Goal: Task Accomplishment & Management: Use online tool/utility

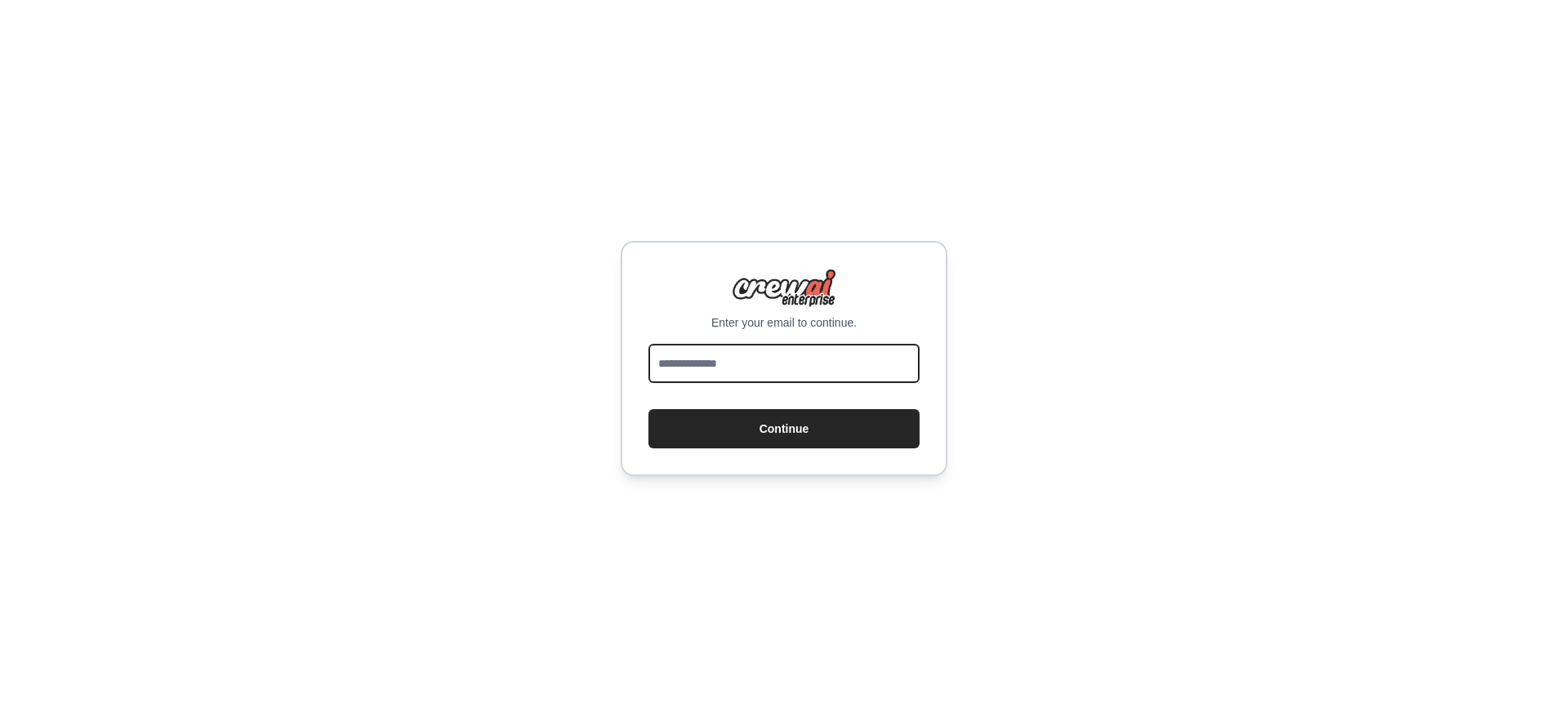
click at [636, 328] on input "email" at bounding box center [784, 363] width 271 height 40
type input "**********"
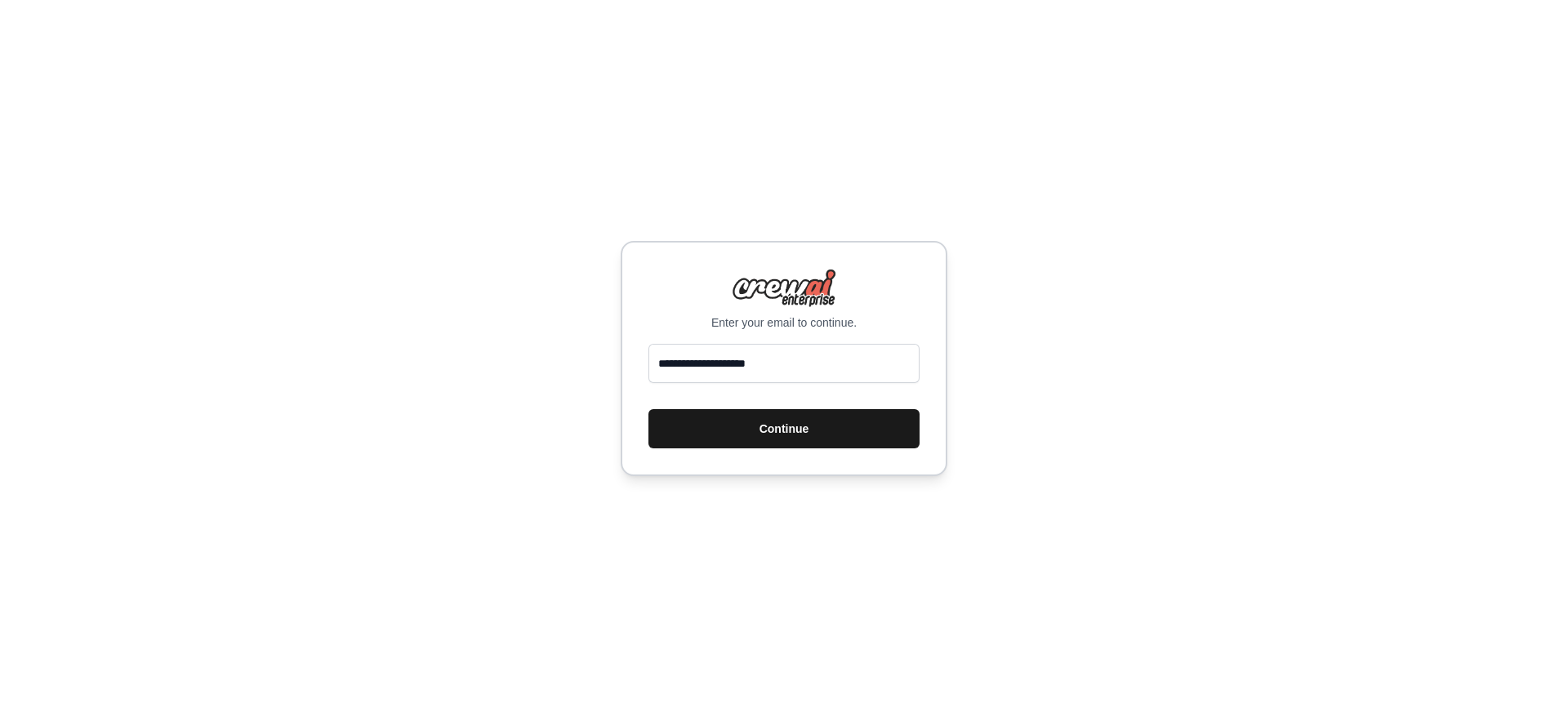
click at [636, 328] on button "Continue" at bounding box center [784, 429] width 271 height 40
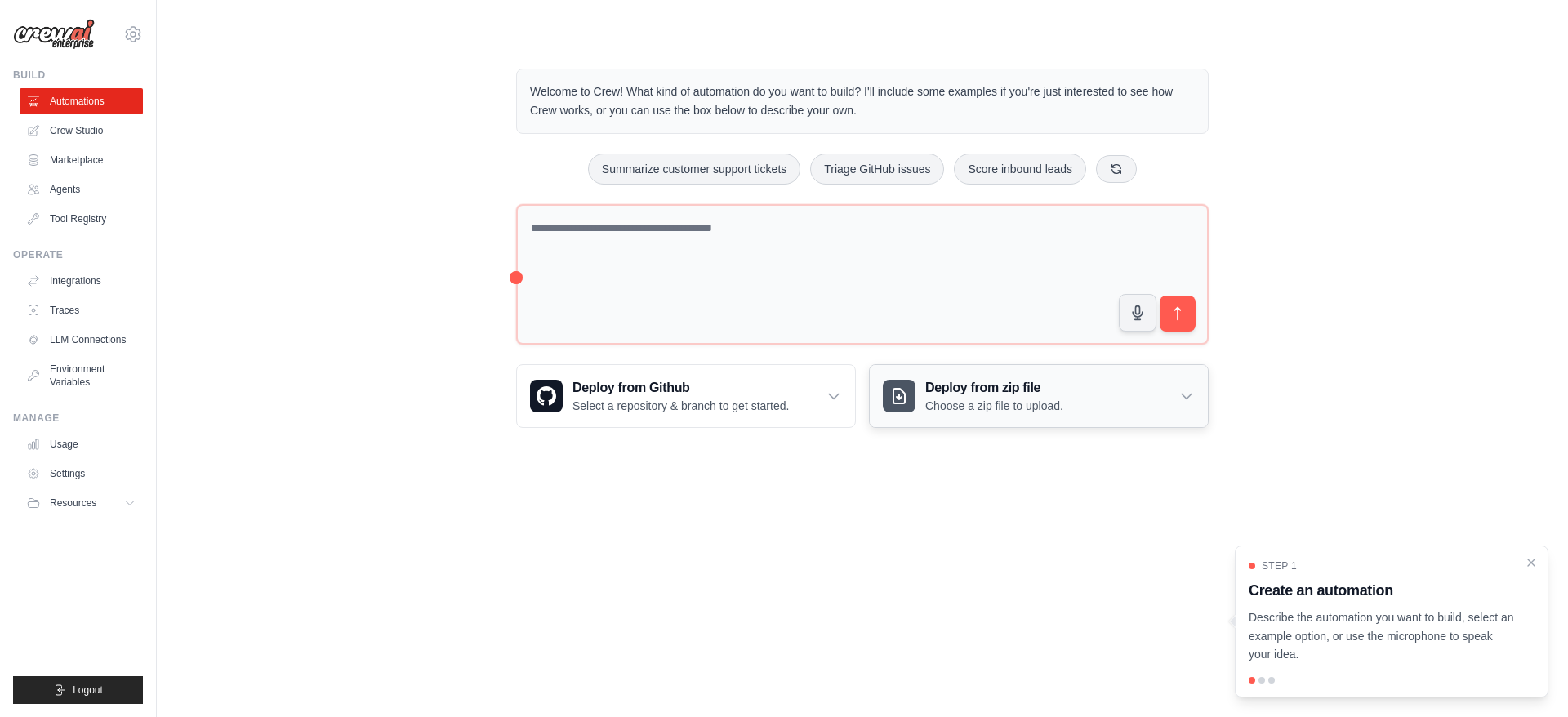
click at [1192, 404] on icon at bounding box center [1187, 396] width 16 height 16
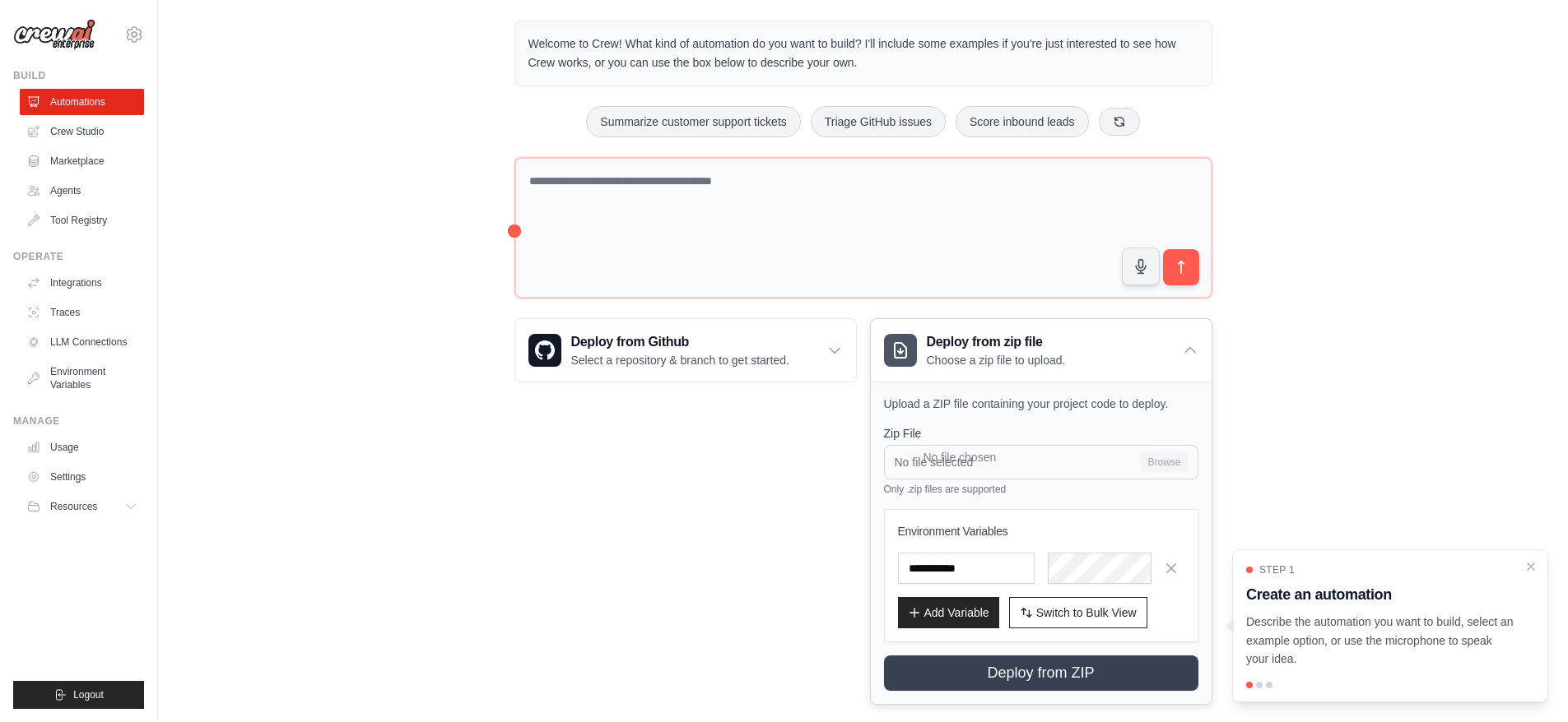
scroll to position [74, 0]
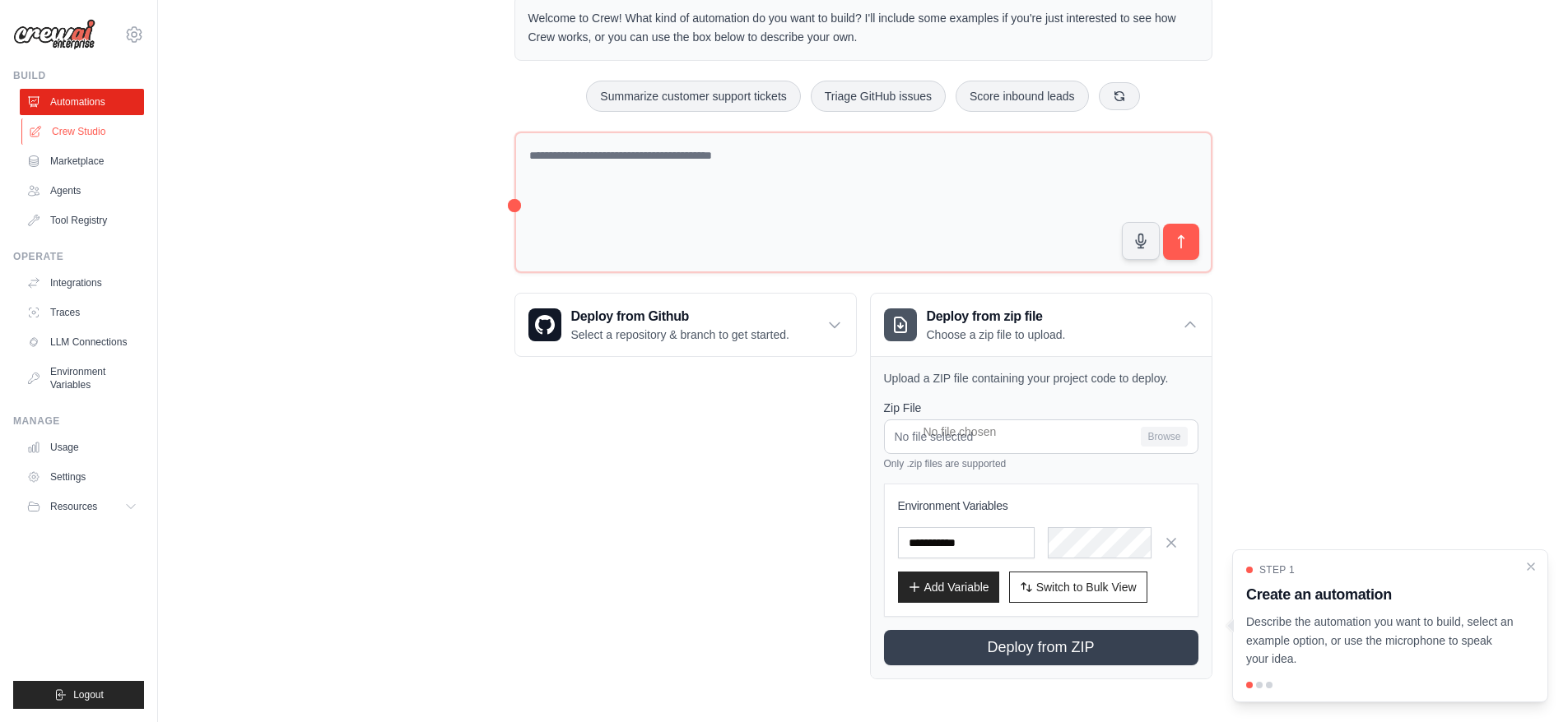
click at [84, 133] on link "Crew Studio" at bounding box center [83, 131] width 124 height 26
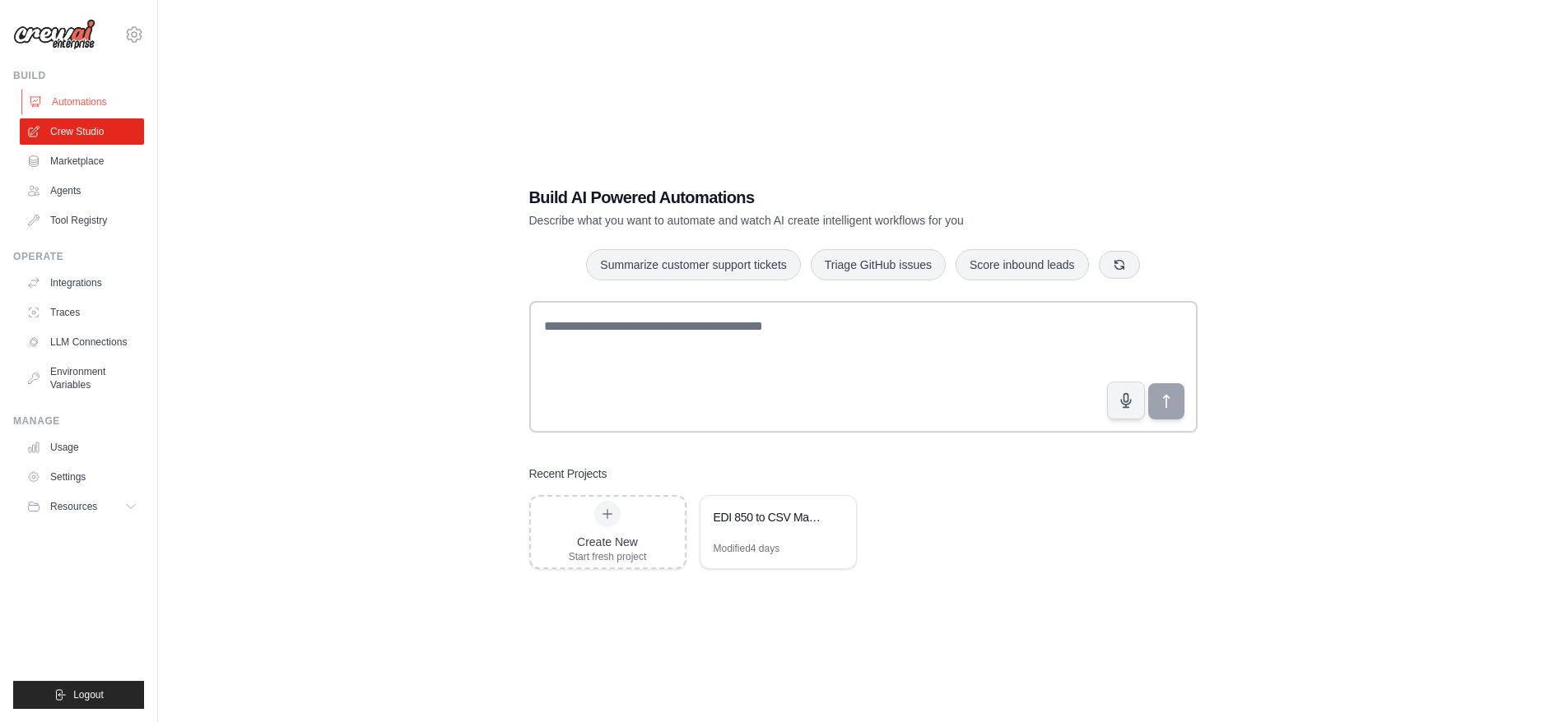
click at [69, 105] on link "Automations" at bounding box center [83, 101] width 124 height 26
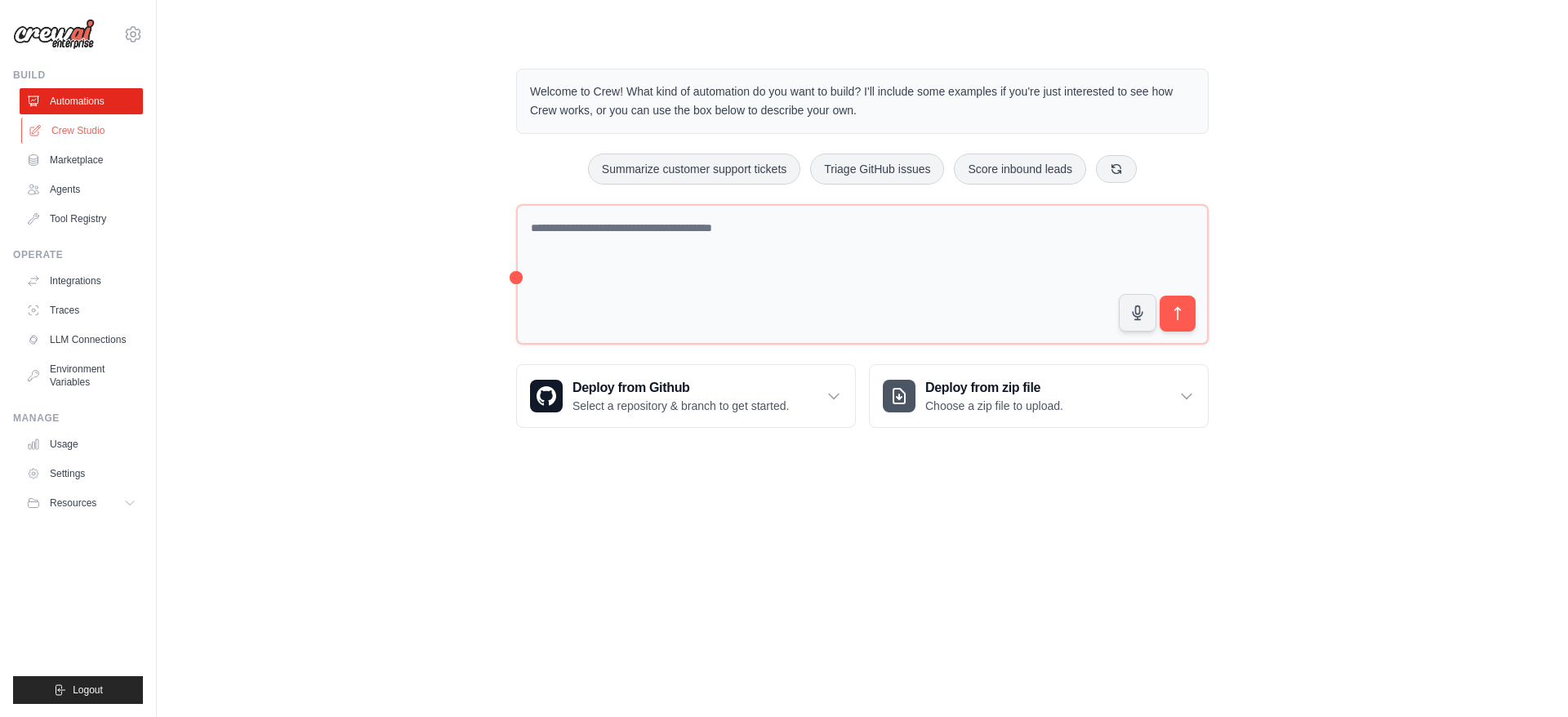
click at [90, 132] on link "Crew Studio" at bounding box center [83, 130] width 123 height 26
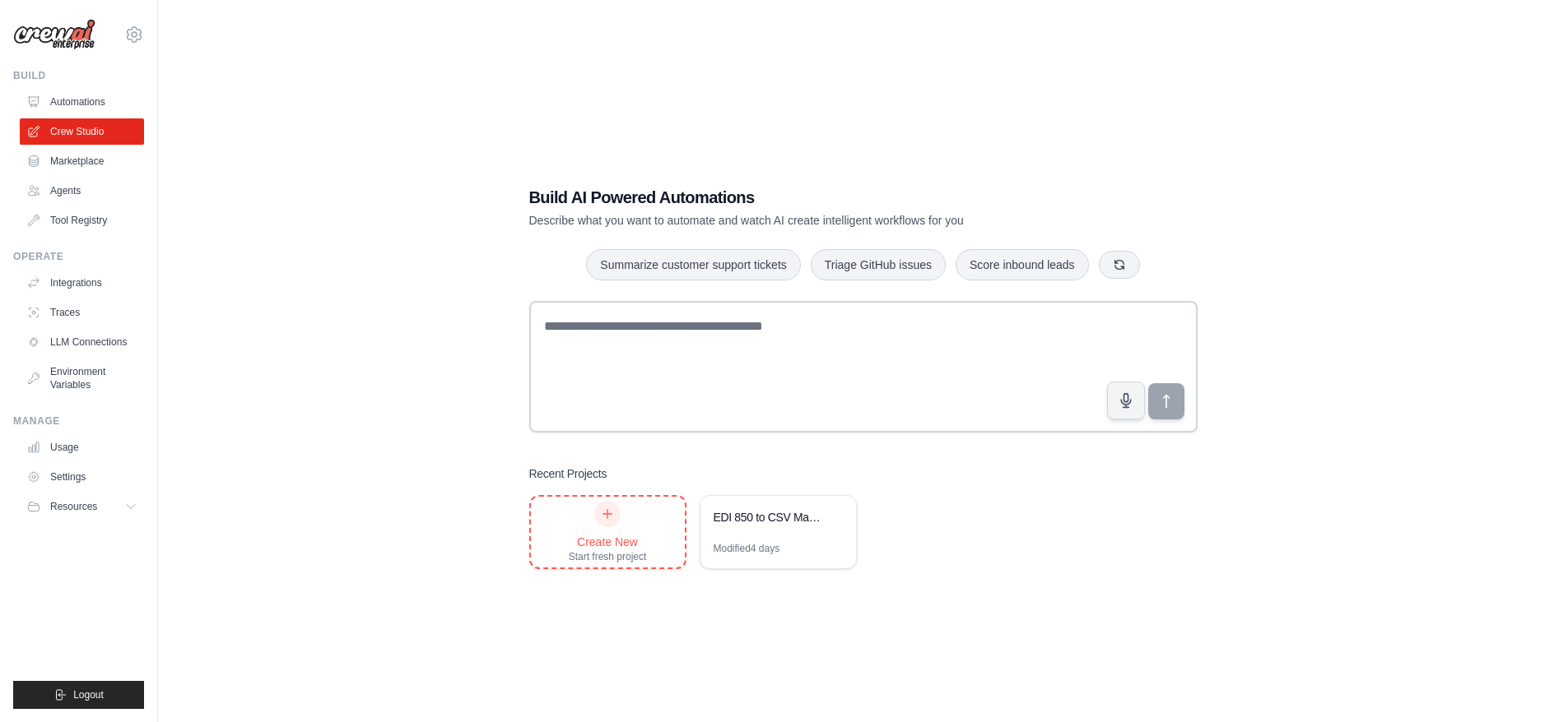
click at [614, 526] on div "Create New Start fresh project" at bounding box center [607, 532] width 78 height 63
click at [800, 546] on div "Modified 4 days" at bounding box center [779, 554] width 156 height 26
click at [103, 191] on link "Agents" at bounding box center [83, 190] width 124 height 26
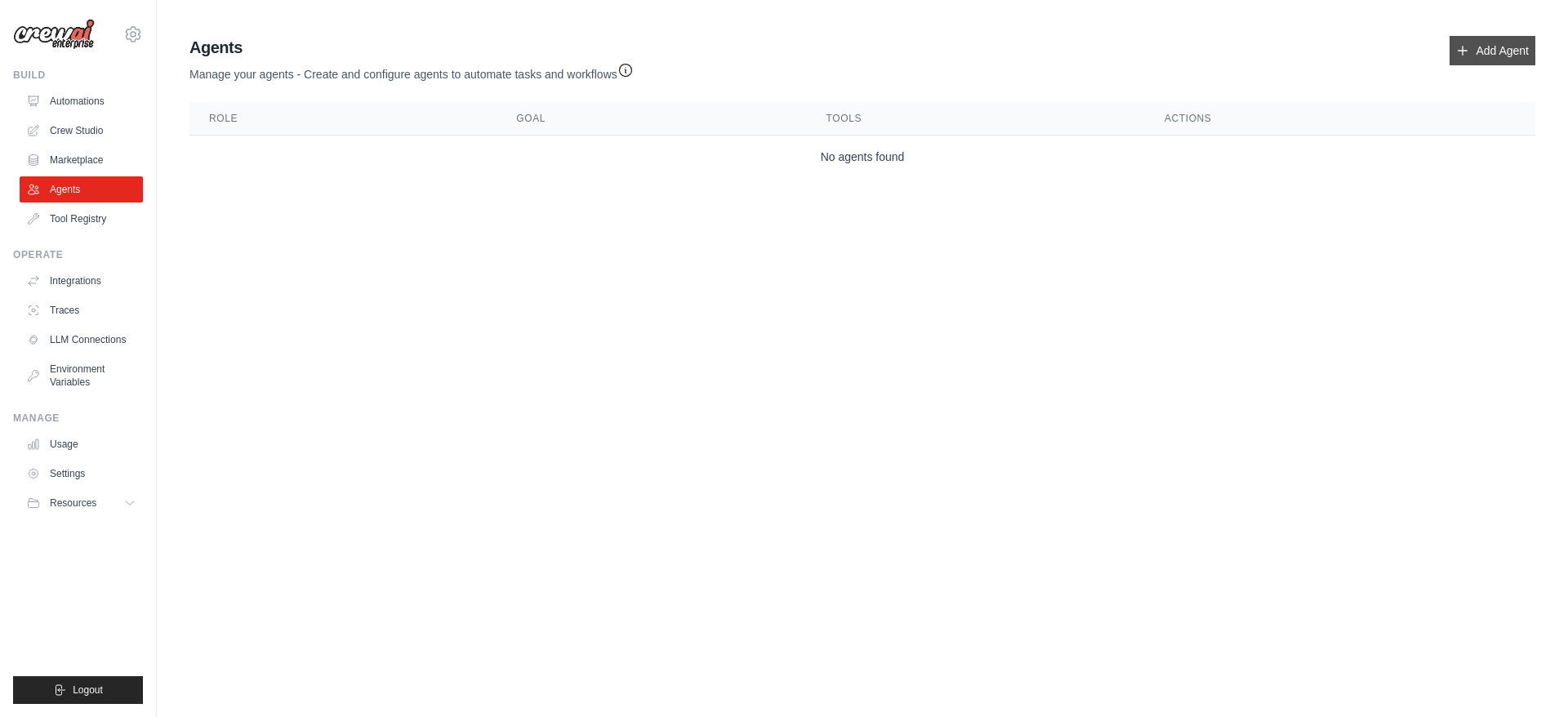
click at [1478, 45] on link "Add Agent" at bounding box center [1492, 50] width 85 height 30
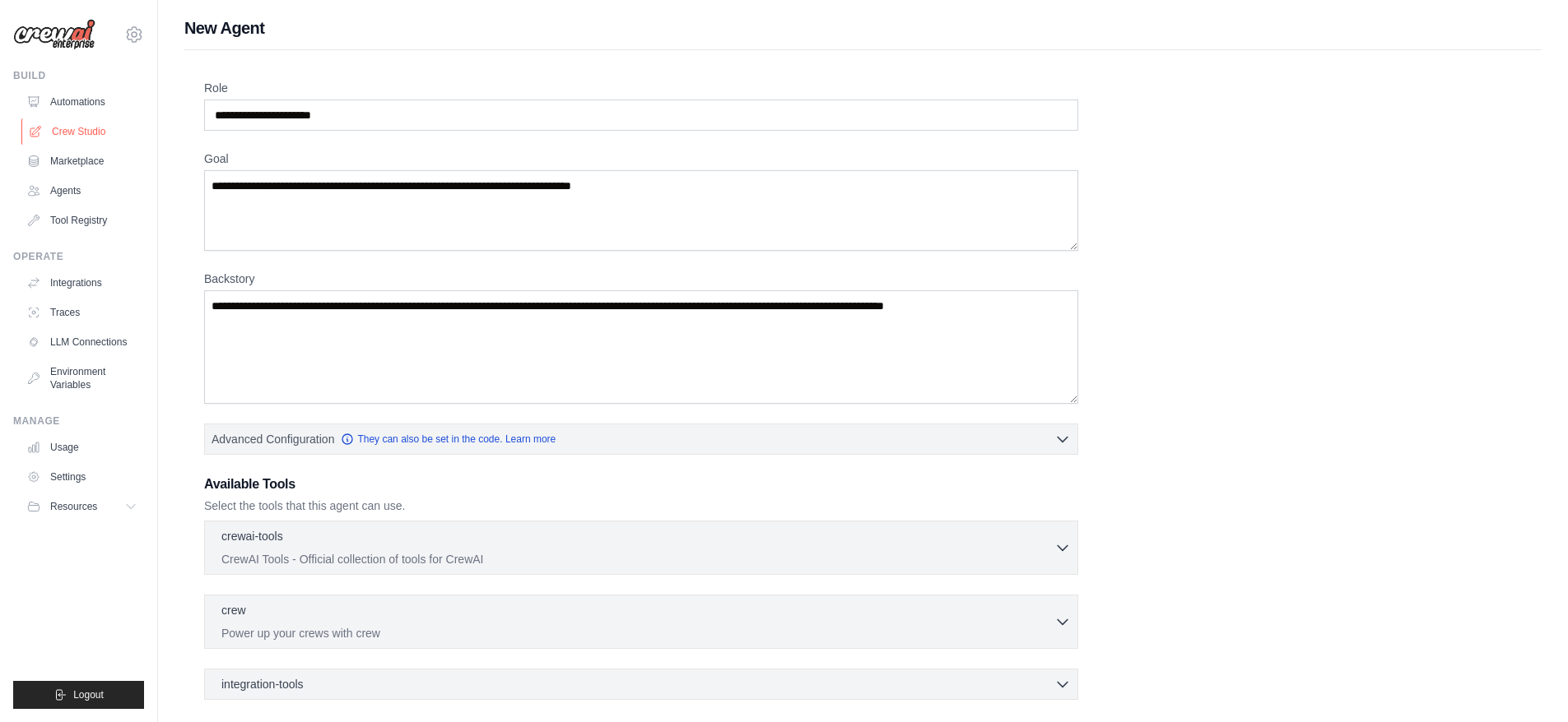
click at [75, 131] on link "Crew Studio" at bounding box center [83, 131] width 124 height 26
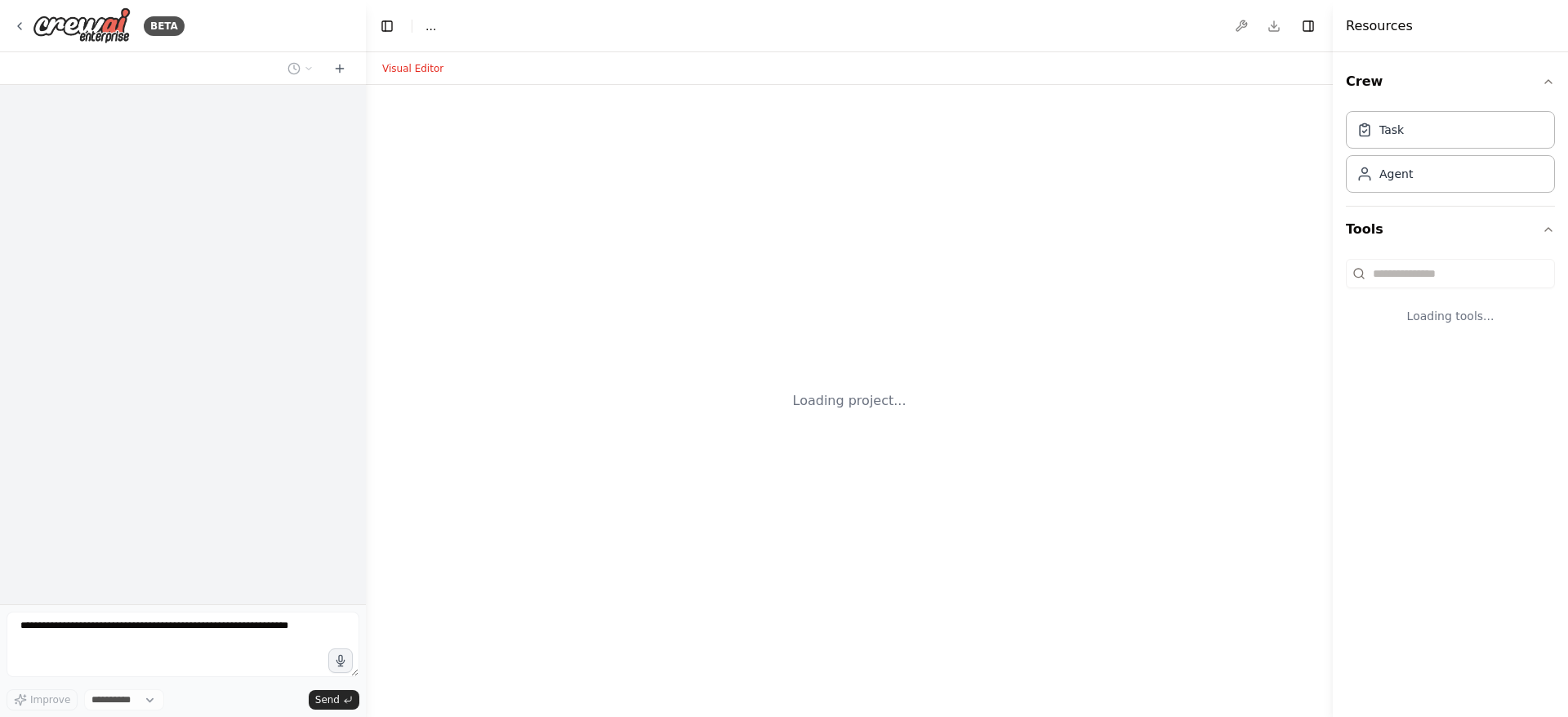
select select "****"
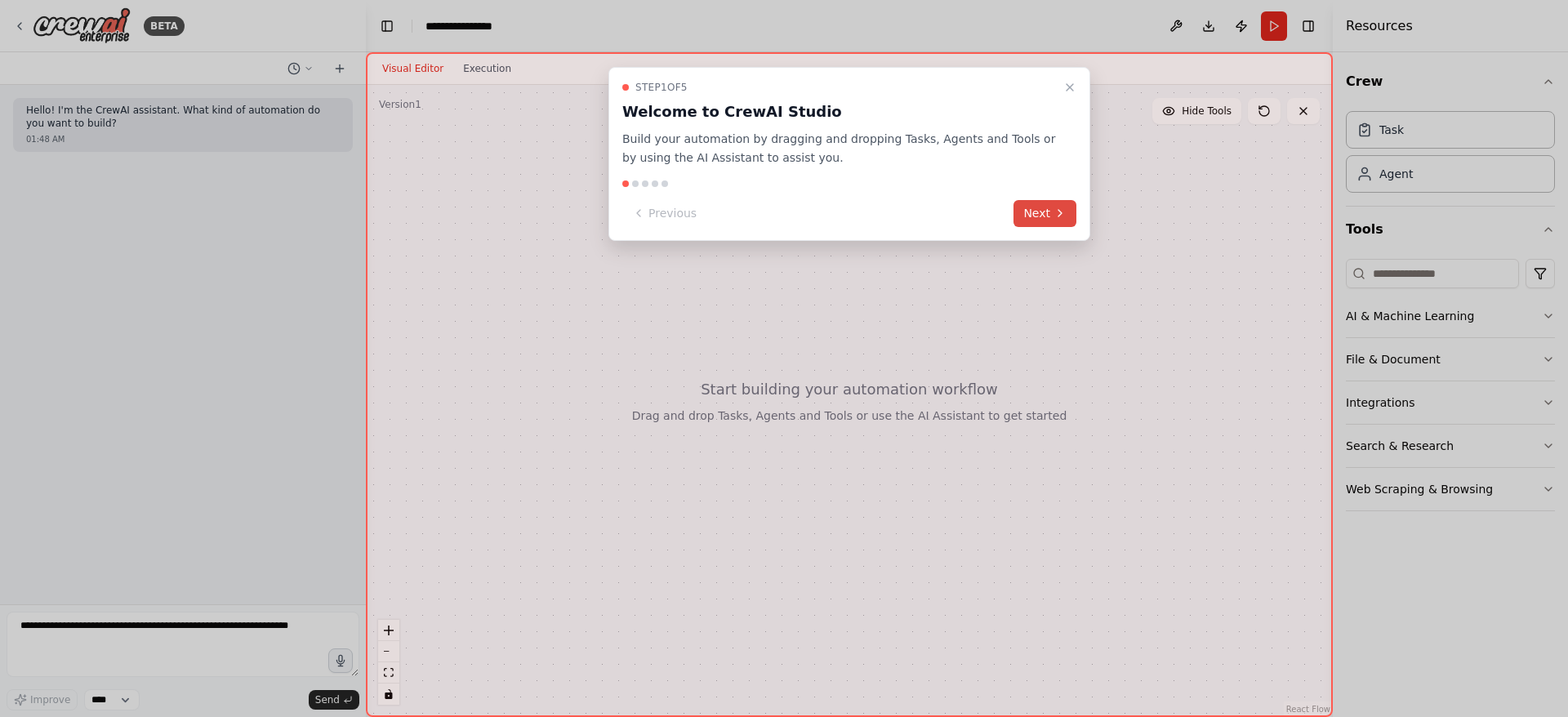
click at [1054, 218] on icon at bounding box center [1060, 213] width 13 height 13
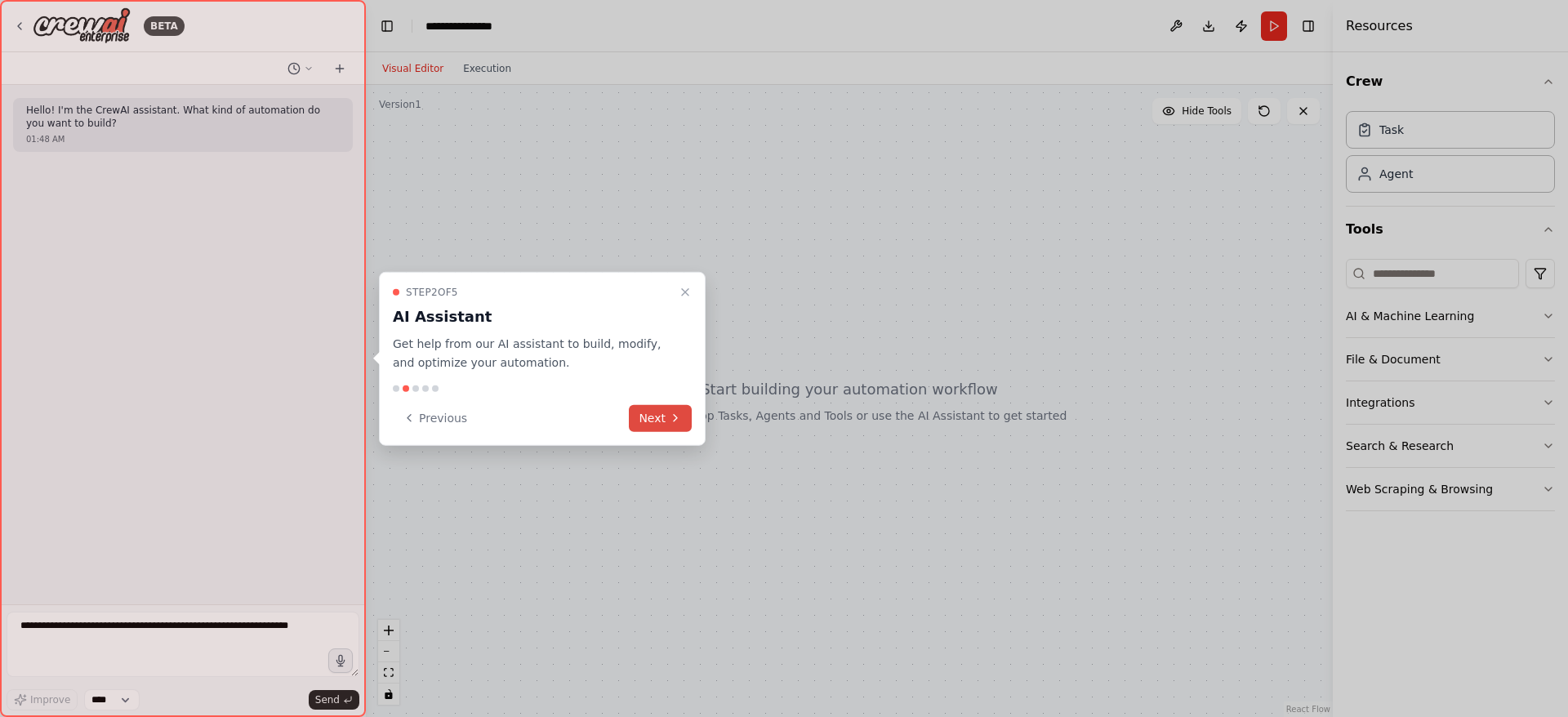
click at [658, 418] on button "Next" at bounding box center [660, 417] width 63 height 27
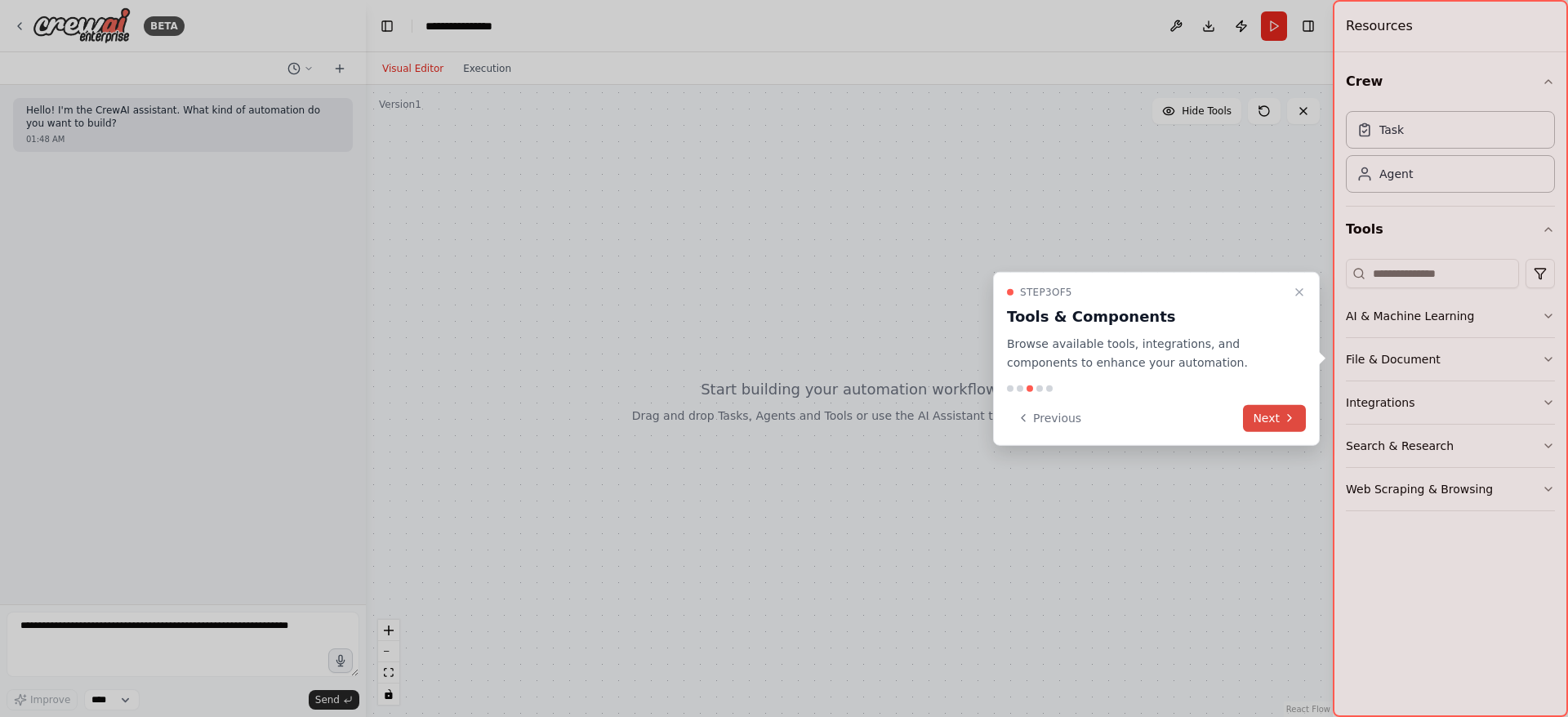
click at [1274, 418] on button "Next" at bounding box center [1275, 417] width 63 height 27
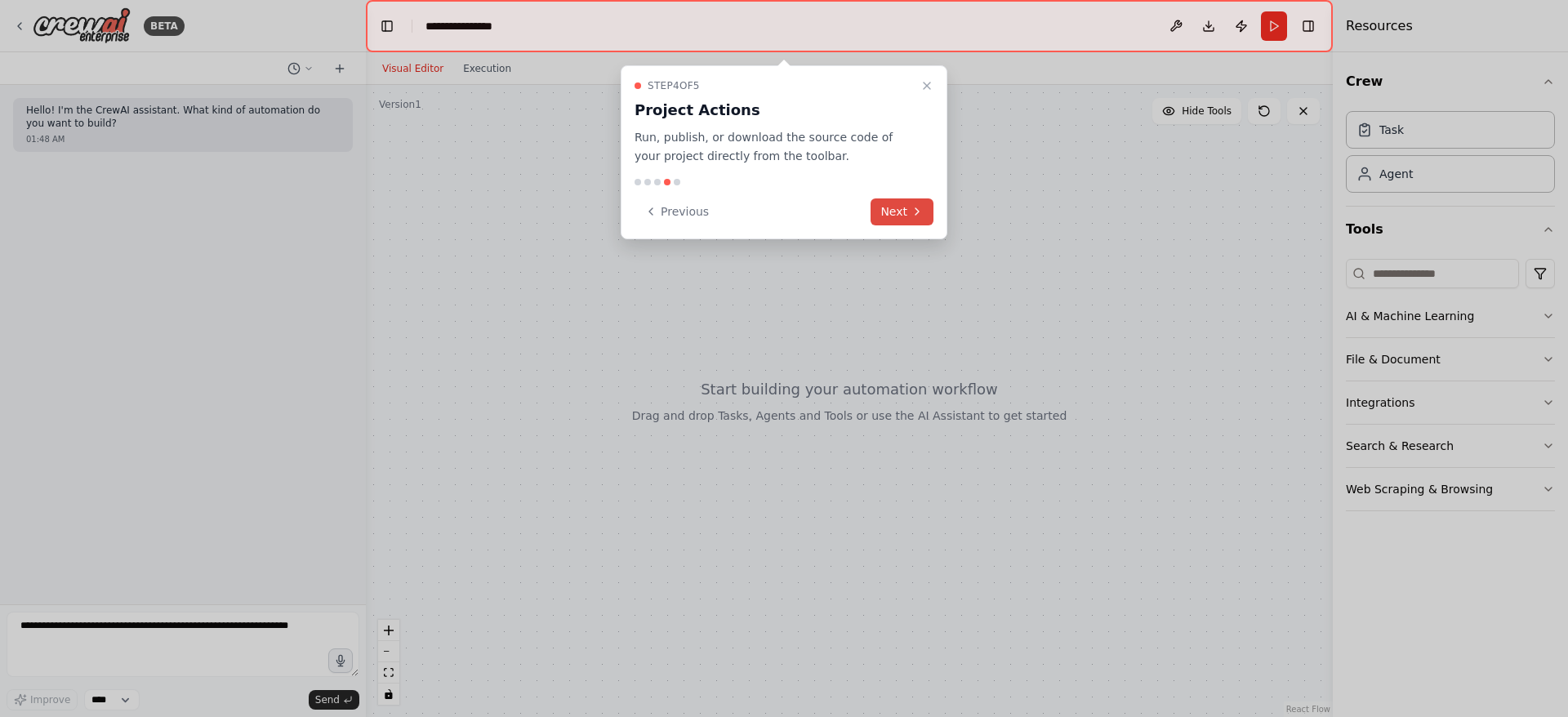
click at [899, 211] on button "Next" at bounding box center [902, 212] width 63 height 27
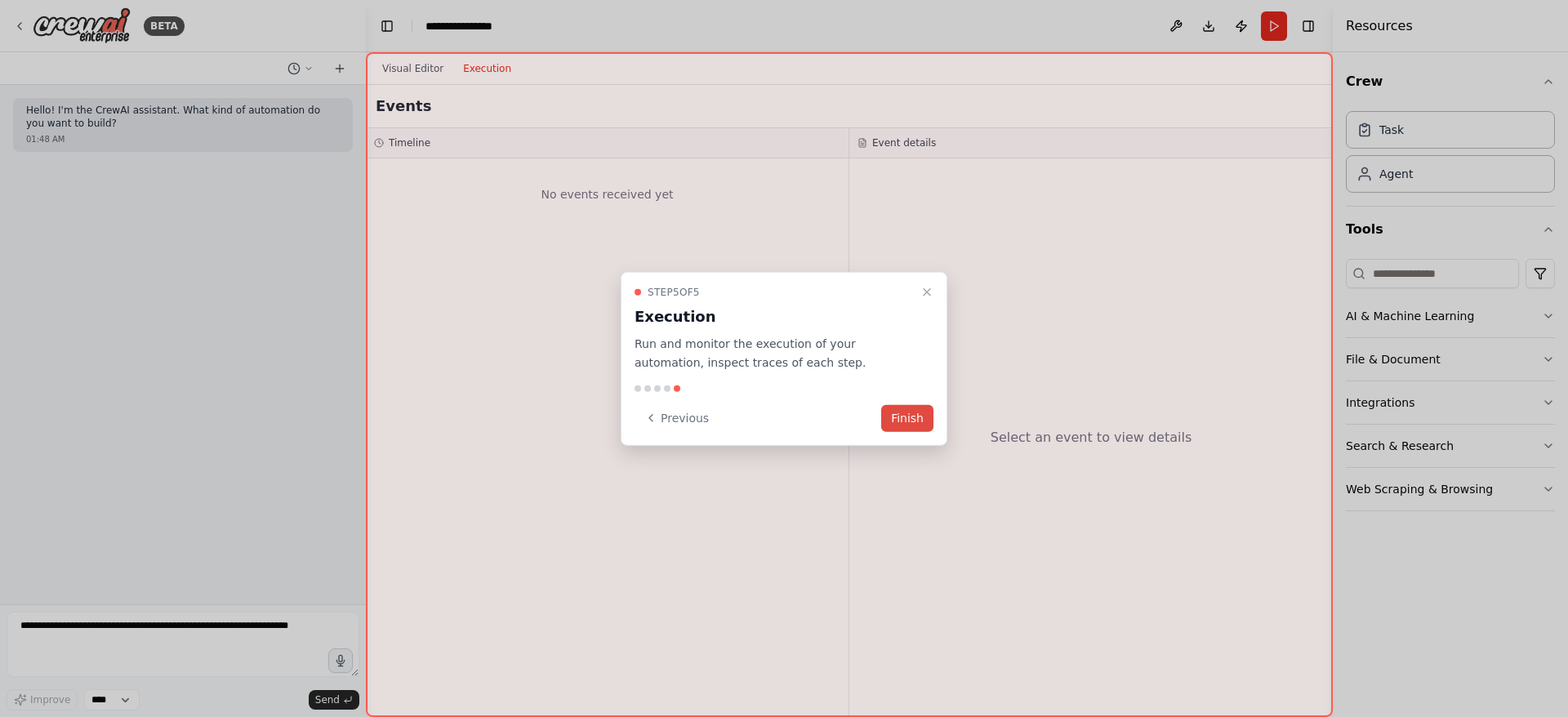
click at [914, 417] on button "Finish" at bounding box center [908, 417] width 52 height 27
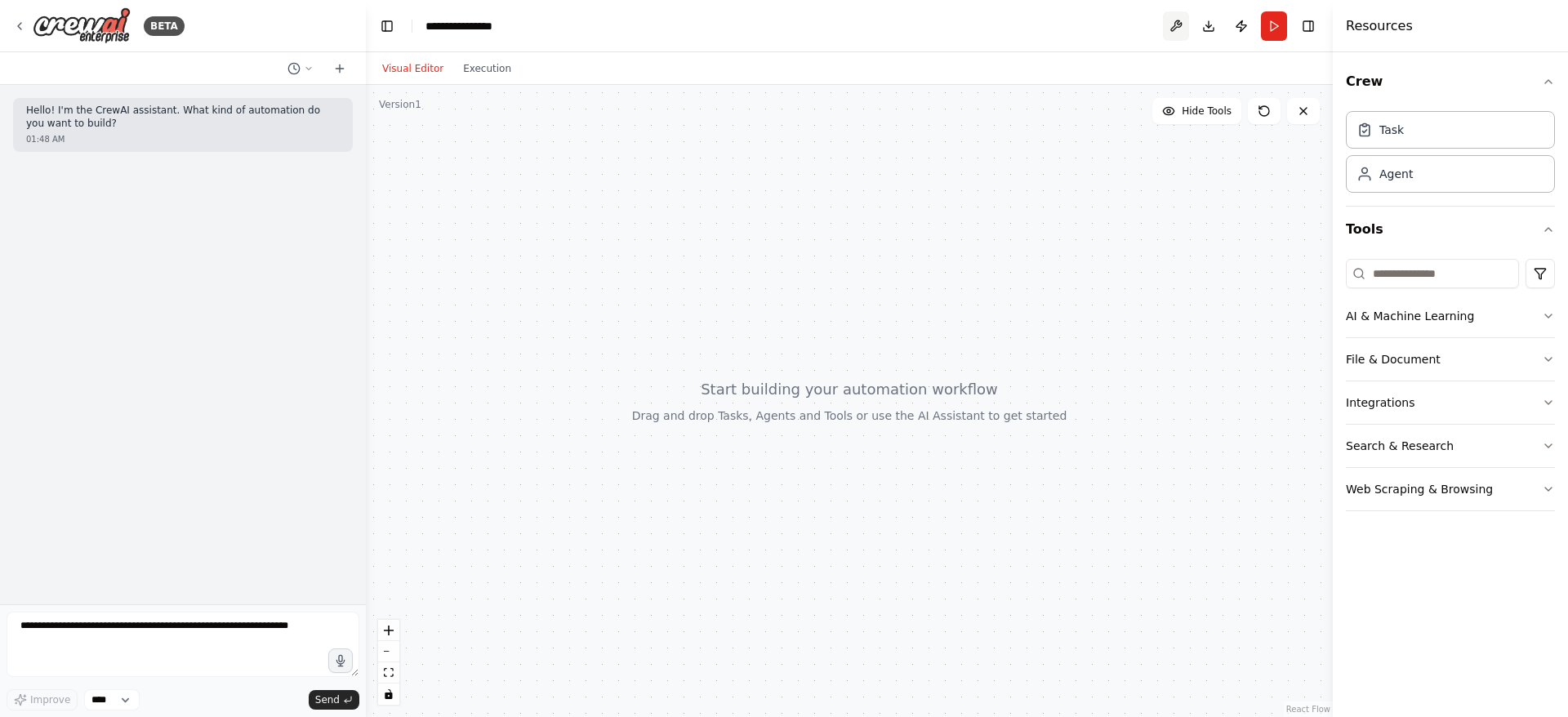
click at [1180, 31] on button at bounding box center [1176, 26] width 26 height 30
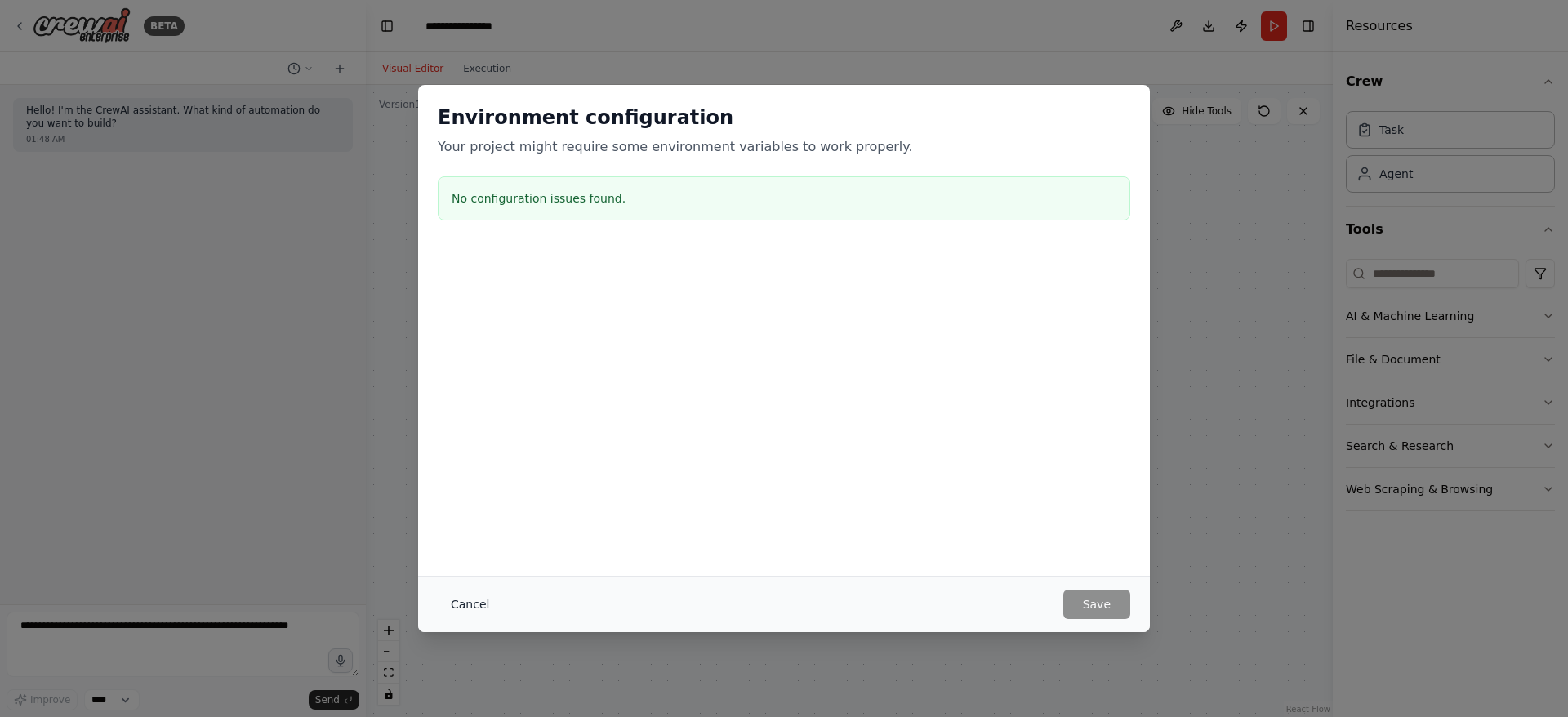
click at [471, 609] on button "Cancel" at bounding box center [470, 605] width 65 height 30
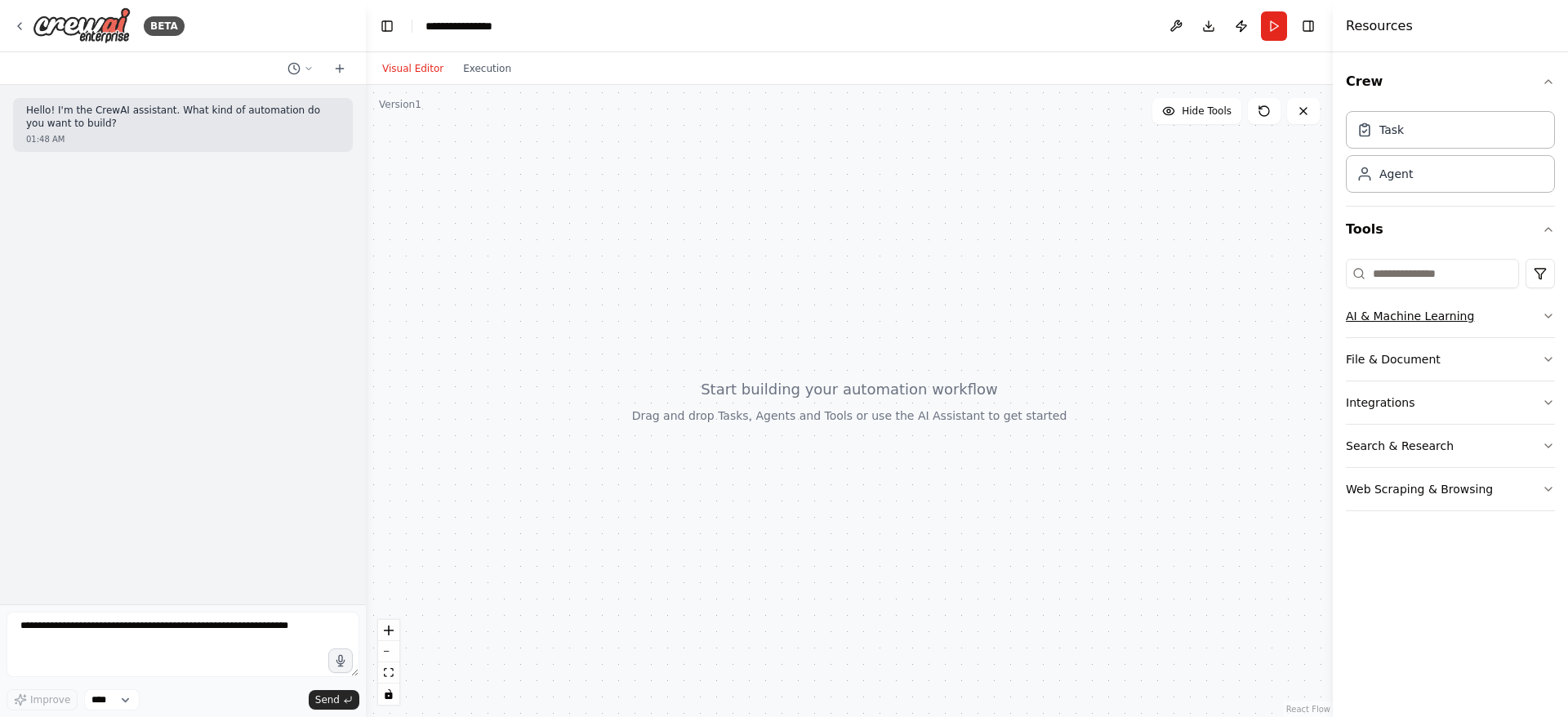
click at [1547, 313] on icon "button" at bounding box center [1548, 316] width 13 height 13
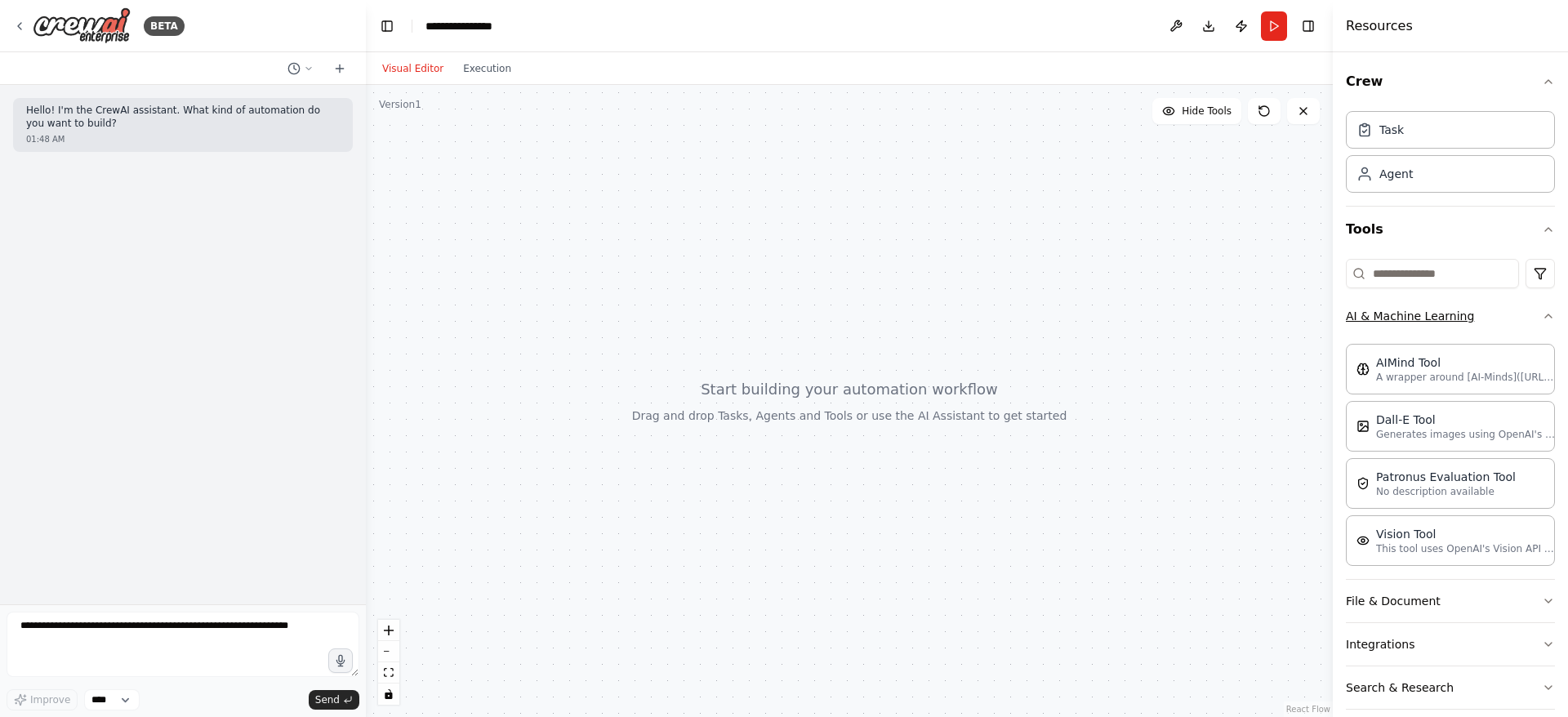
click at [1542, 313] on icon "button" at bounding box center [1548, 316] width 13 height 13
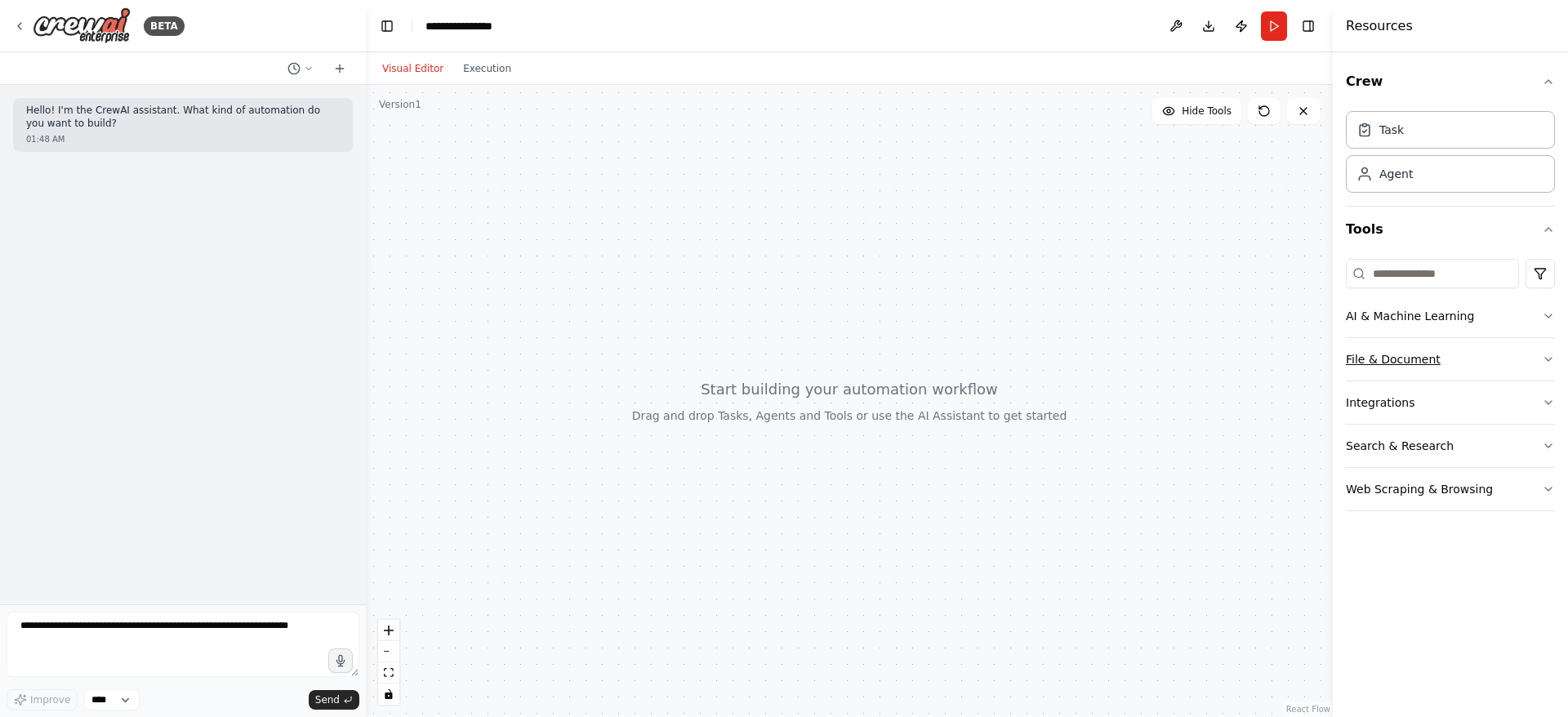
click at [1543, 357] on icon "button" at bounding box center [1548, 359] width 13 height 13
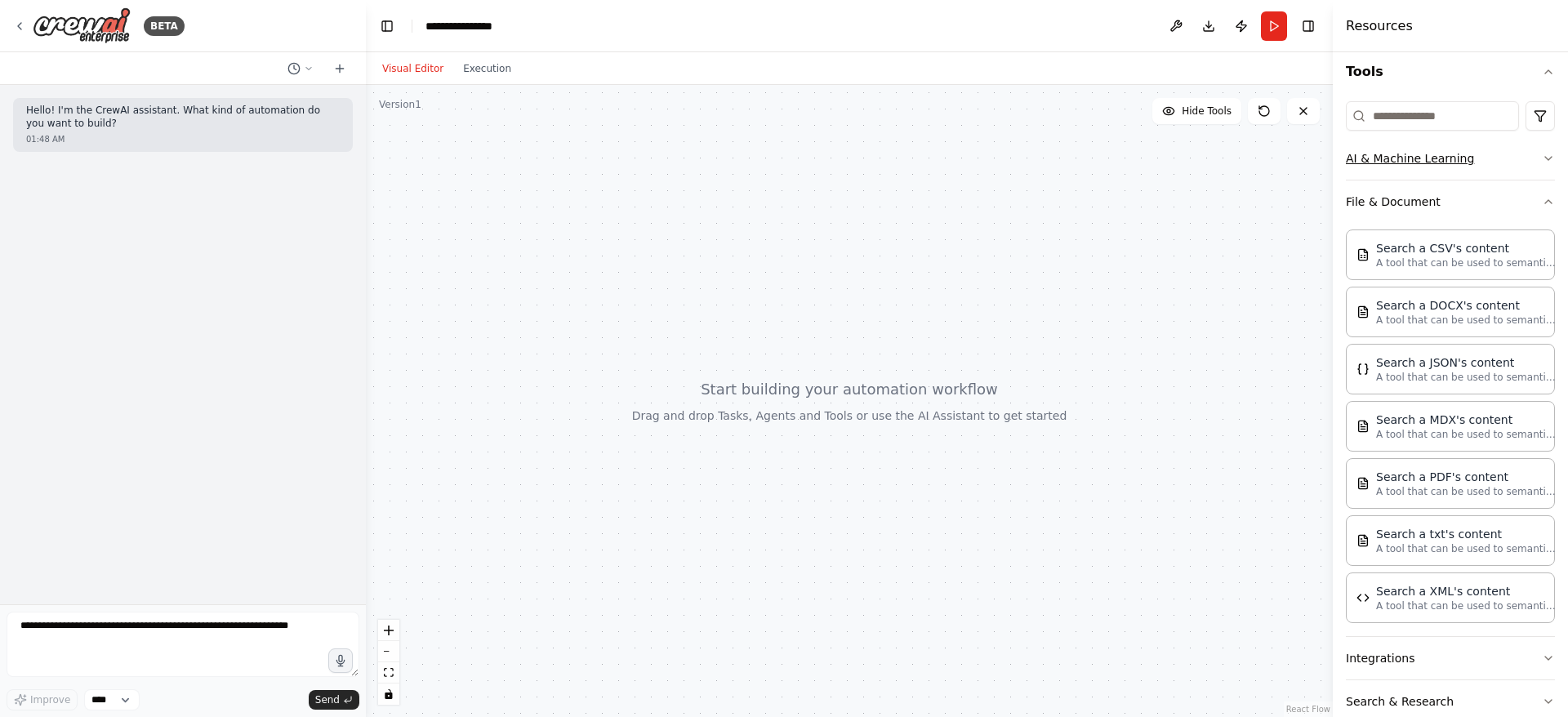
scroll to position [70, 0]
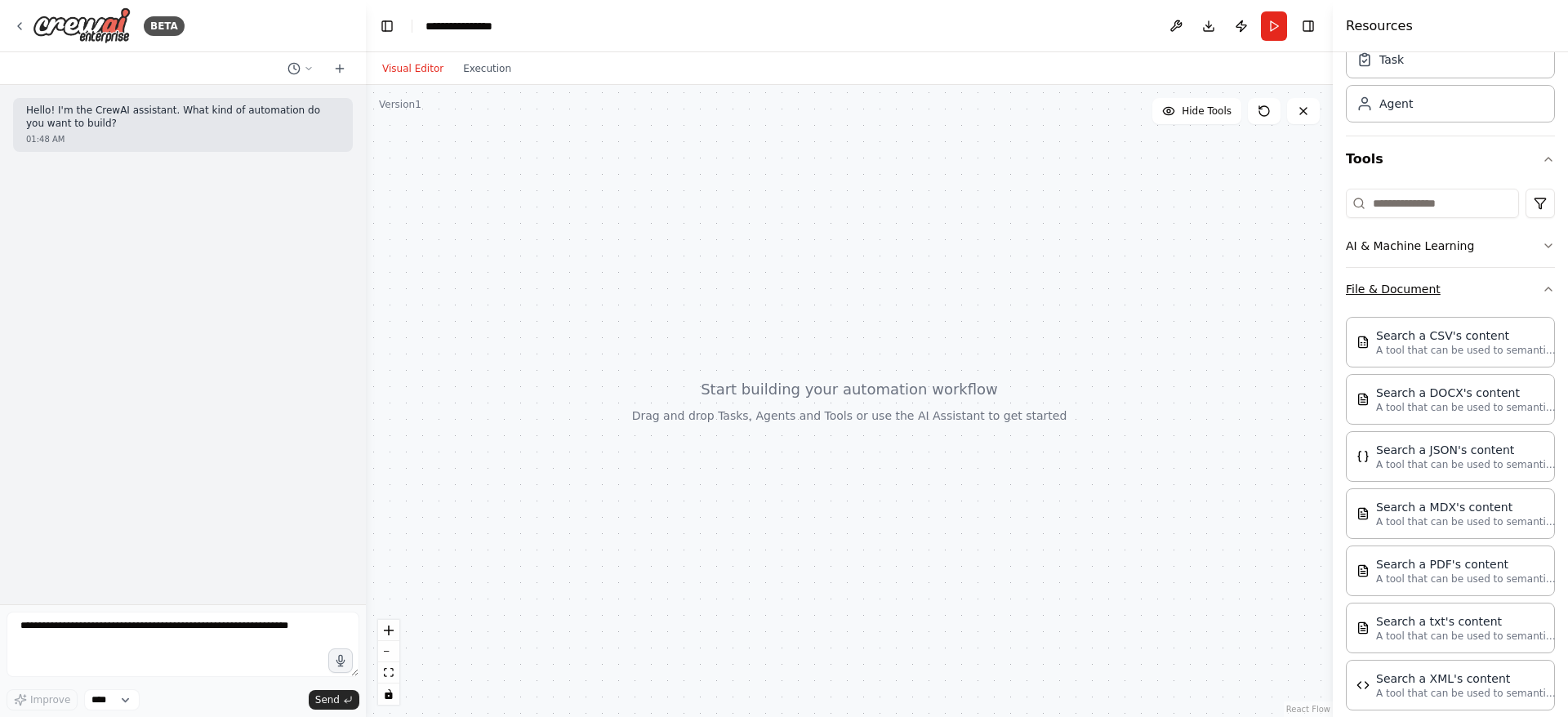
click at [1529, 289] on button "File & Document" at bounding box center [1450, 289] width 209 height 42
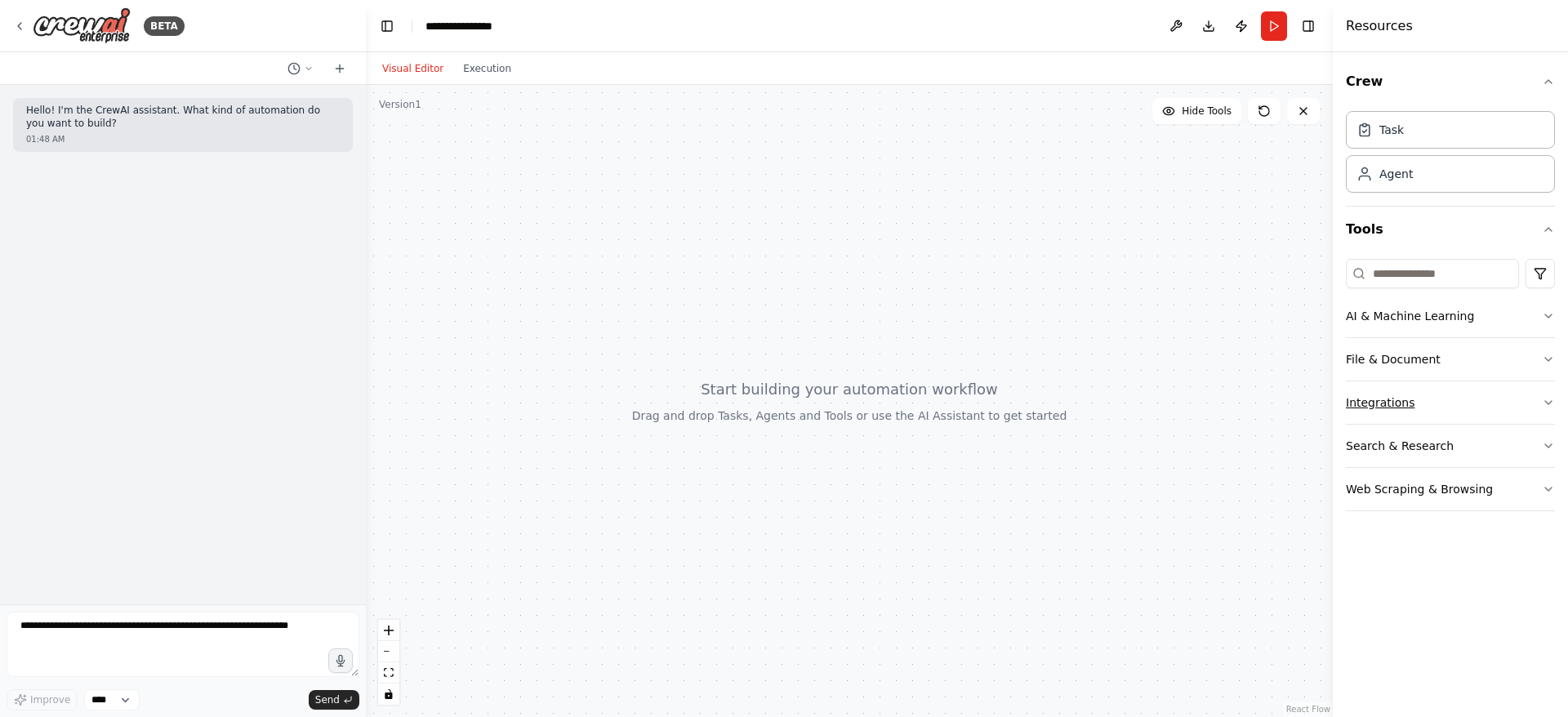
click at [1549, 398] on icon "button" at bounding box center [1548, 402] width 13 height 13
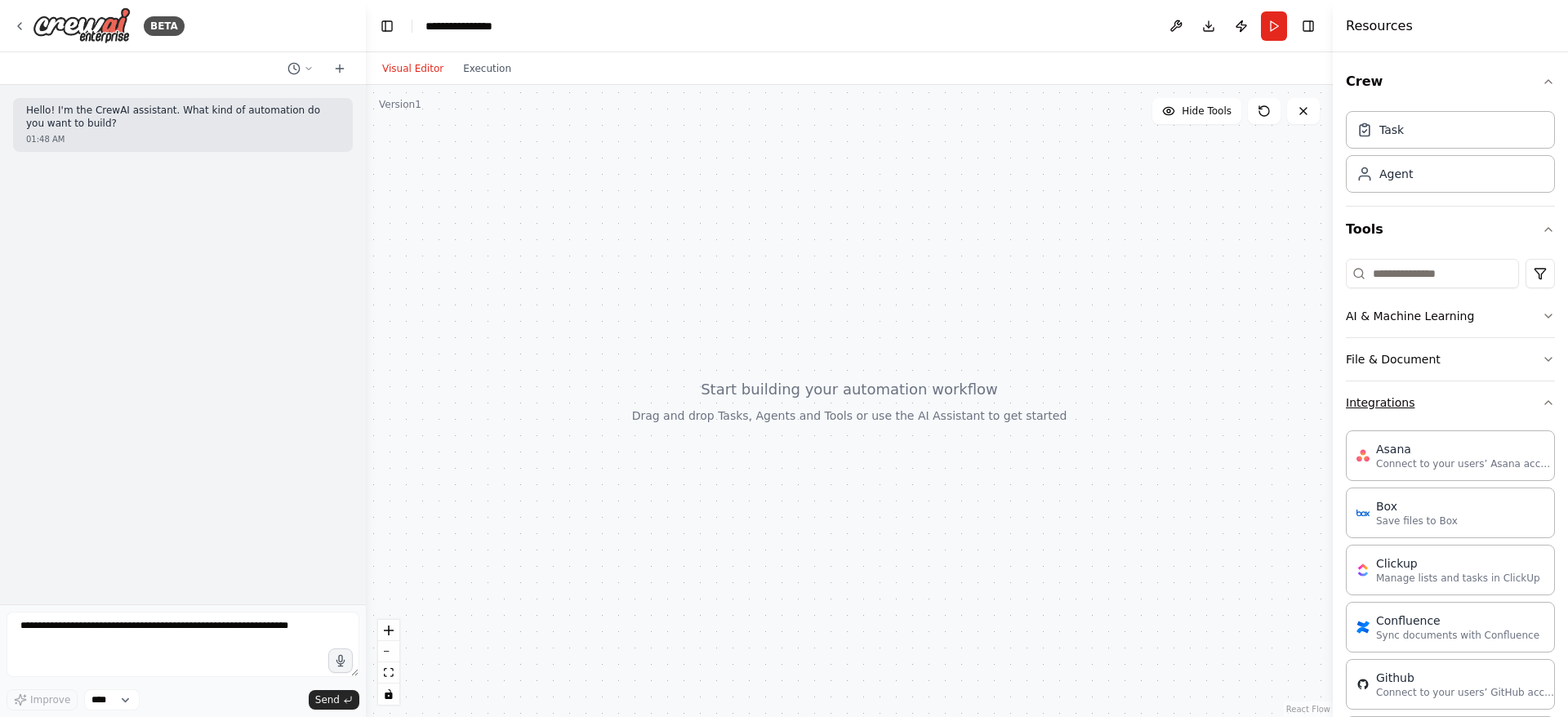
click at [1542, 401] on icon "button" at bounding box center [1548, 402] width 13 height 13
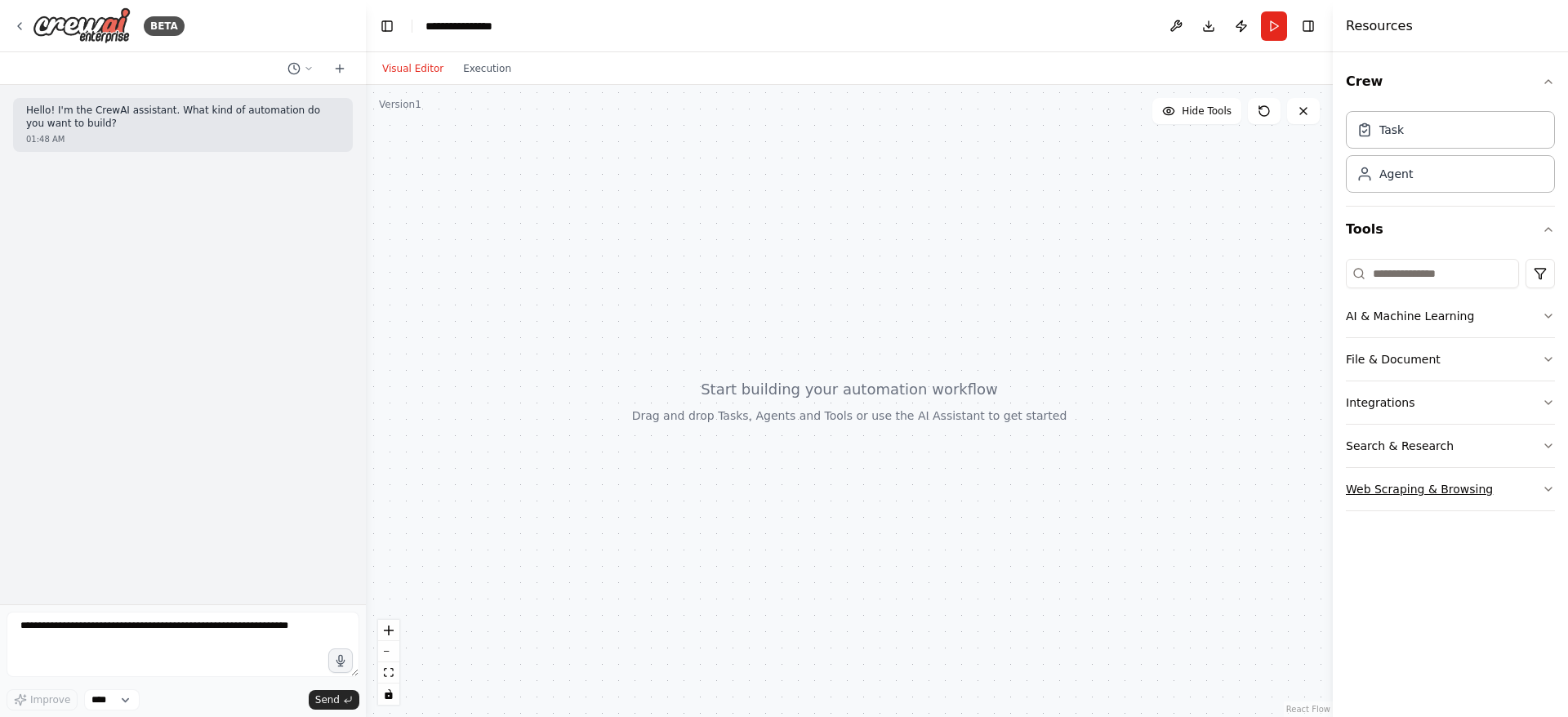
click at [1537, 486] on button "Web Scraping & Browsing" at bounding box center [1450, 488] width 209 height 42
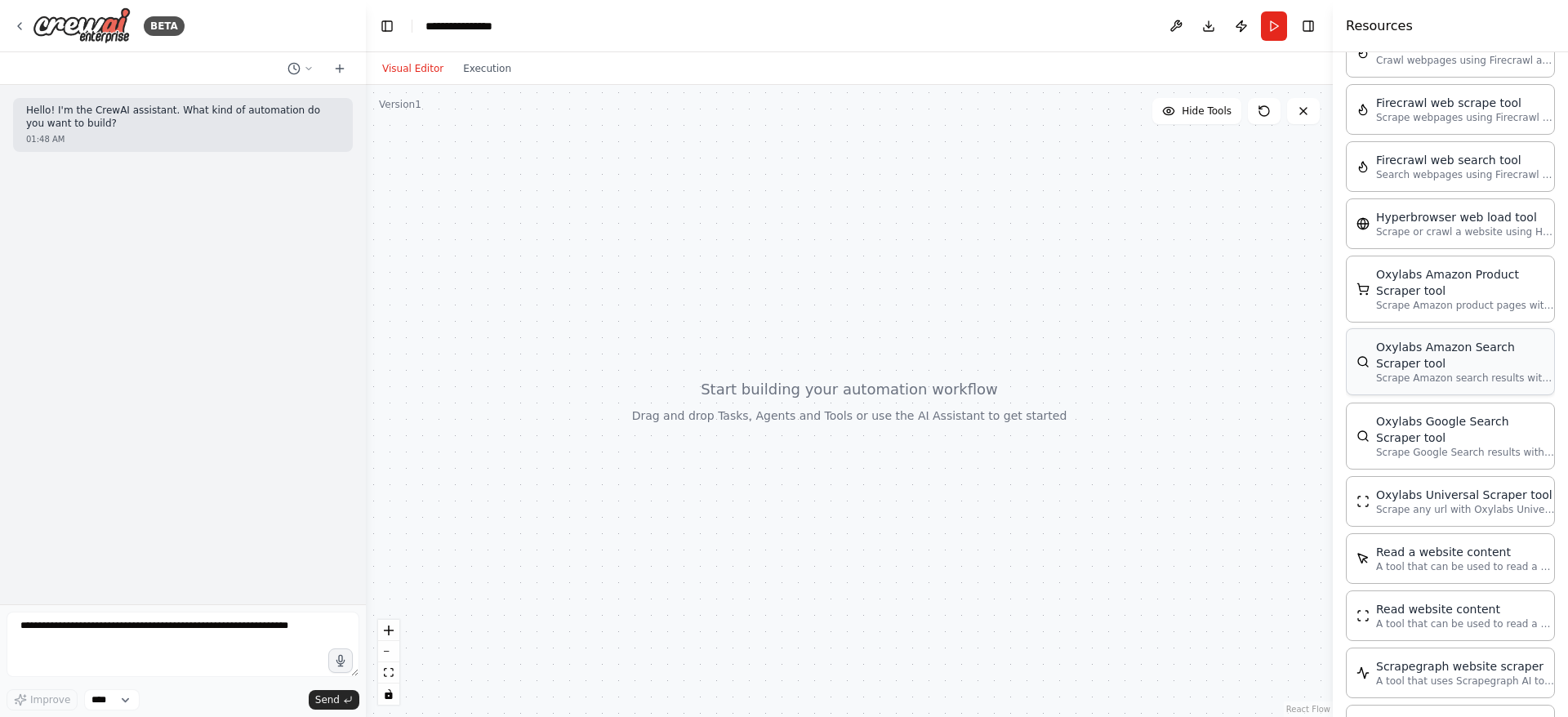
scroll to position [683, 0]
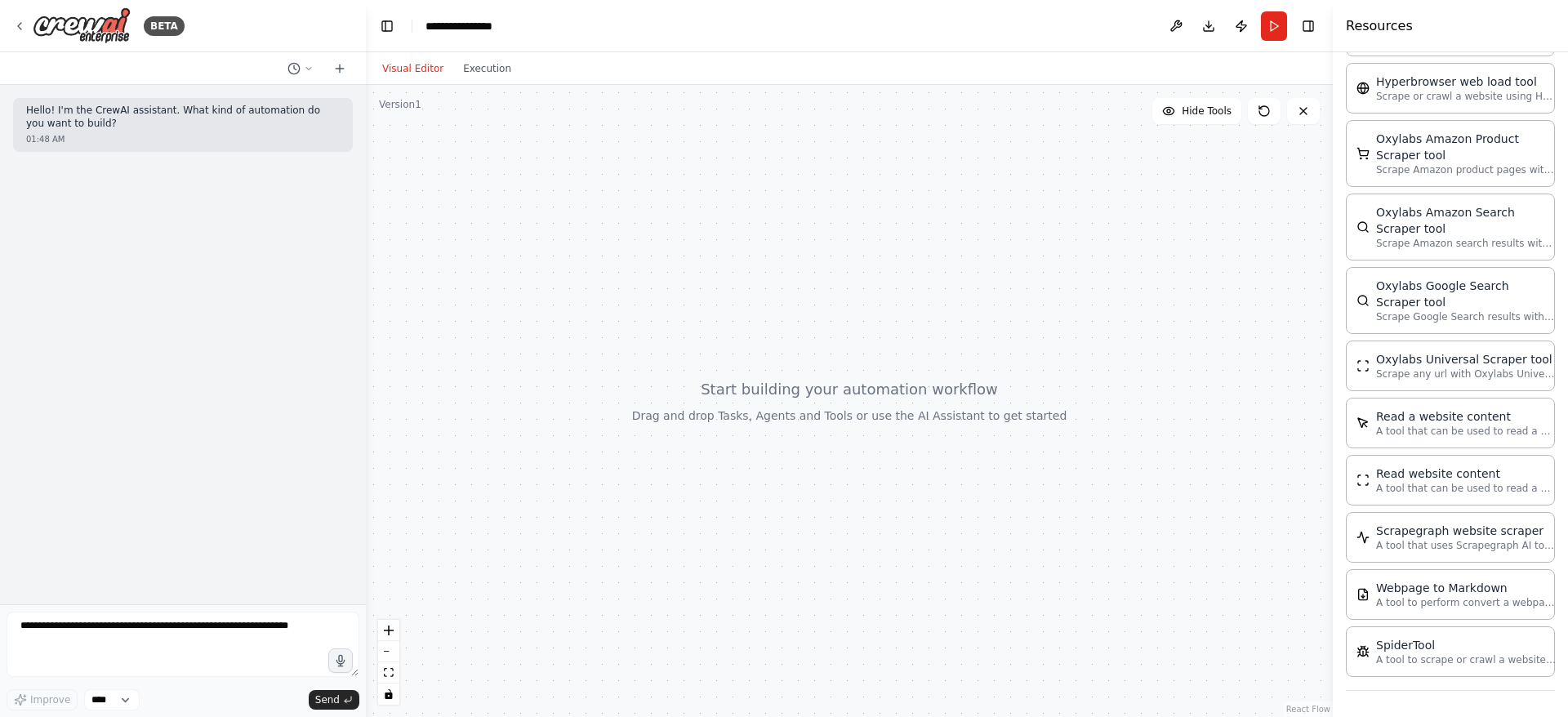
click at [547, 175] on div at bounding box center [849, 400] width 967 height 632
click at [22, 25] on icon at bounding box center [20, 26] width 13 height 13
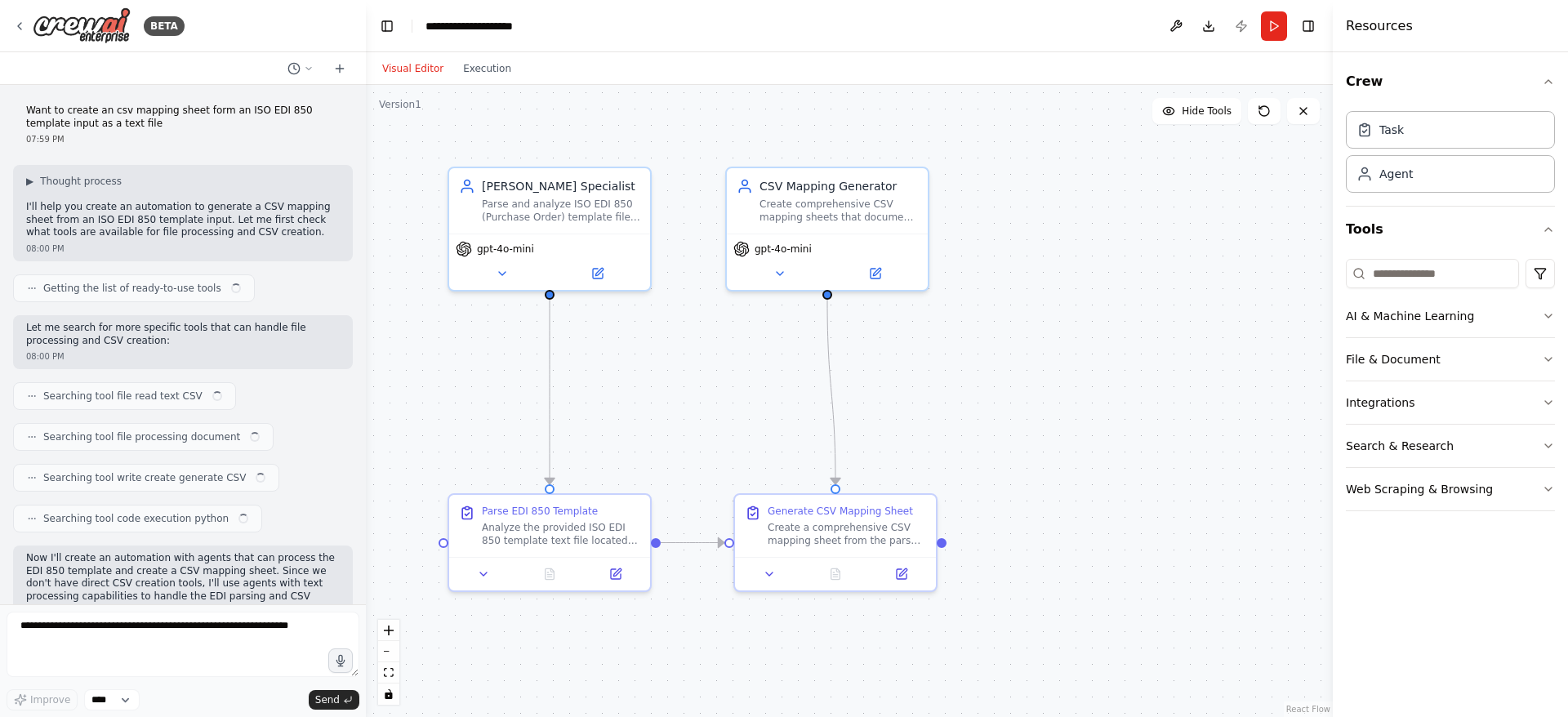
scroll to position [1193, 0]
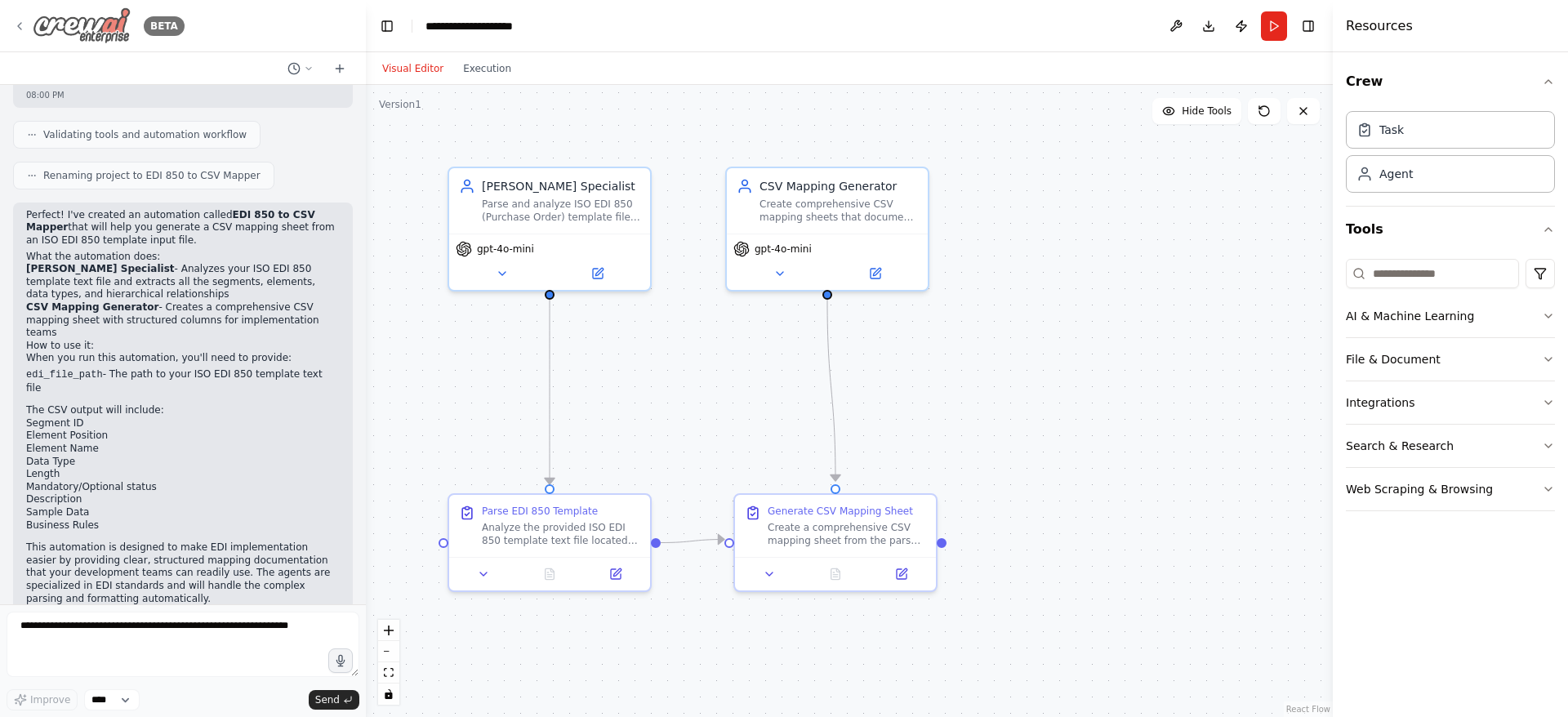
click at [20, 26] on icon at bounding box center [20, 26] width 13 height 13
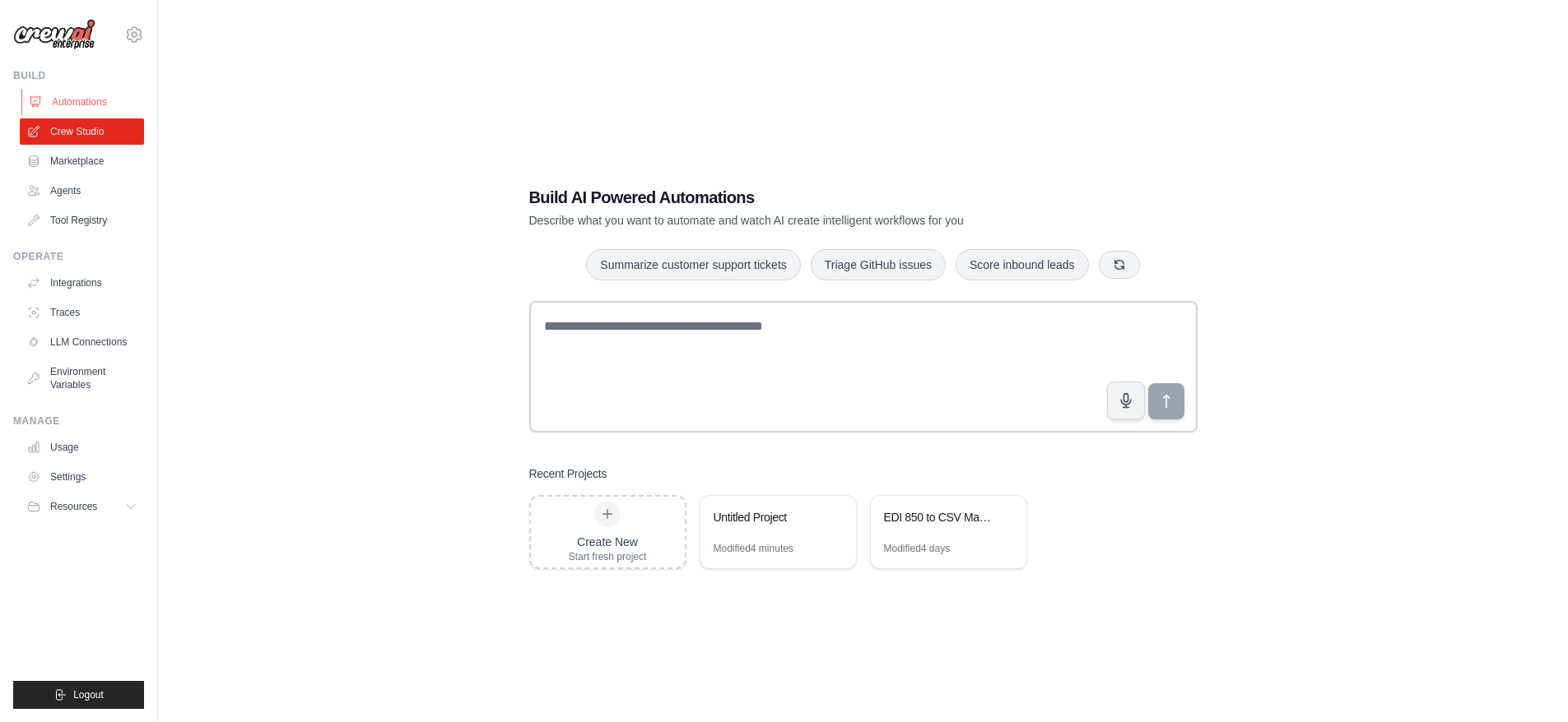
click at [98, 102] on link "Automations" at bounding box center [83, 101] width 124 height 26
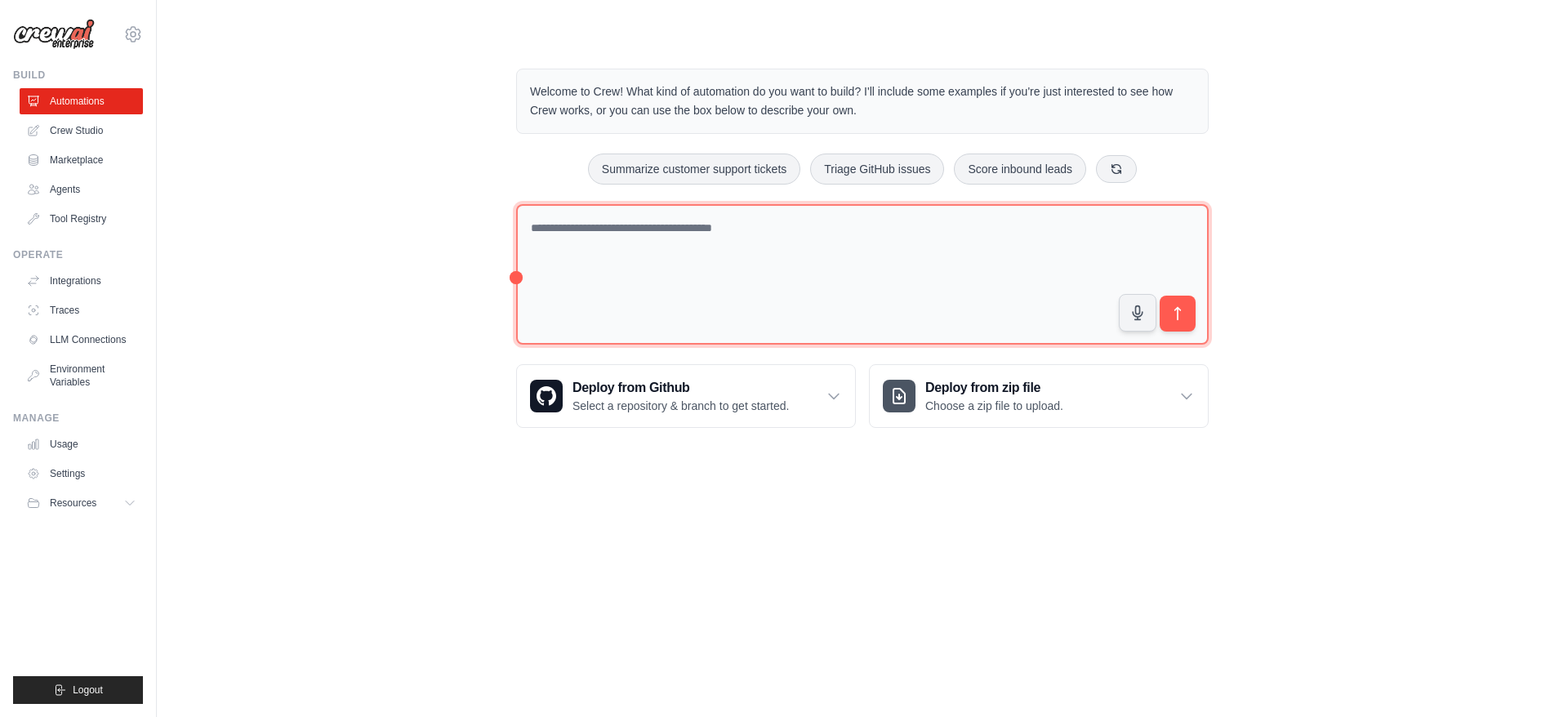
drag, startPoint x: 519, startPoint y: 276, endPoint x: 540, endPoint y: 264, distance: 24.2
click at [540, 264] on textarea at bounding box center [863, 274] width 693 height 141
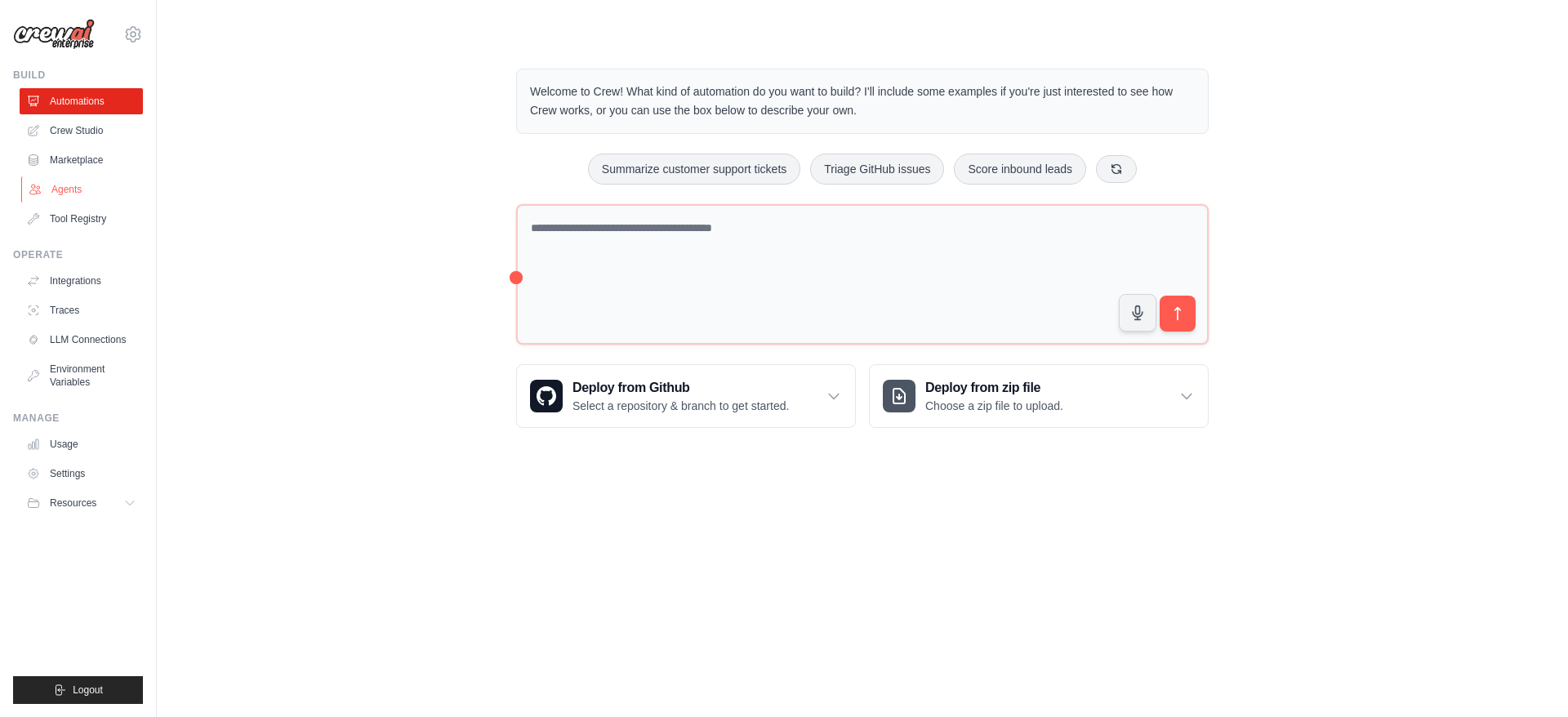
click at [74, 189] on link "Agents" at bounding box center [83, 189] width 123 height 26
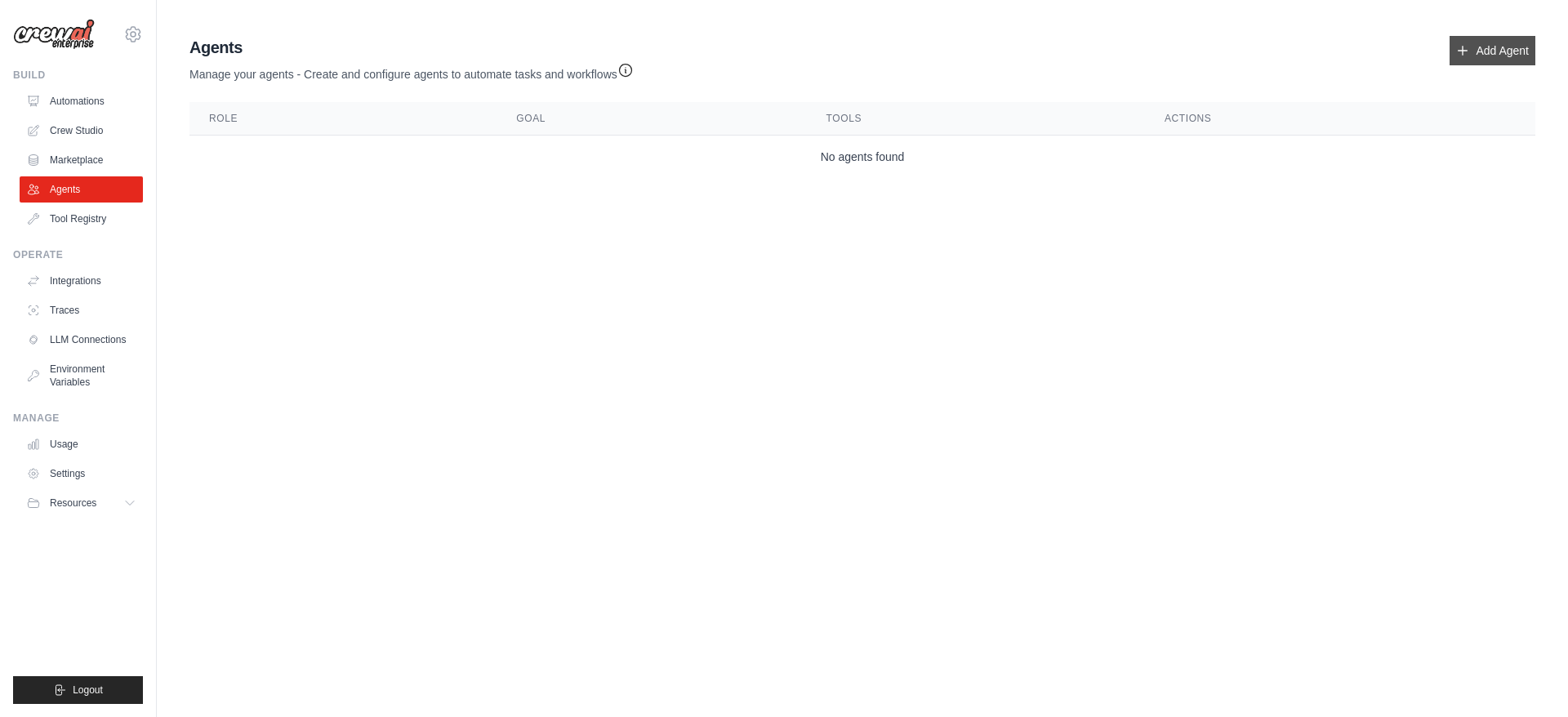
click at [1492, 54] on link "Add Agent" at bounding box center [1492, 50] width 85 height 30
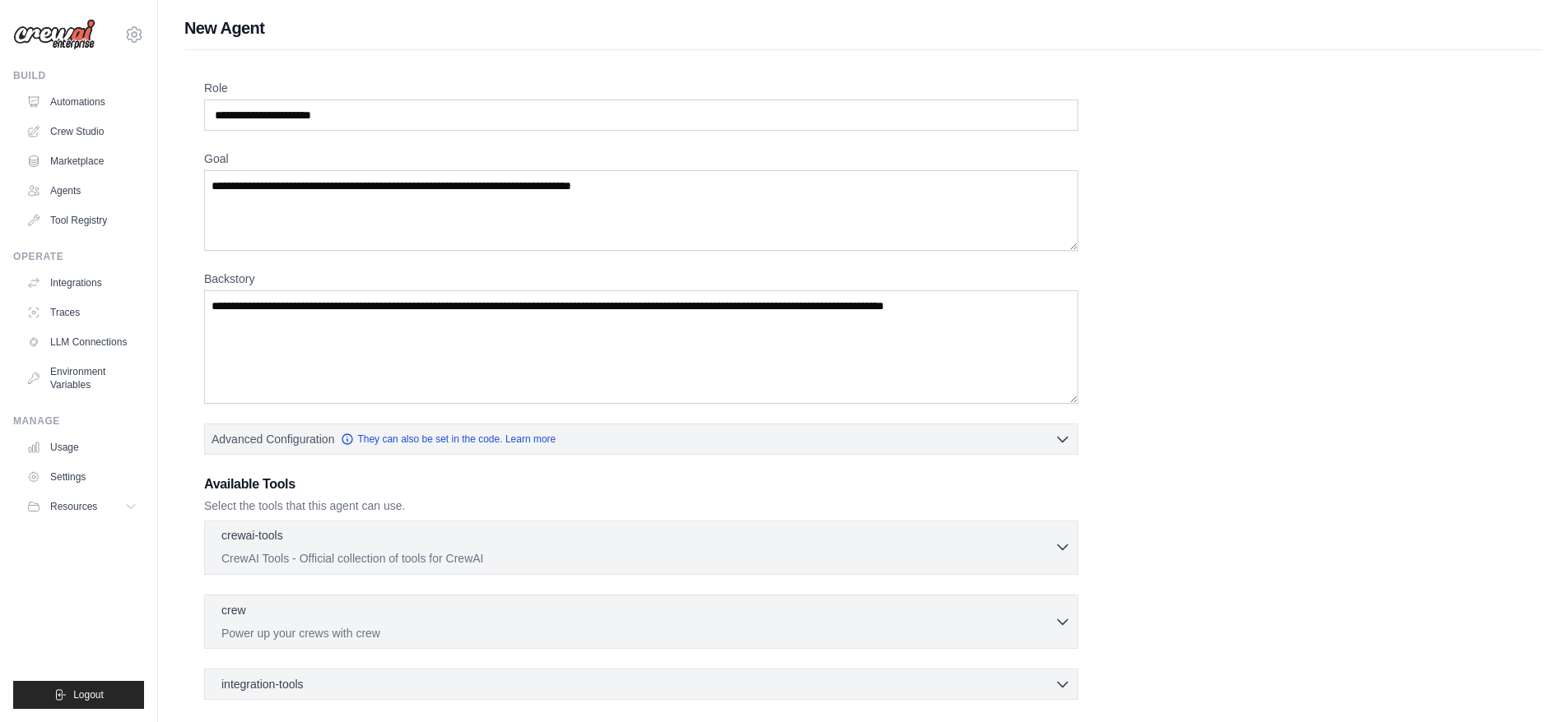
click at [713, 532] on div "crewai-tools 0 selected" at bounding box center [637, 537] width 833 height 20
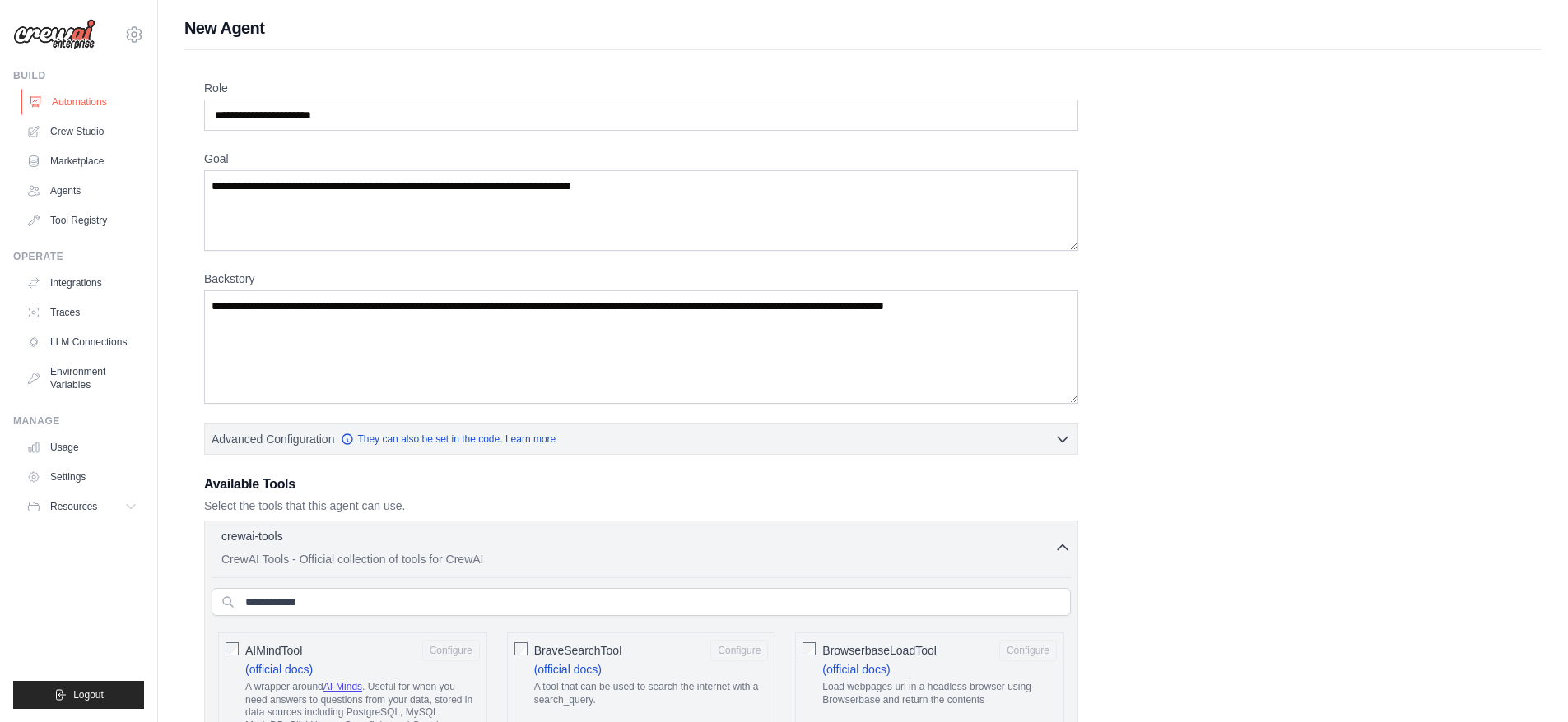
click at [78, 101] on link "Automations" at bounding box center [83, 101] width 124 height 26
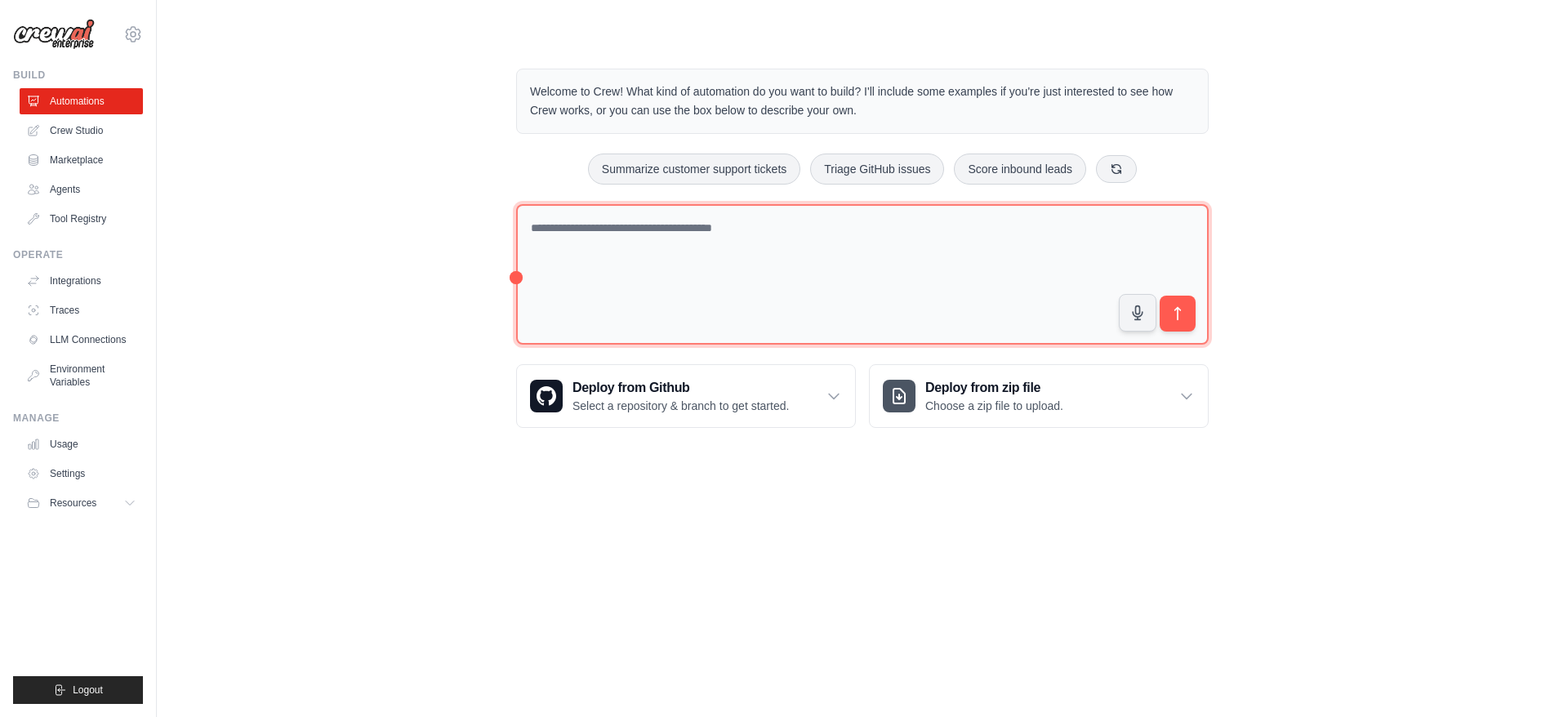
click at [729, 262] on textarea at bounding box center [863, 274] width 693 height 141
paste textarea "**********"
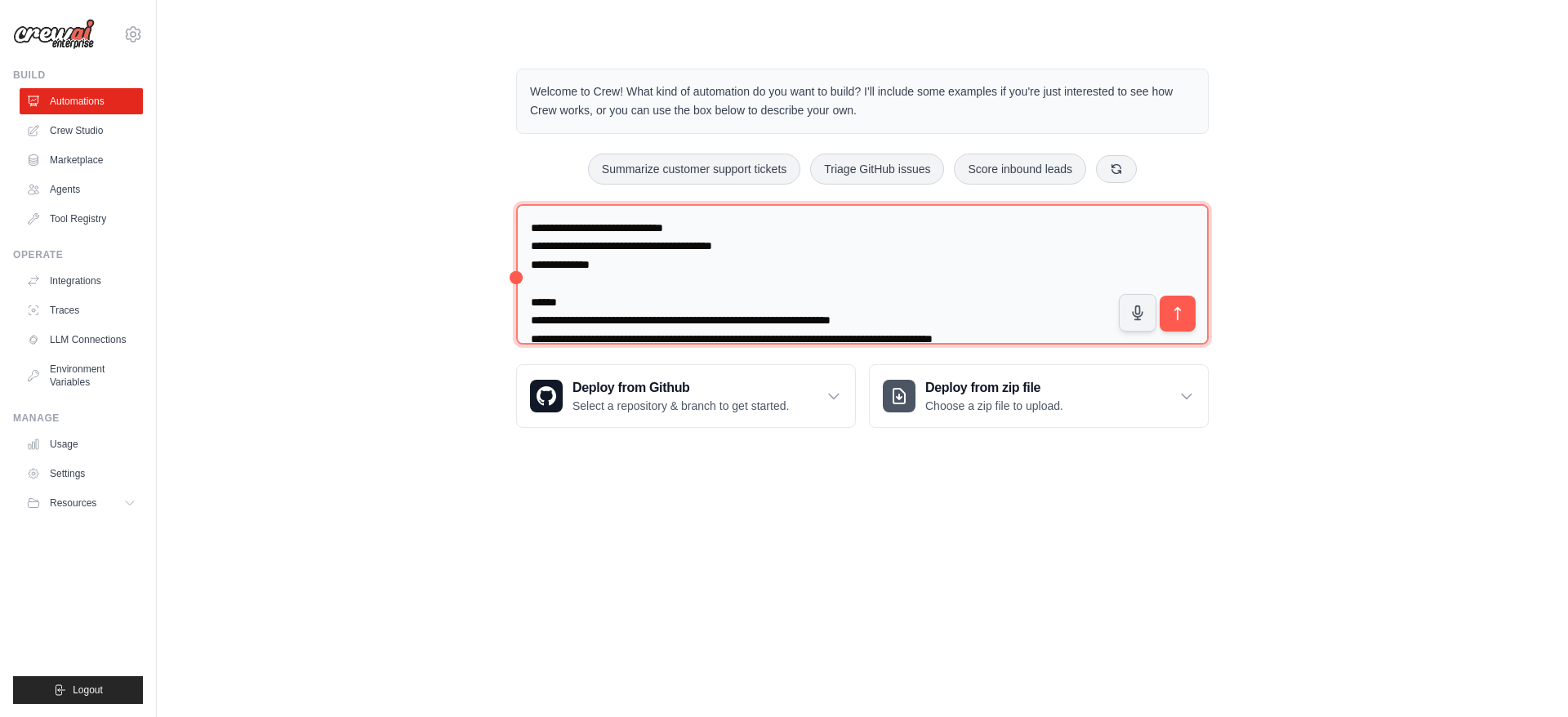
scroll to position [1359, 0]
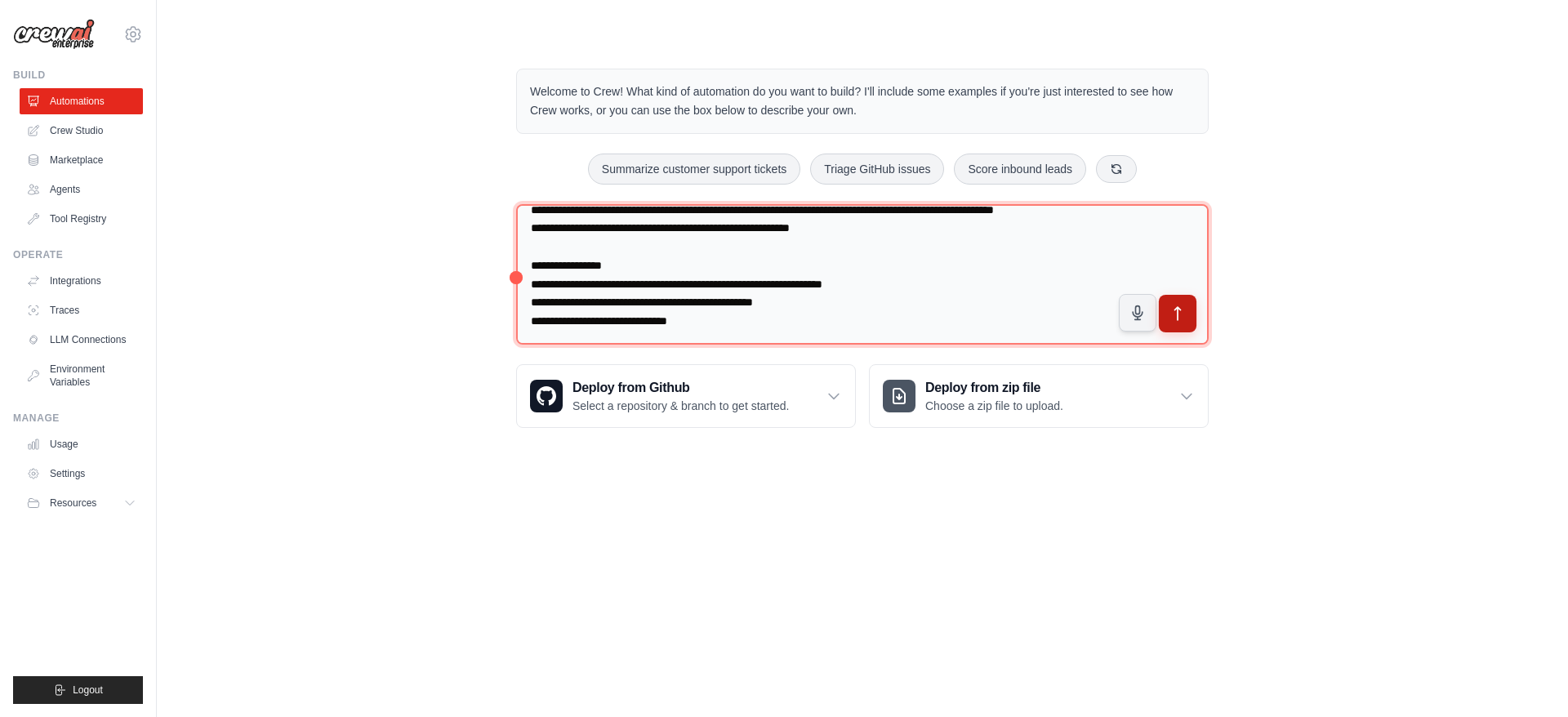
type textarea "**********"
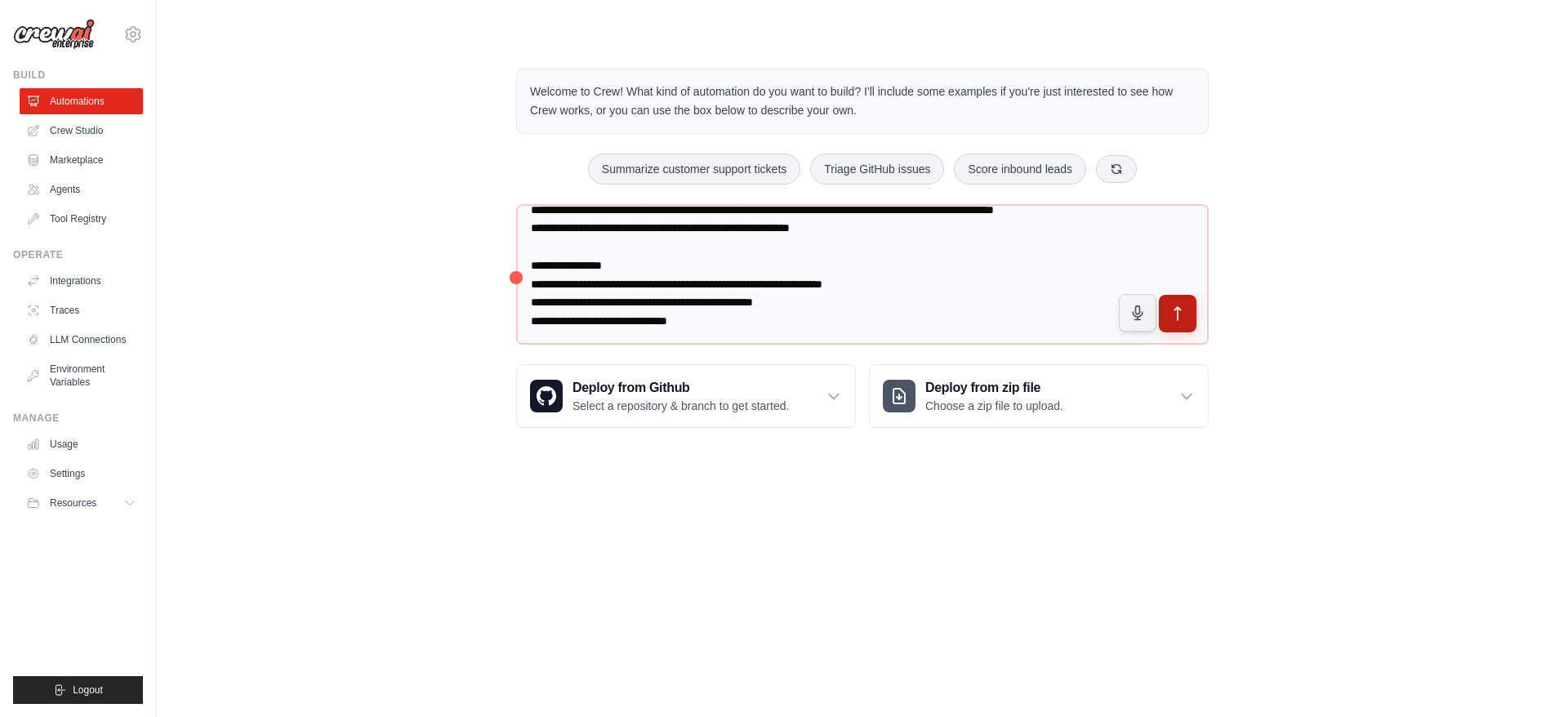
click at [1186, 320] on icon "submit" at bounding box center [1178, 314] width 17 height 17
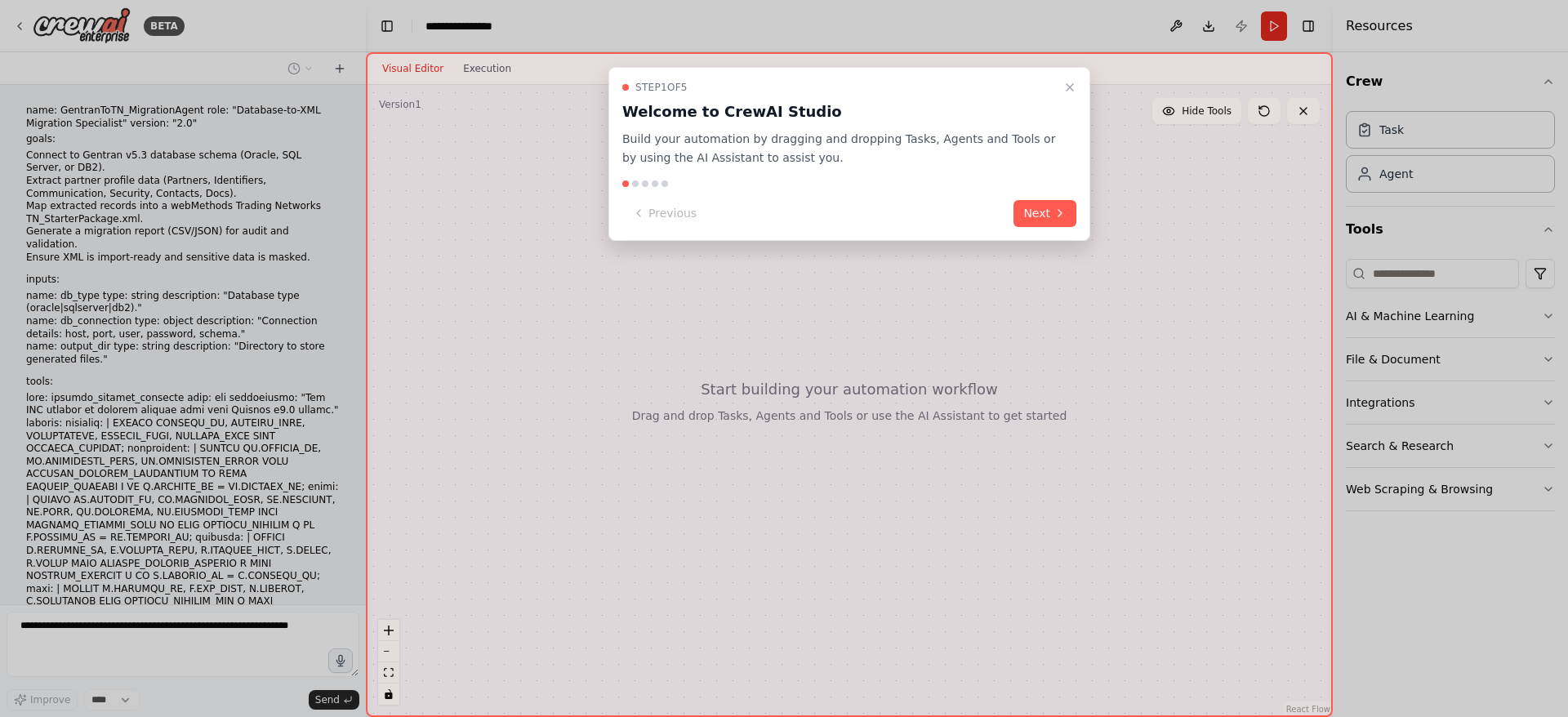
scroll to position [452, 0]
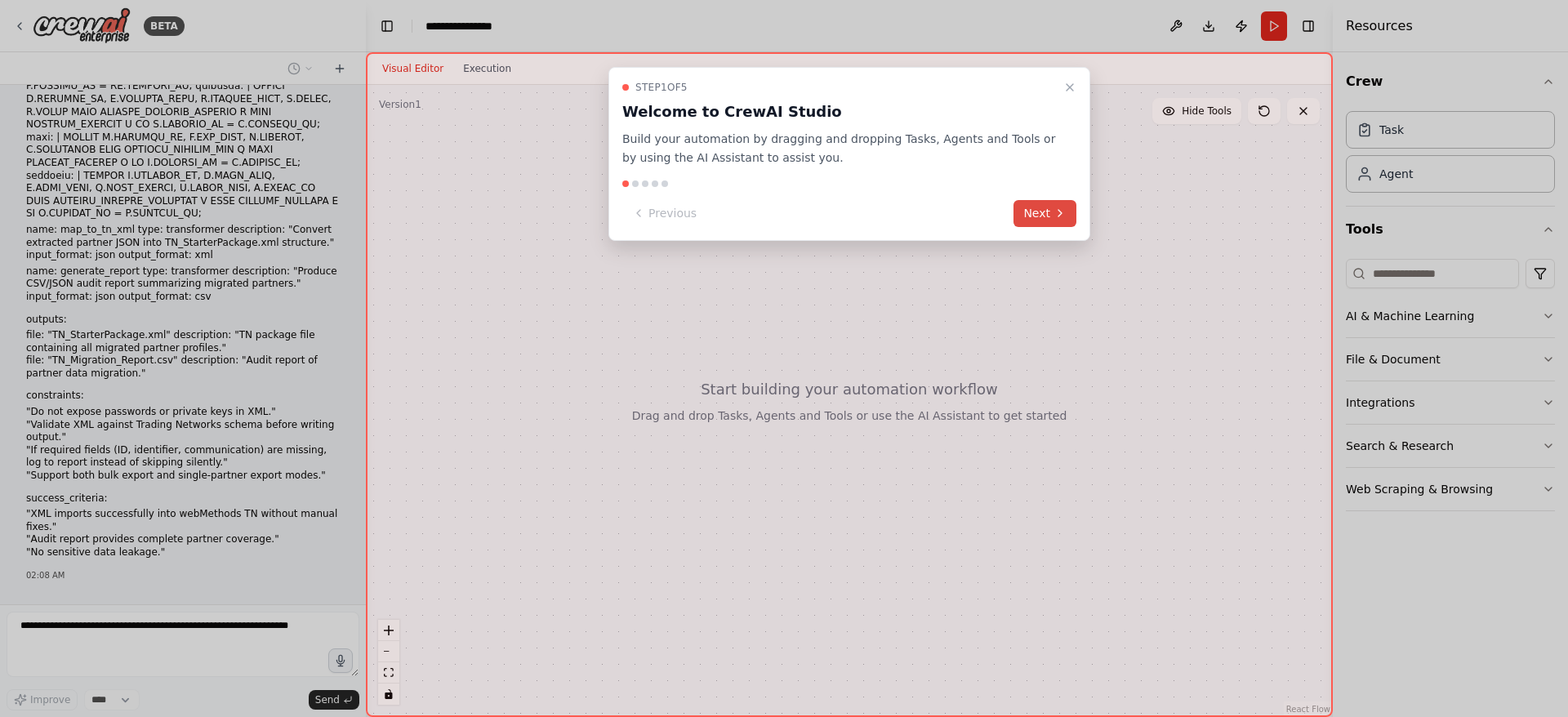
click at [1043, 220] on button "Next" at bounding box center [1045, 213] width 63 height 27
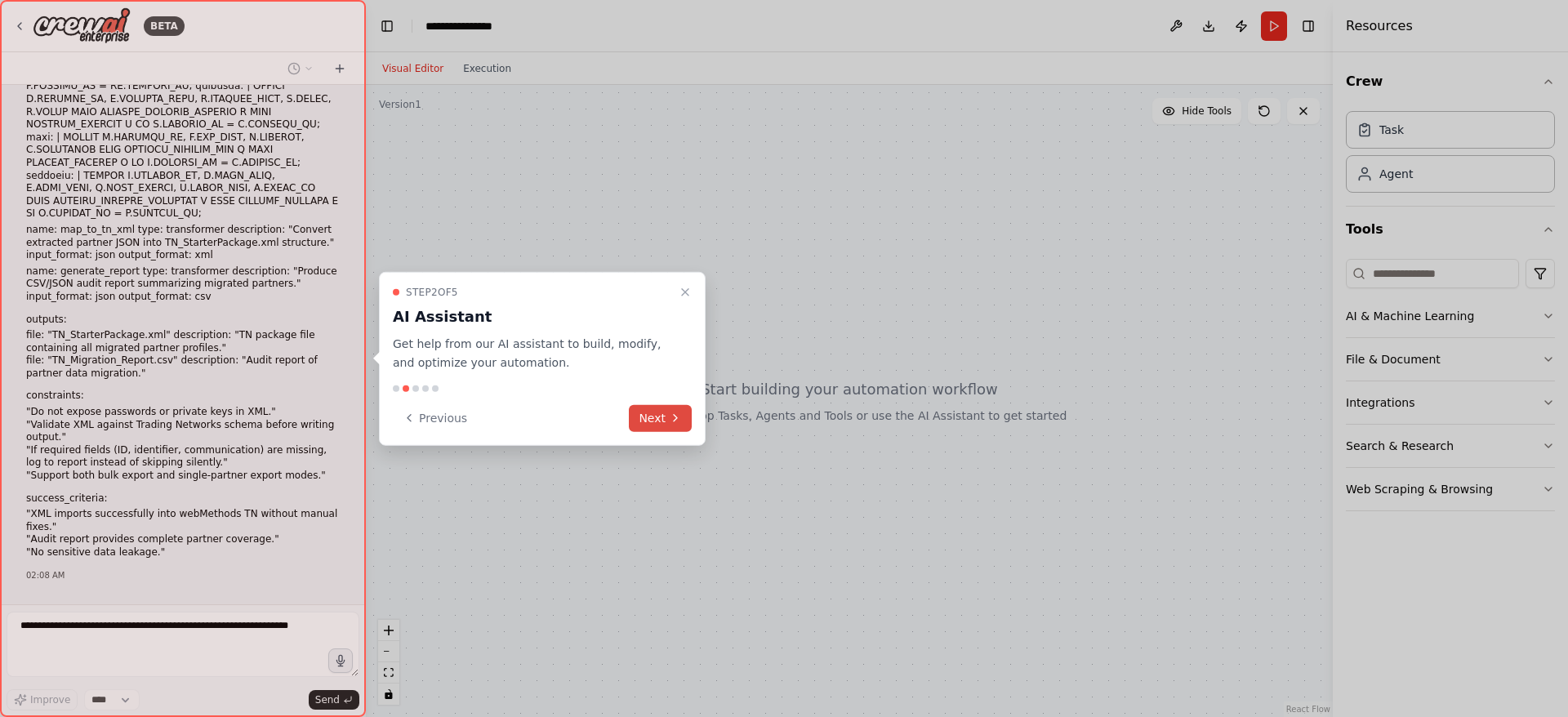
click at [658, 419] on button "Next" at bounding box center [660, 417] width 63 height 27
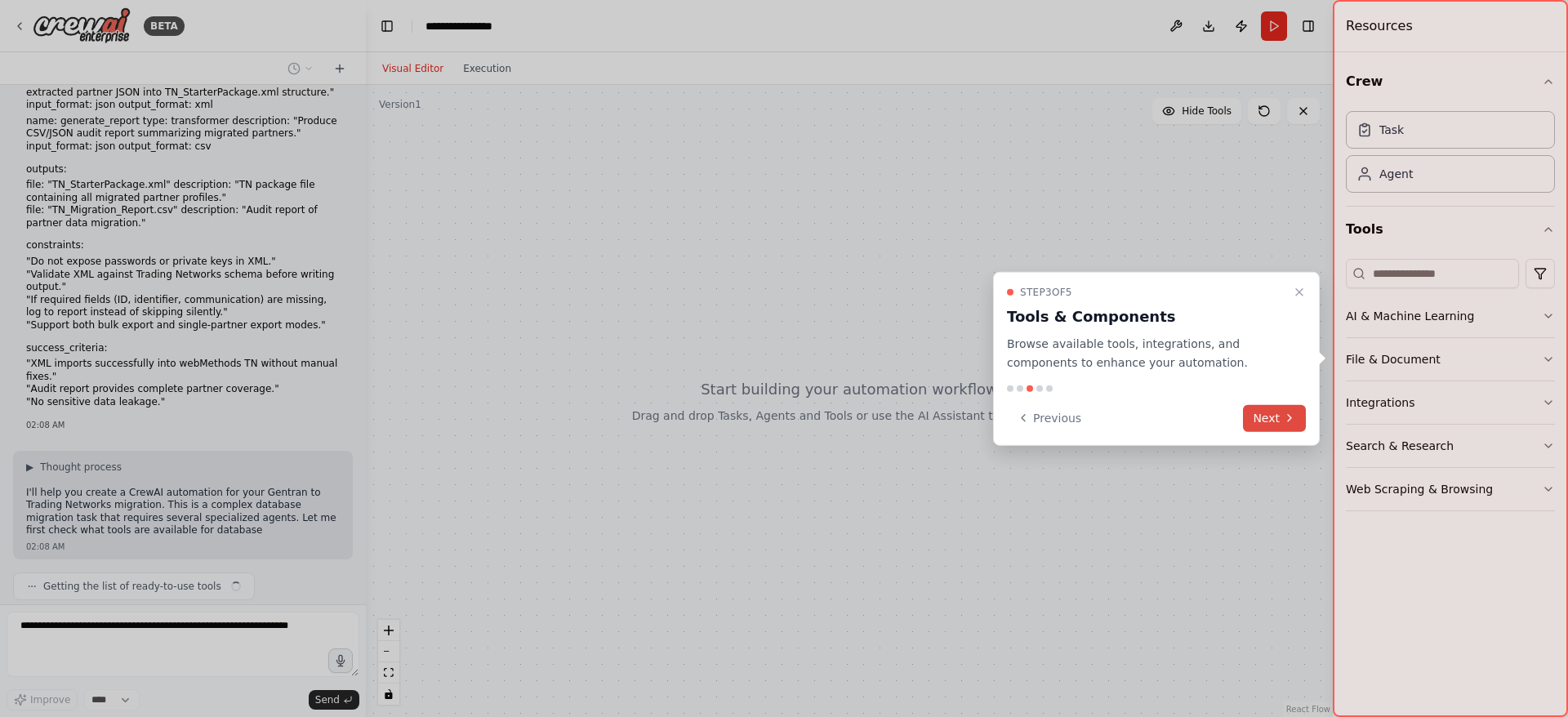
scroll to position [614, 0]
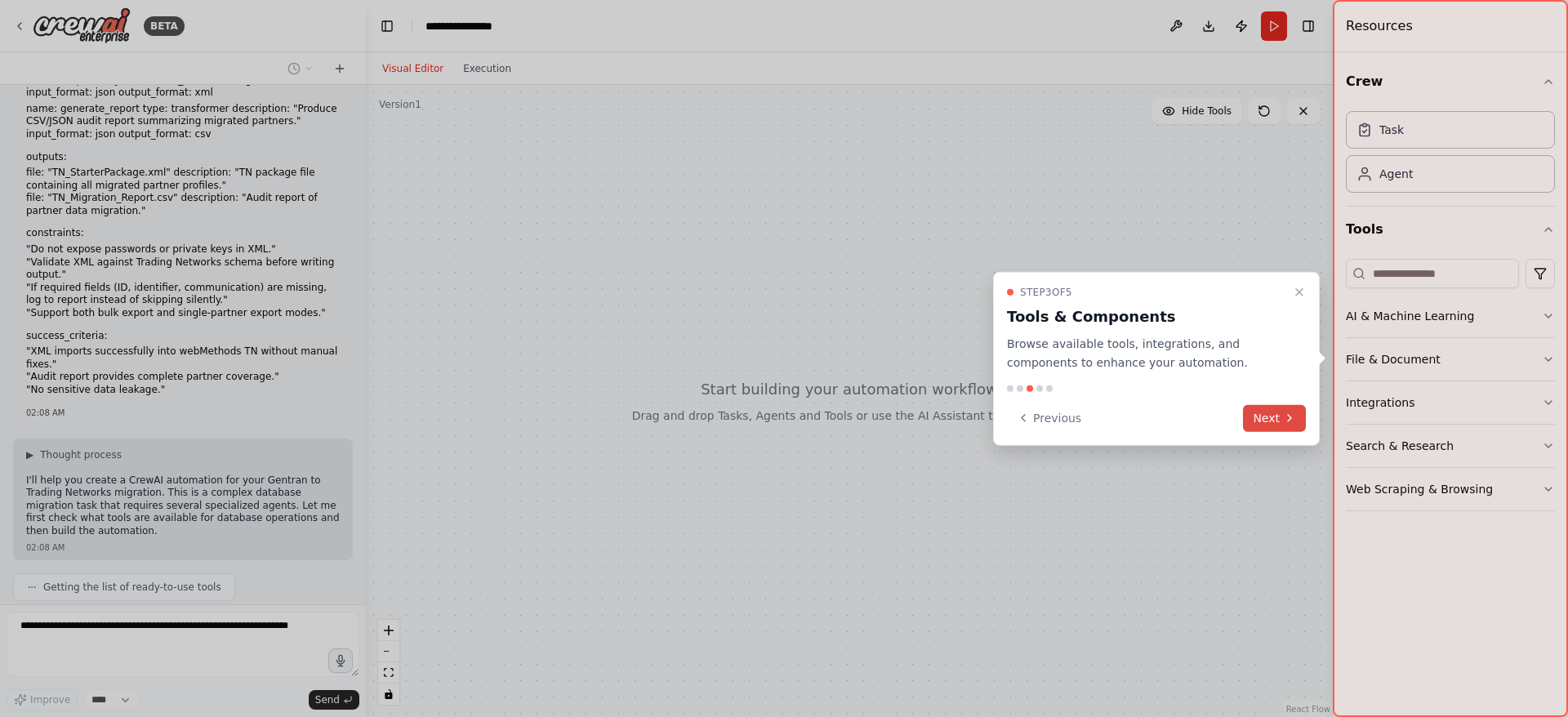
click at [1272, 423] on button "Next" at bounding box center [1275, 417] width 63 height 27
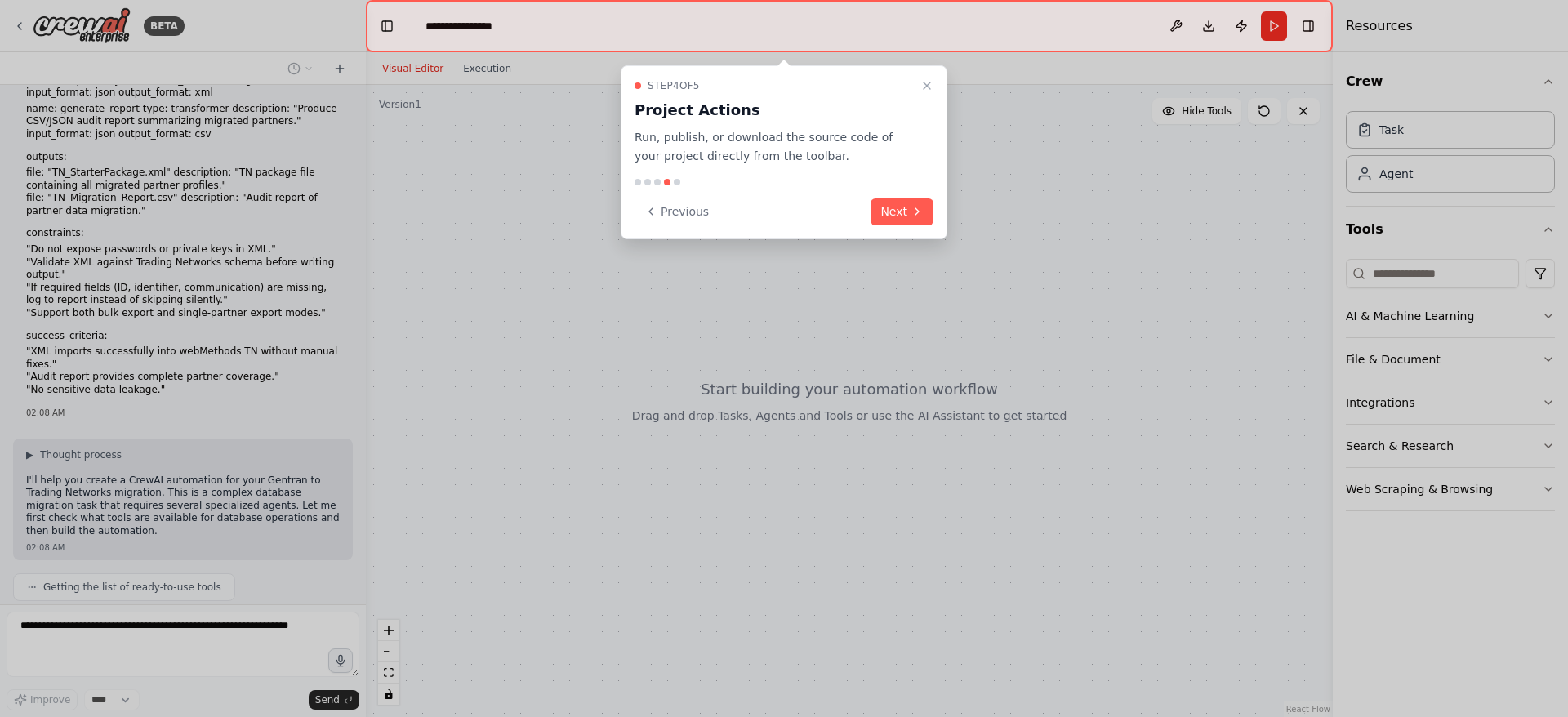
scroll to position [655, 0]
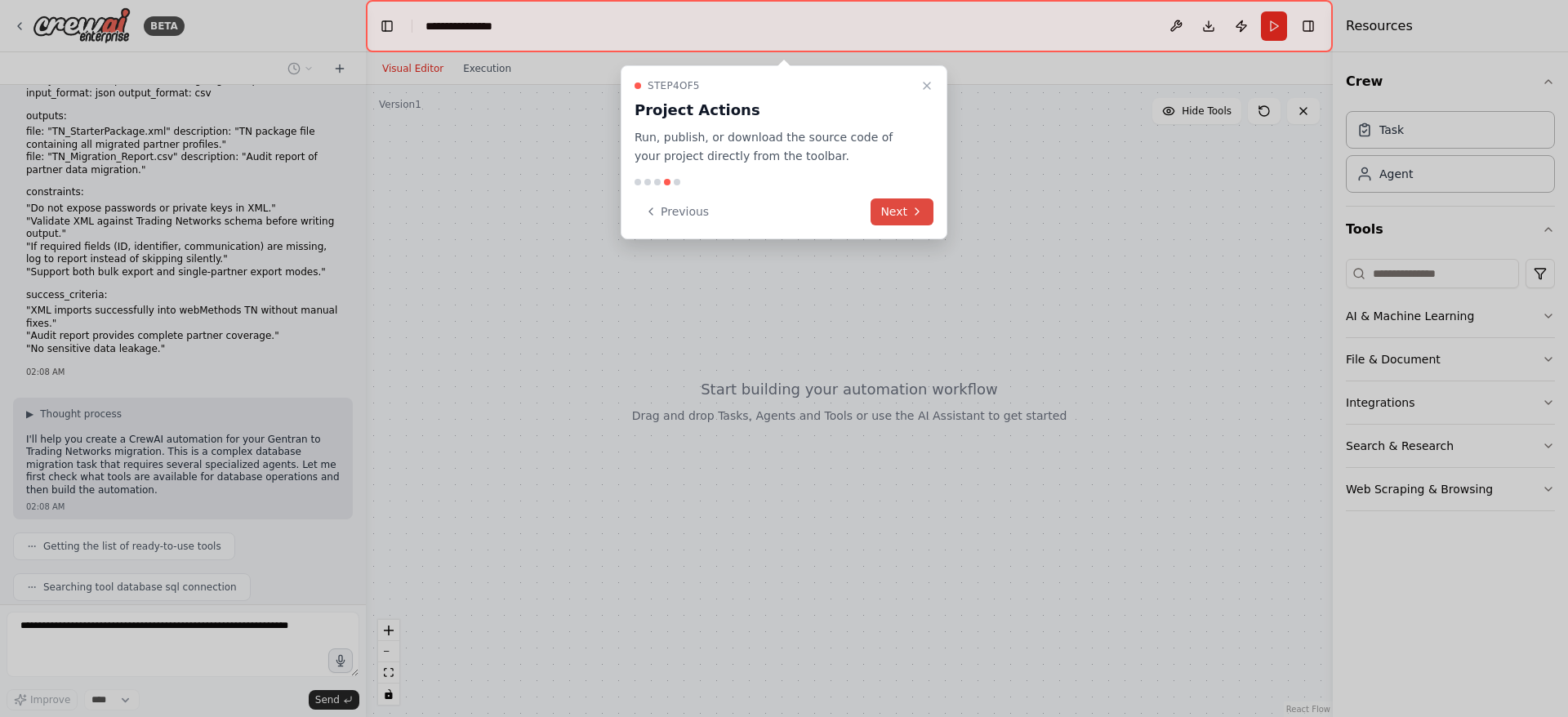
click at [900, 216] on button "Next" at bounding box center [902, 212] width 63 height 27
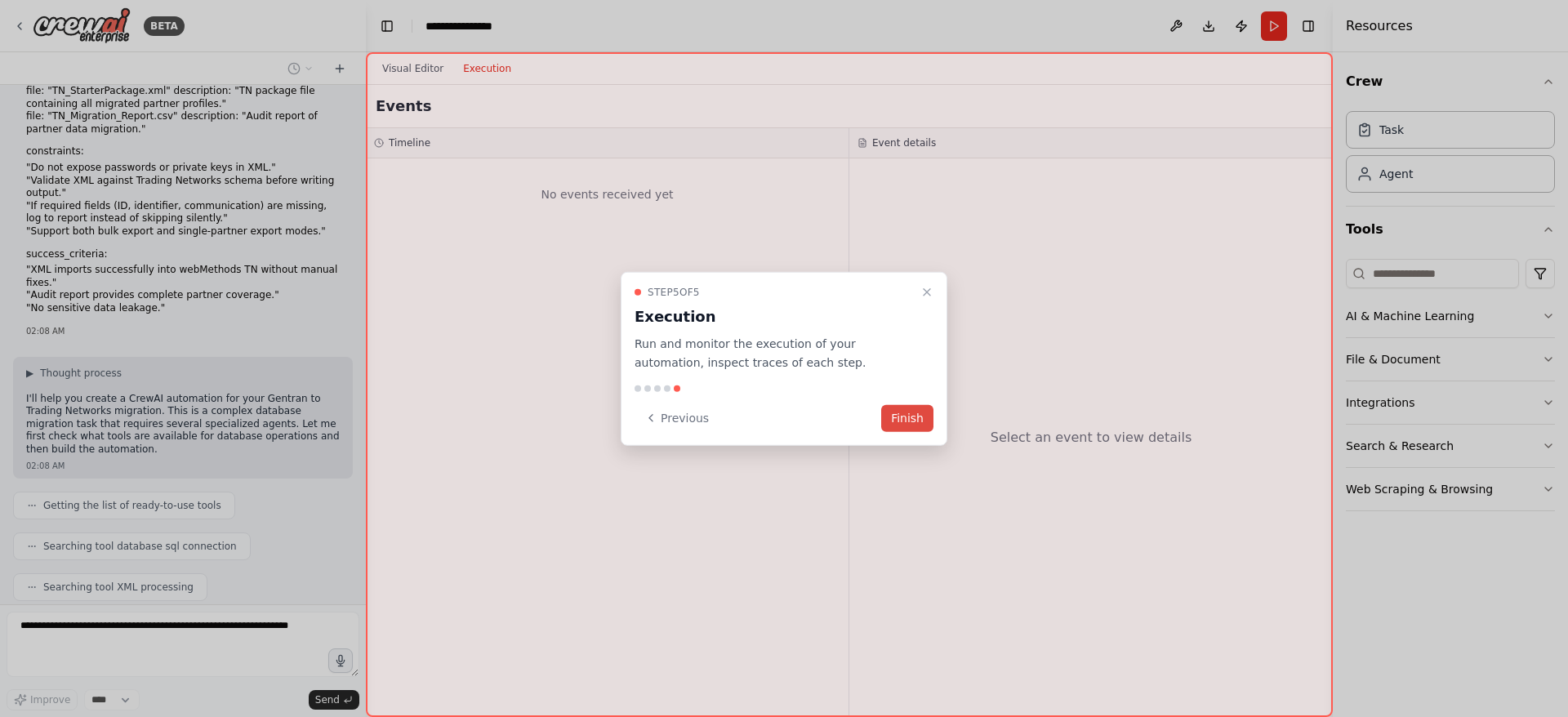
scroll to position [737, 0]
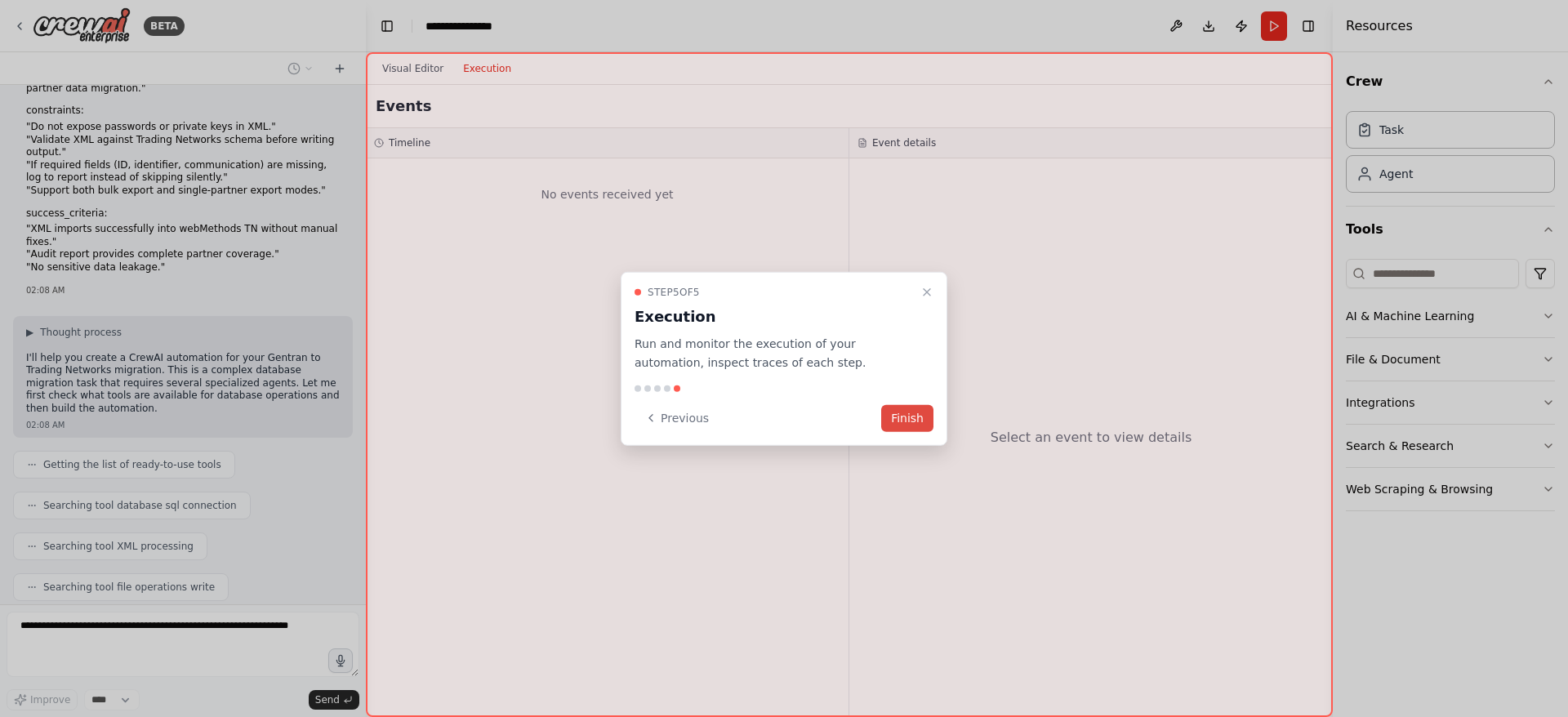
click at [907, 416] on button "Finish" at bounding box center [908, 417] width 52 height 27
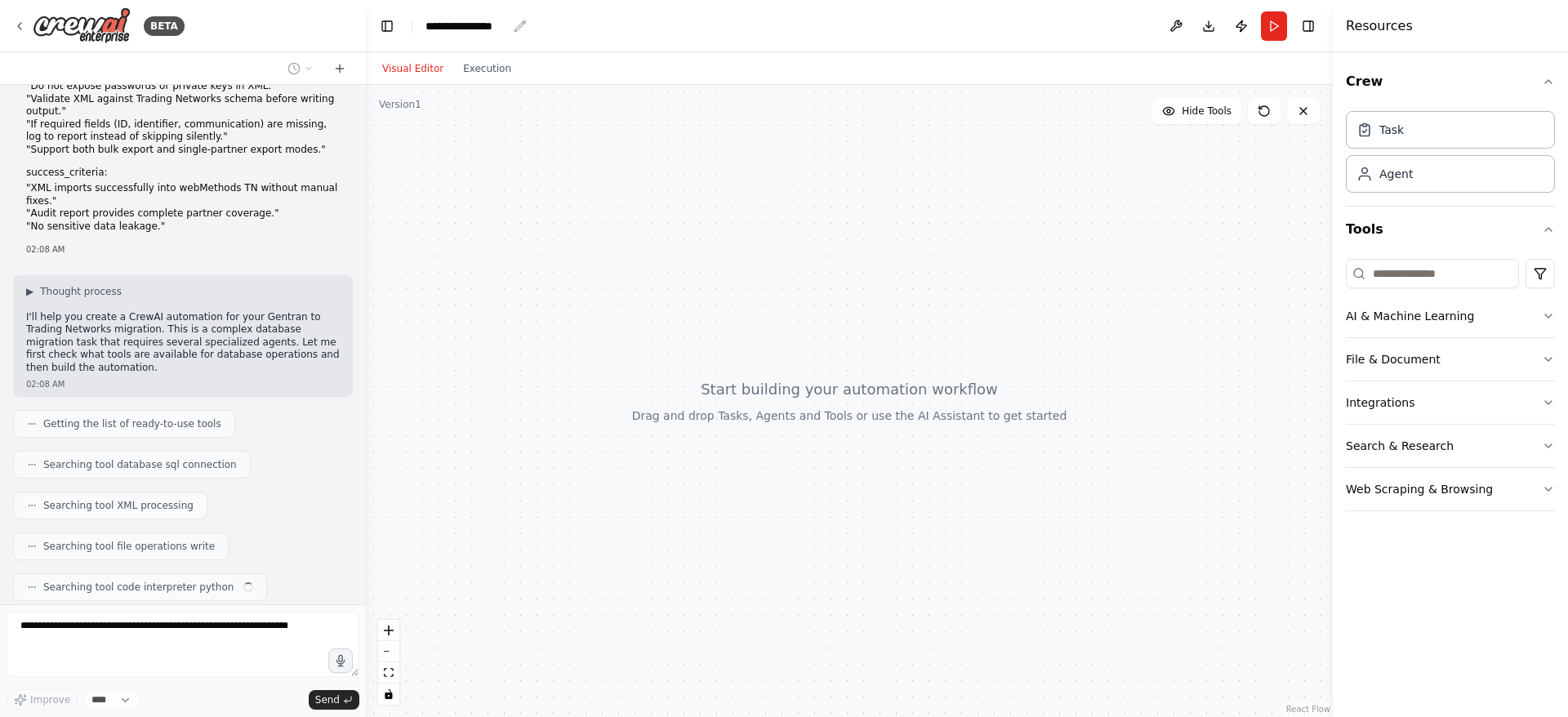
click at [511, 29] on div "**********" at bounding box center [476, 26] width 102 height 16
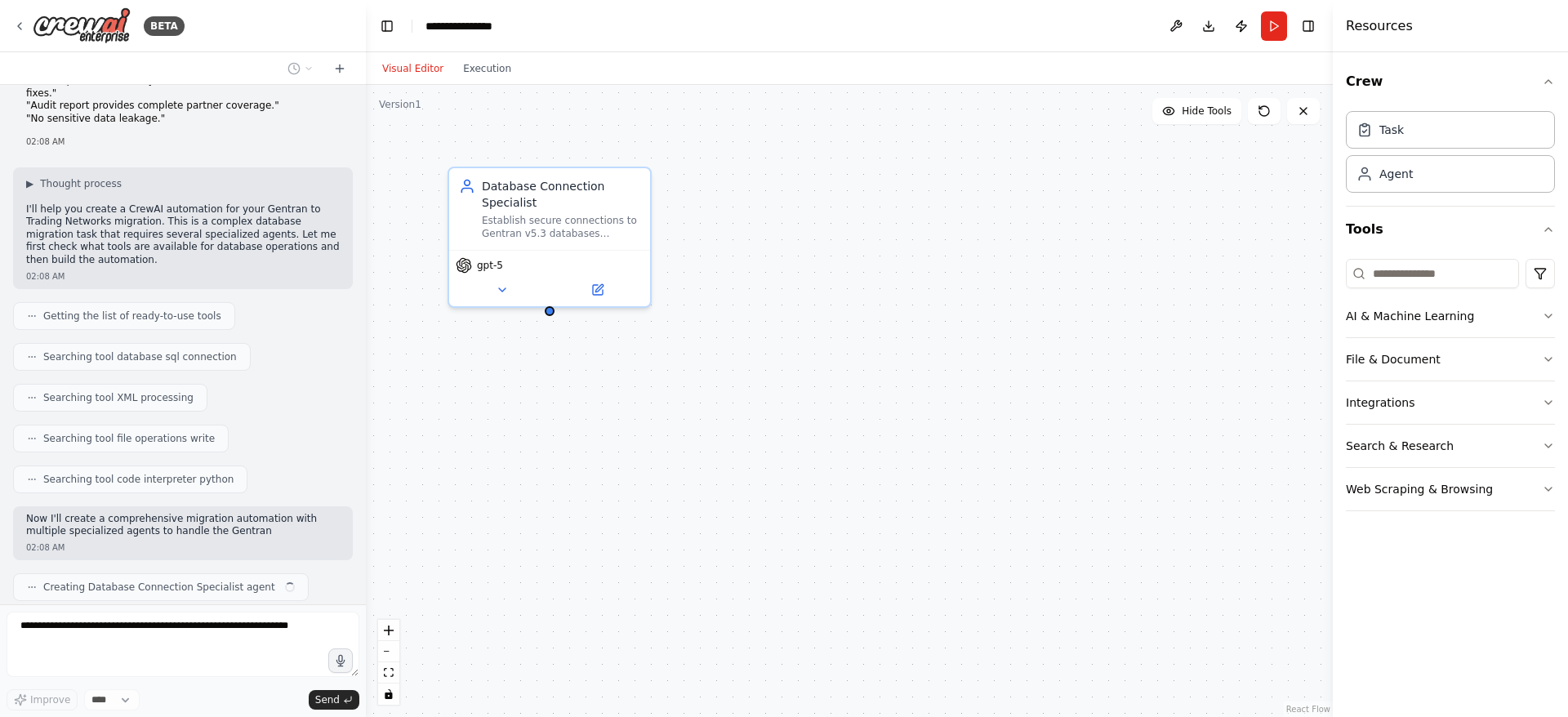
click at [455, 37] on header "**********" at bounding box center [849, 26] width 967 height 52
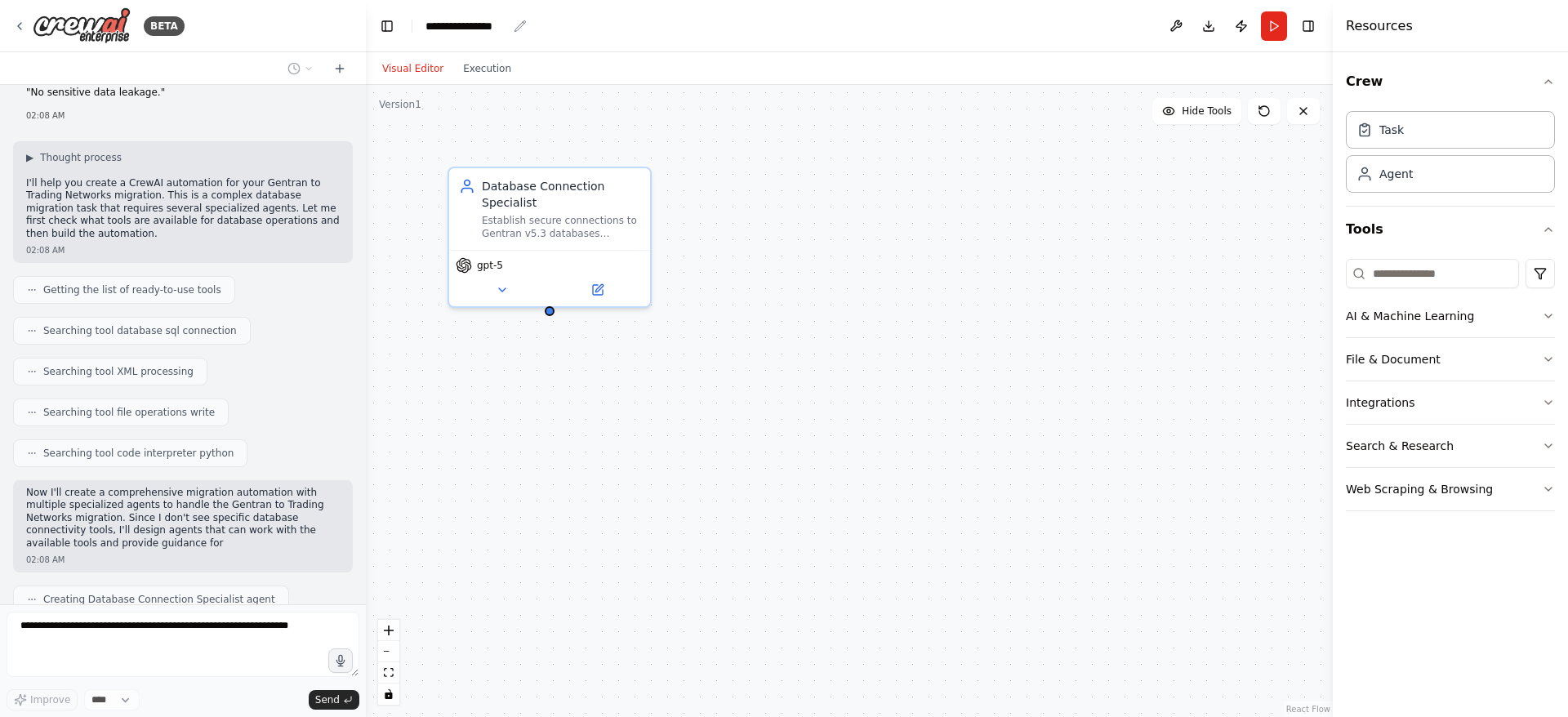
scroll to position [924, 0]
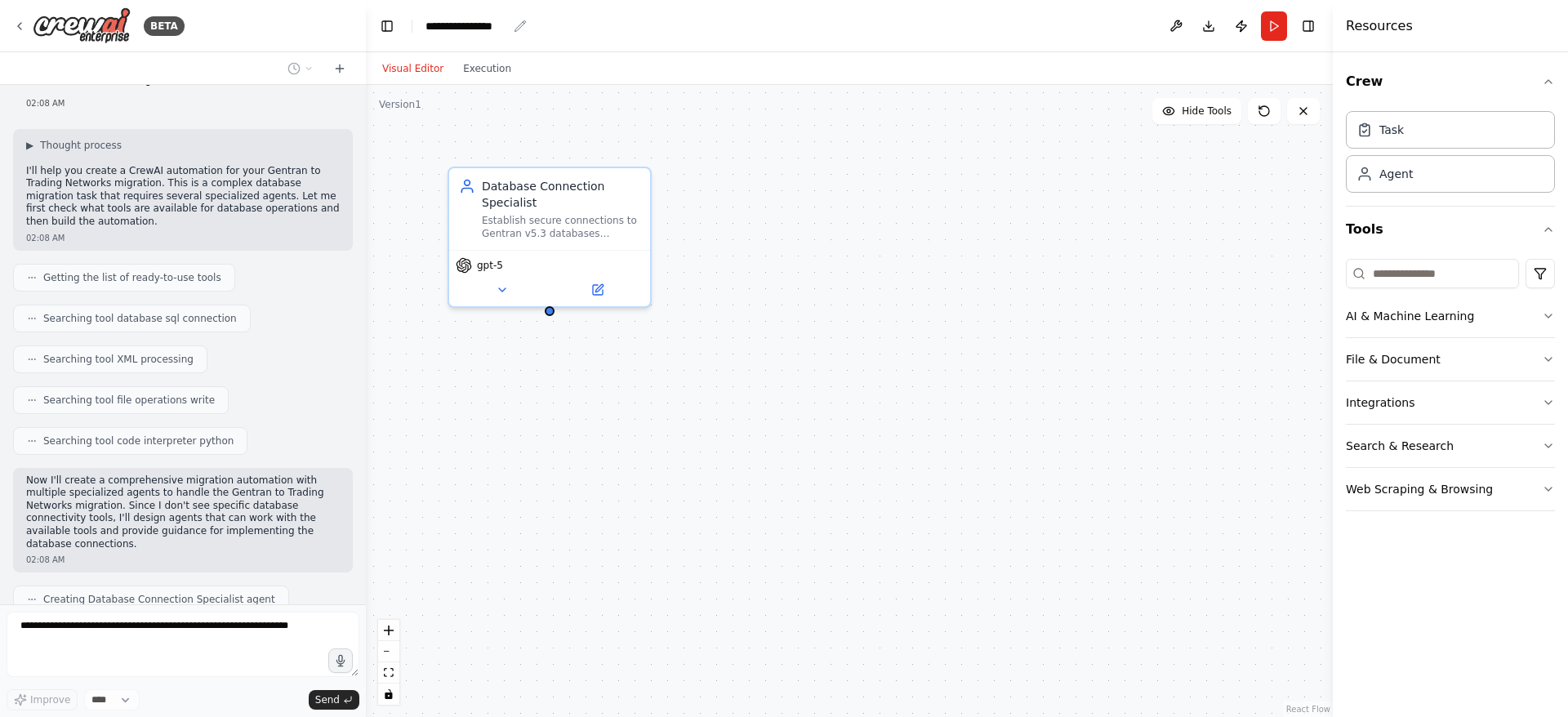
click at [516, 26] on icon "breadcrumb" at bounding box center [520, 26] width 13 height 13
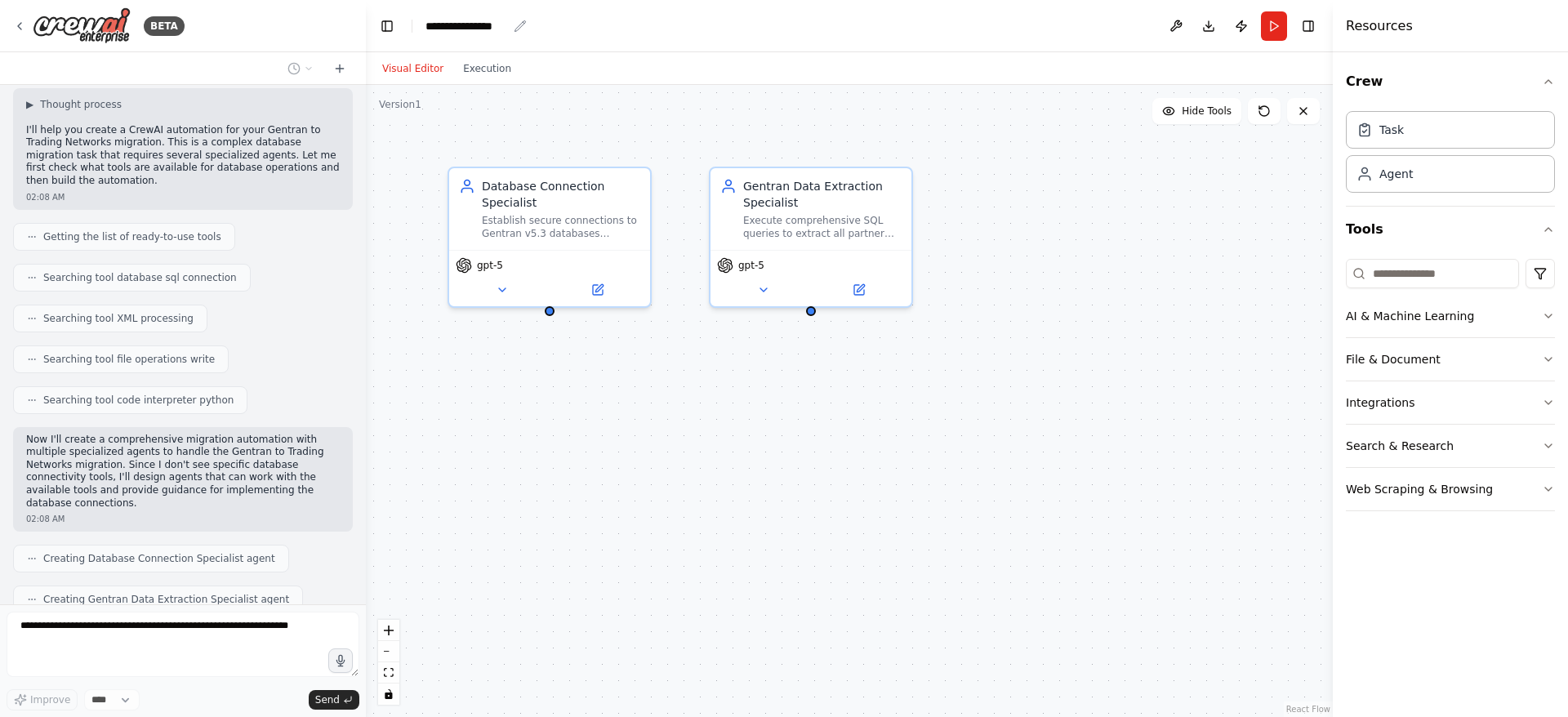
click at [485, 28] on div "**********" at bounding box center [466, 26] width 82 height 16
click at [512, 33] on div "**********" at bounding box center [487, 26] width 122 height 16
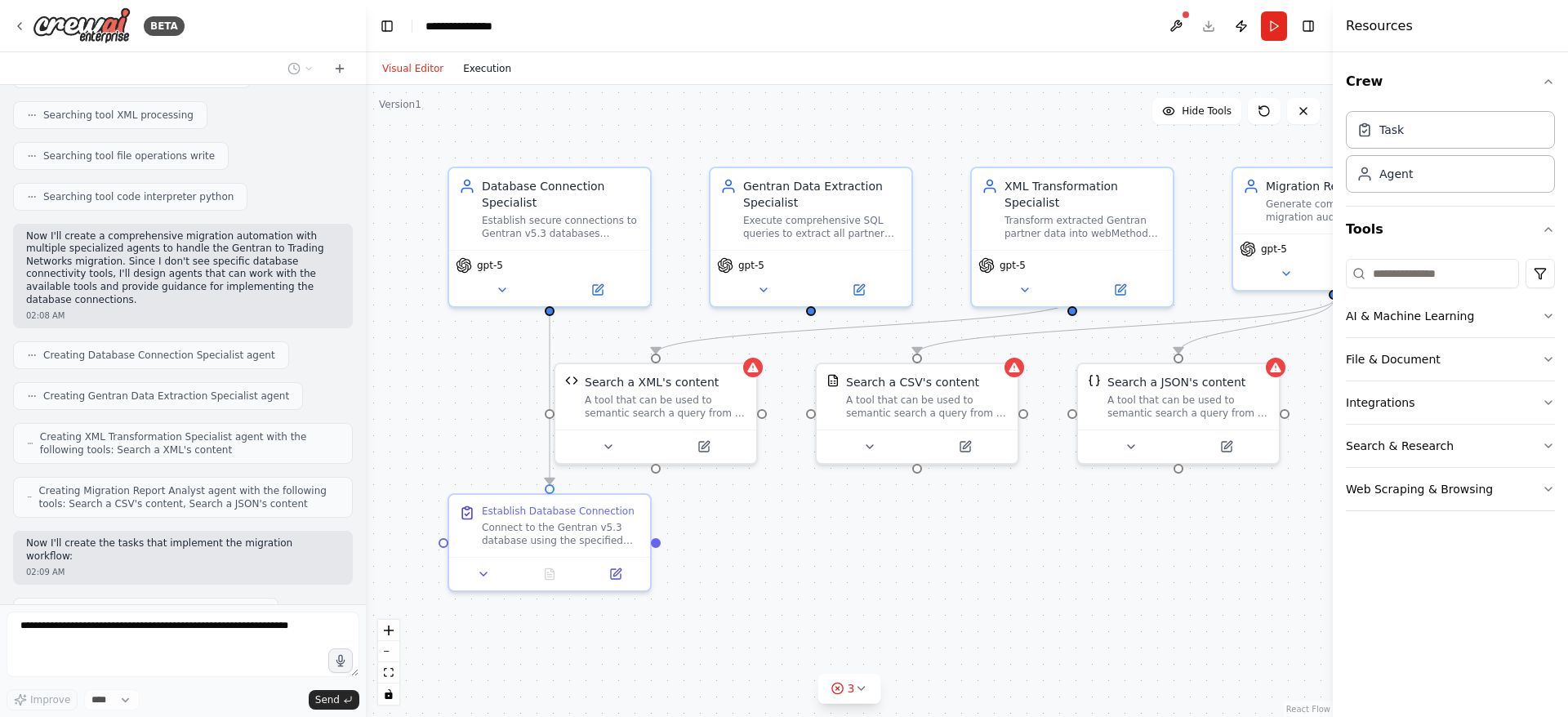
scroll to position [1209, 0]
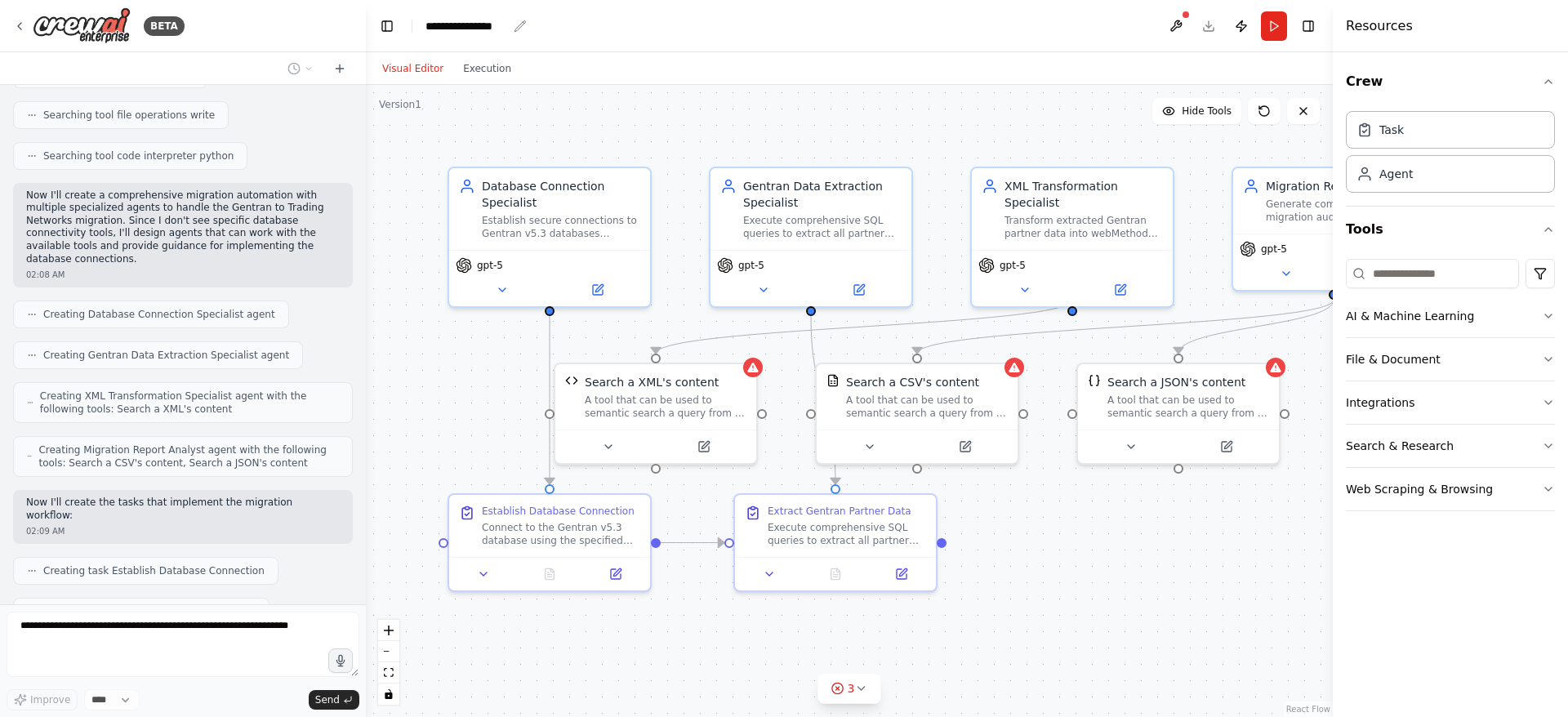
click at [496, 31] on div "**********" at bounding box center [466, 26] width 82 height 16
drag, startPoint x: 509, startPoint y: 30, endPoint x: 419, endPoint y: 25, distance: 90.1
click at [419, 25] on header "**********" at bounding box center [849, 26] width 967 height 52
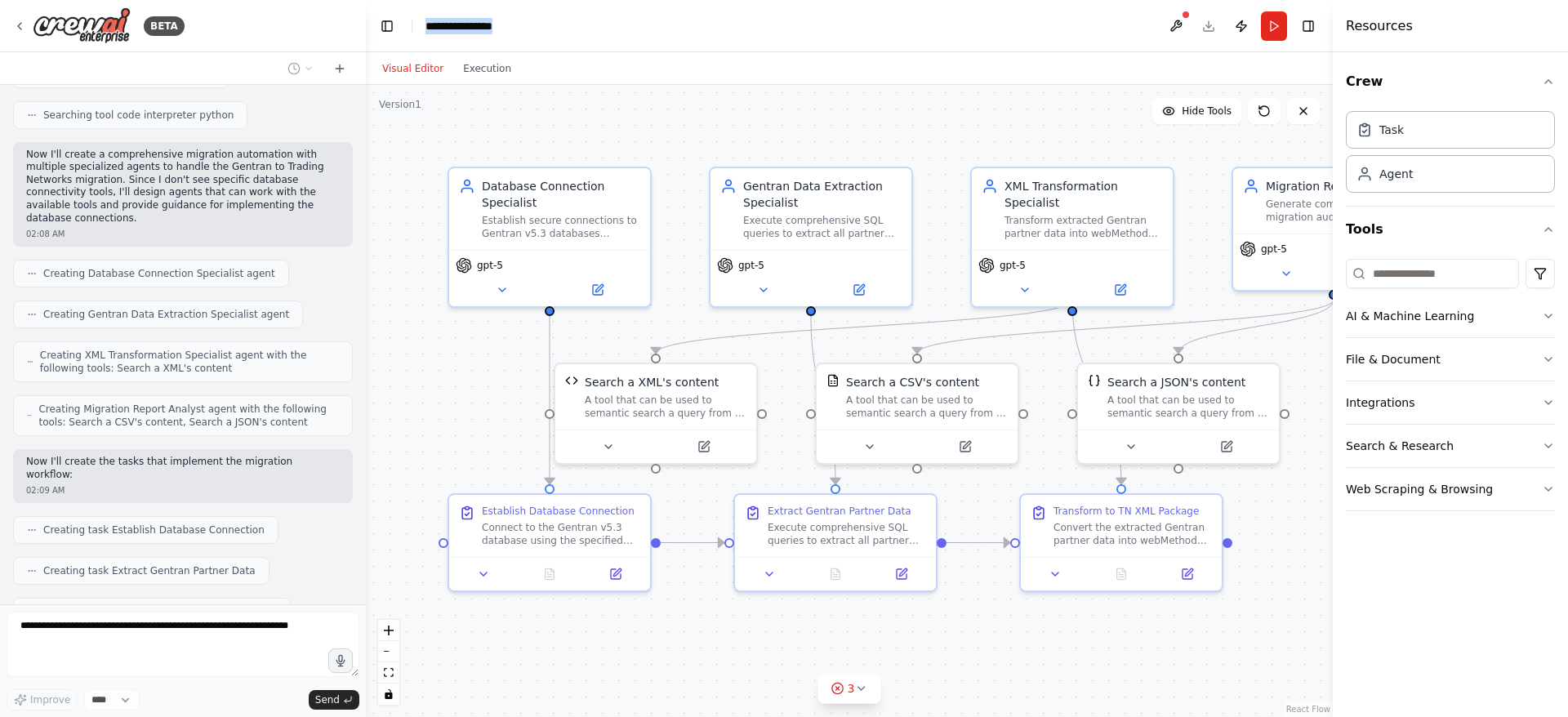
paste div "breadcrumb"
click at [729, 15] on header "**********" at bounding box center [849, 26] width 967 height 52
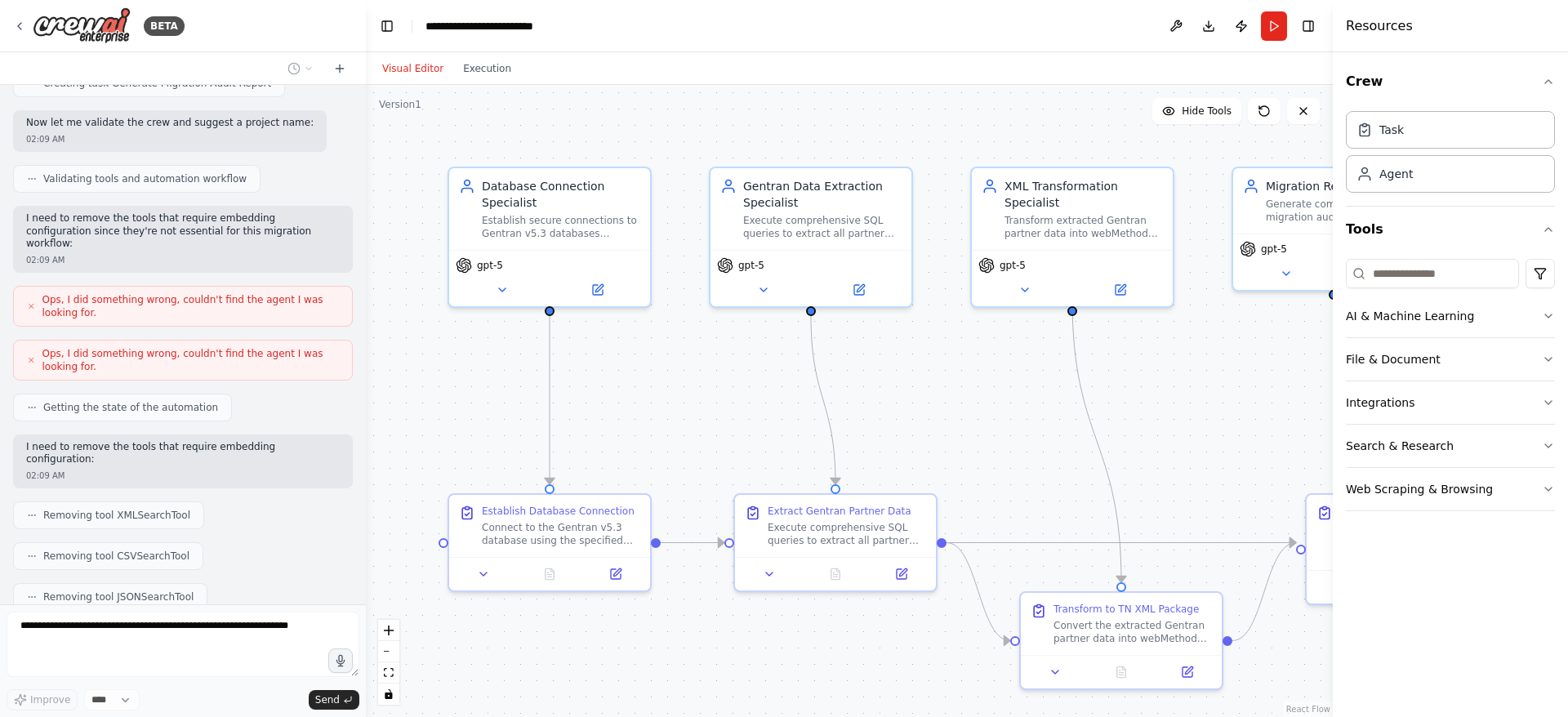
scroll to position [1873, 0]
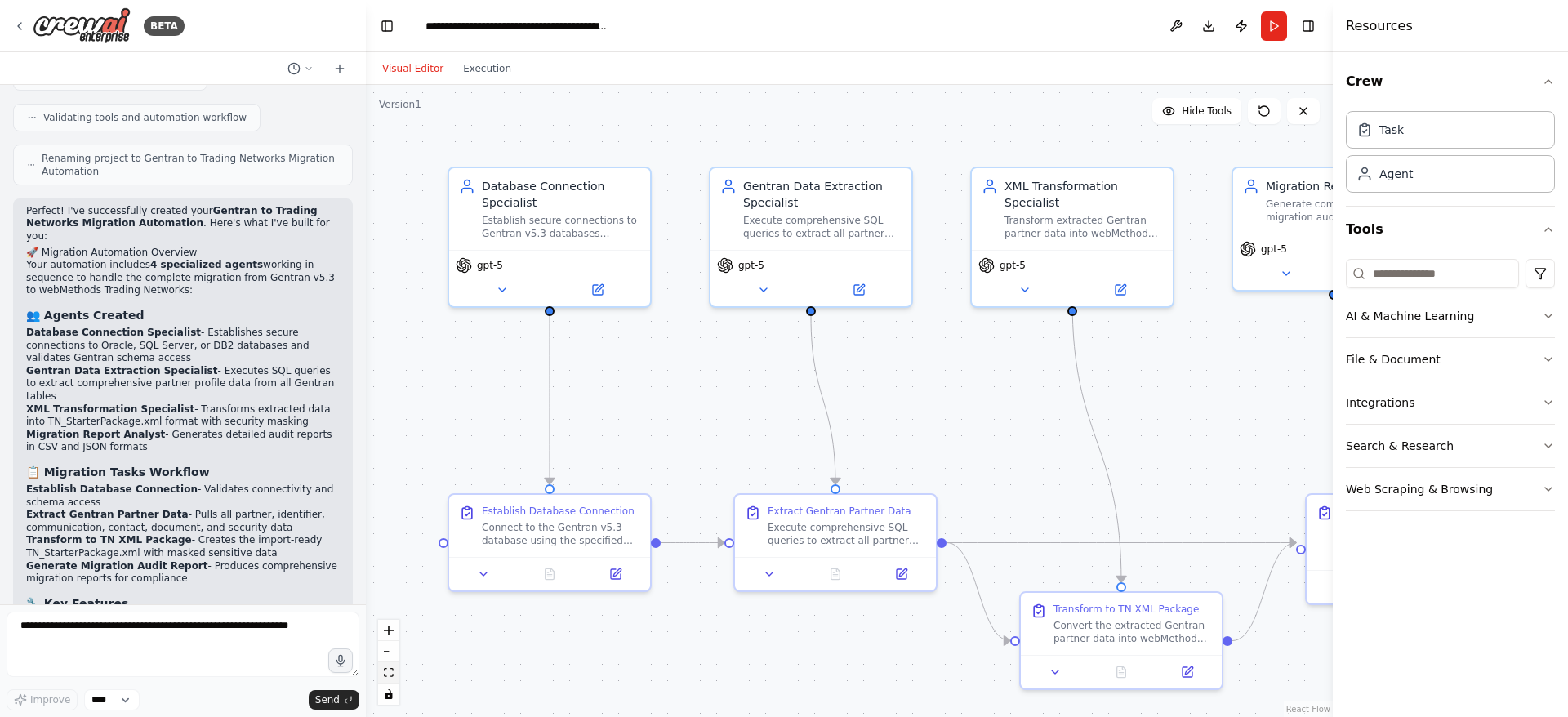
click at [386, 678] on button "fit view" at bounding box center [389, 673] width 22 height 22
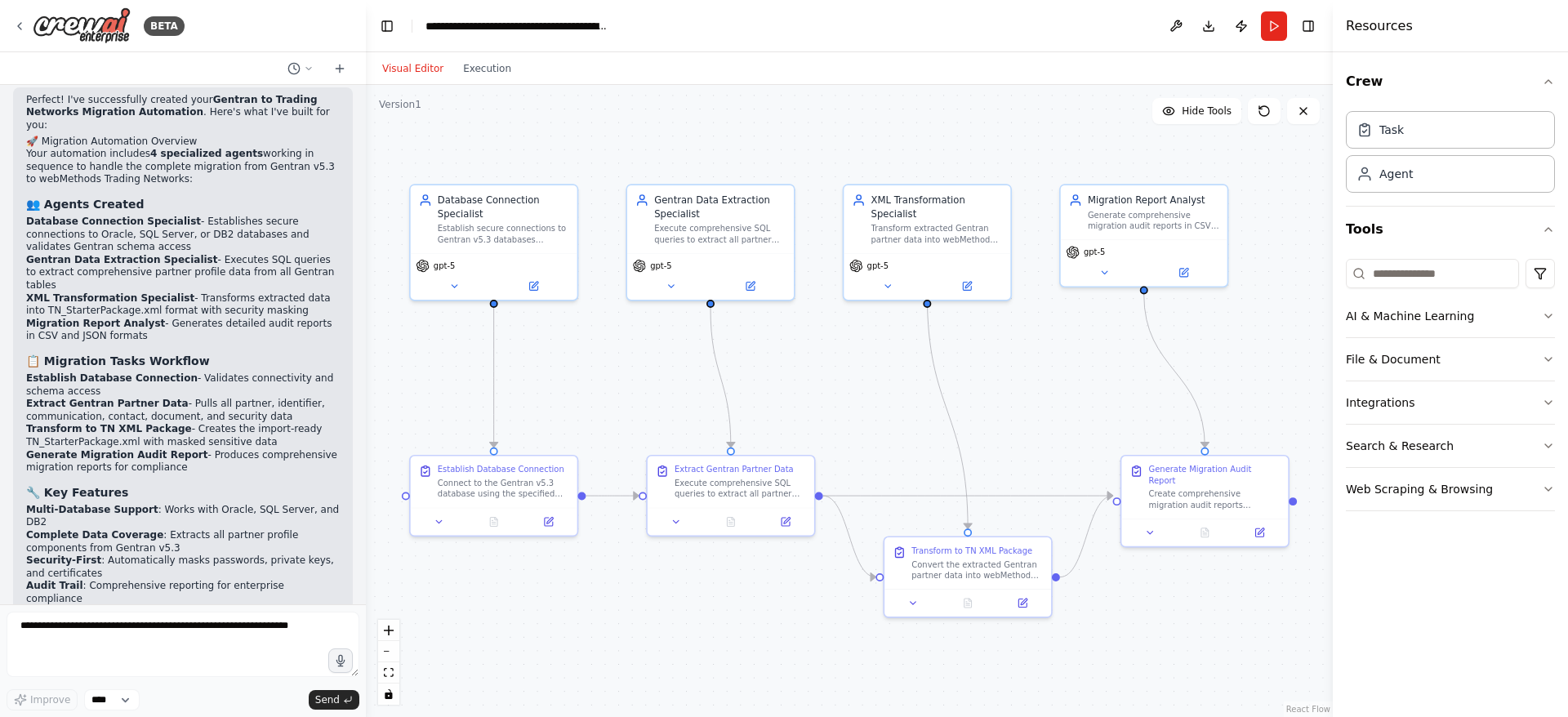
scroll to position [2685, 0]
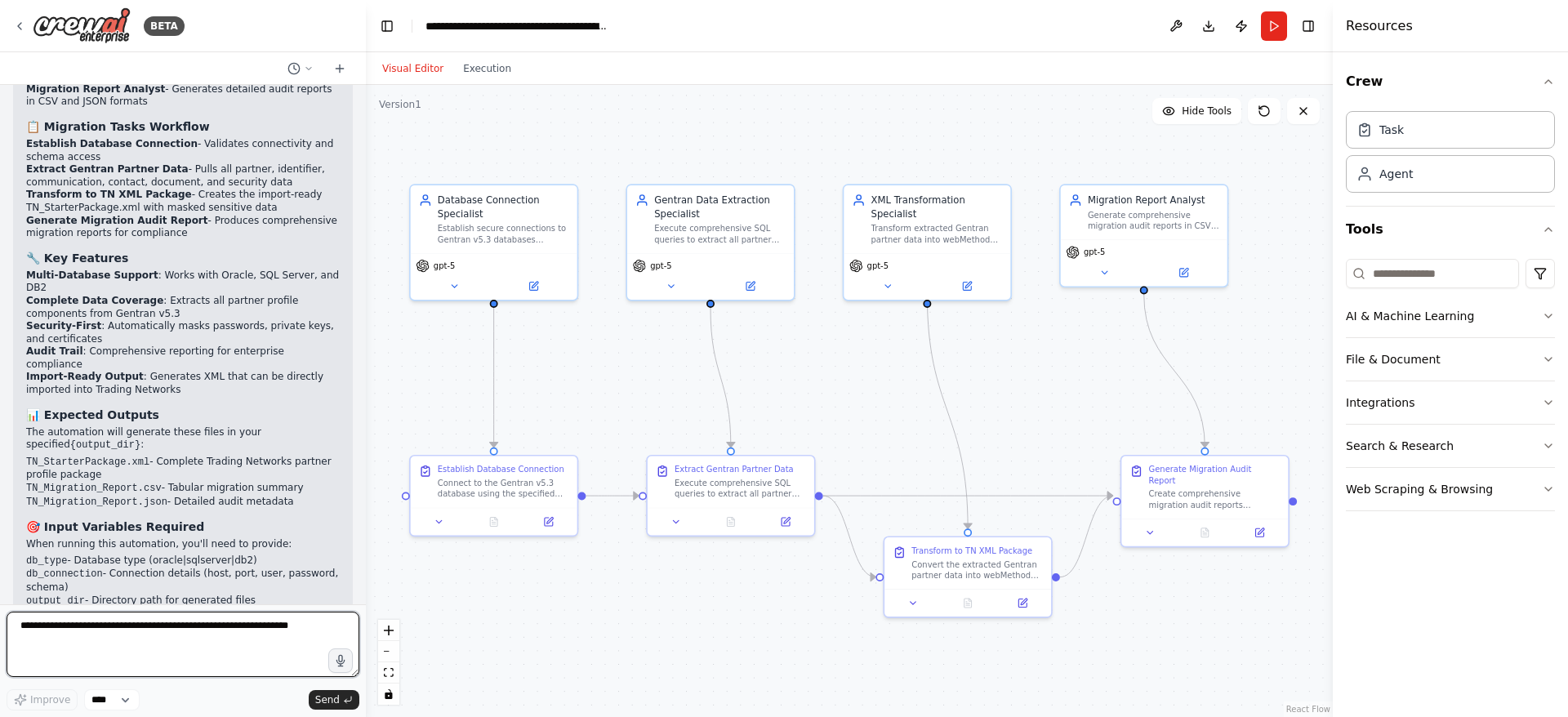
click at [165, 634] on textarea at bounding box center [183, 644] width 353 height 66
type textarea "**********"
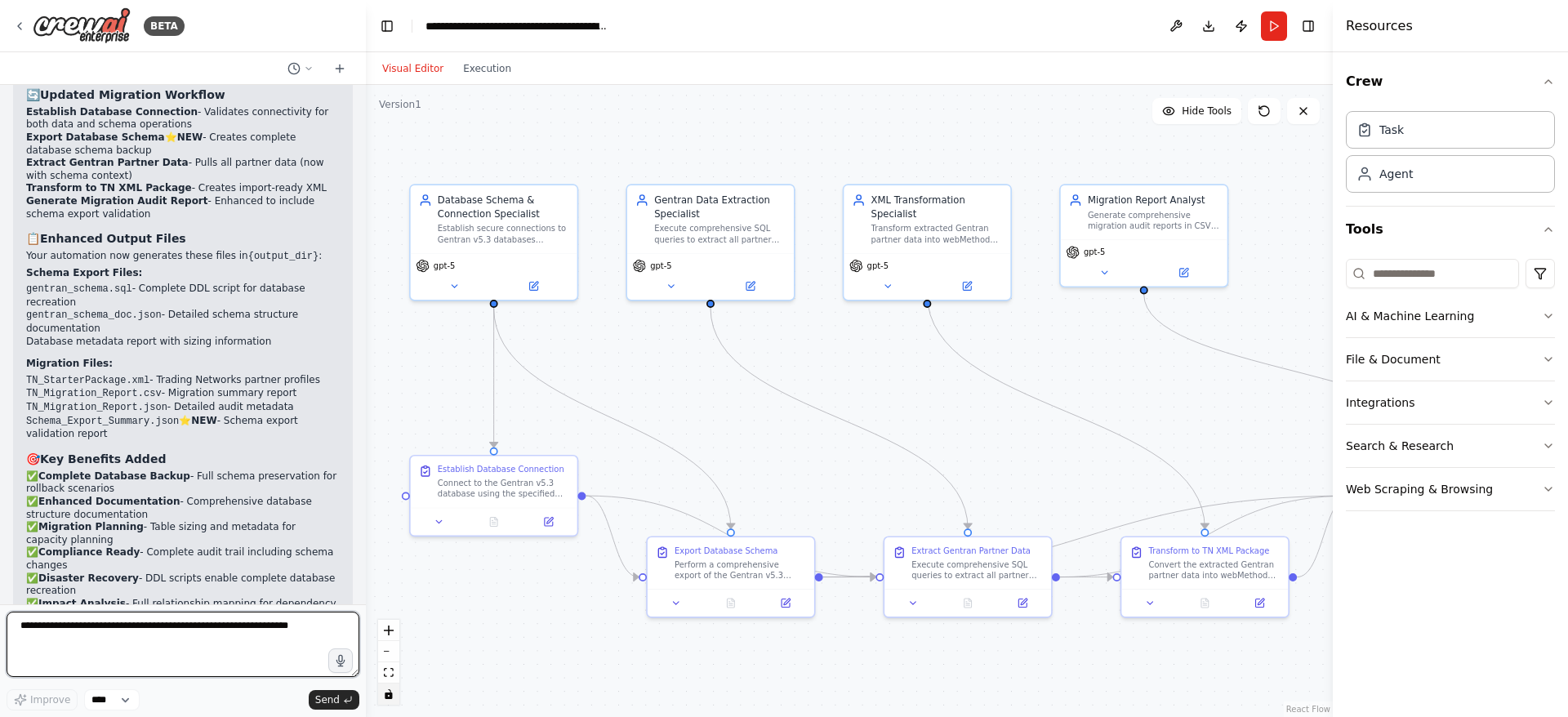
scroll to position [4208, 0]
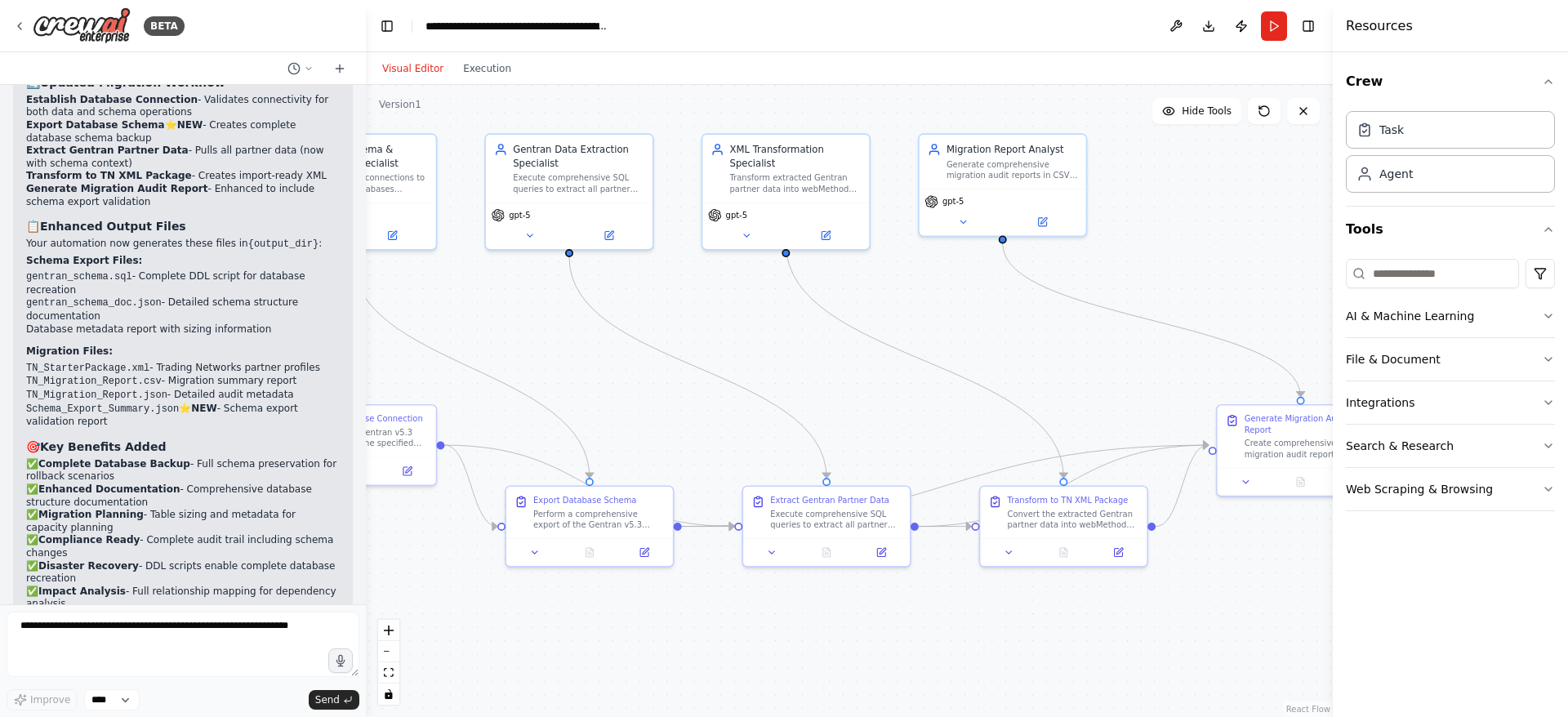
drag, startPoint x: 927, startPoint y: 668, endPoint x: 787, endPoint y: 617, distance: 149.0
click at [787, 617] on div ".deletable-edge-delete-btn { width: 20px; height: 20px; border: 0px solid #ffff…" at bounding box center [849, 400] width 967 height 632
click at [1428, 363] on button "File & Document" at bounding box center [1450, 359] width 209 height 42
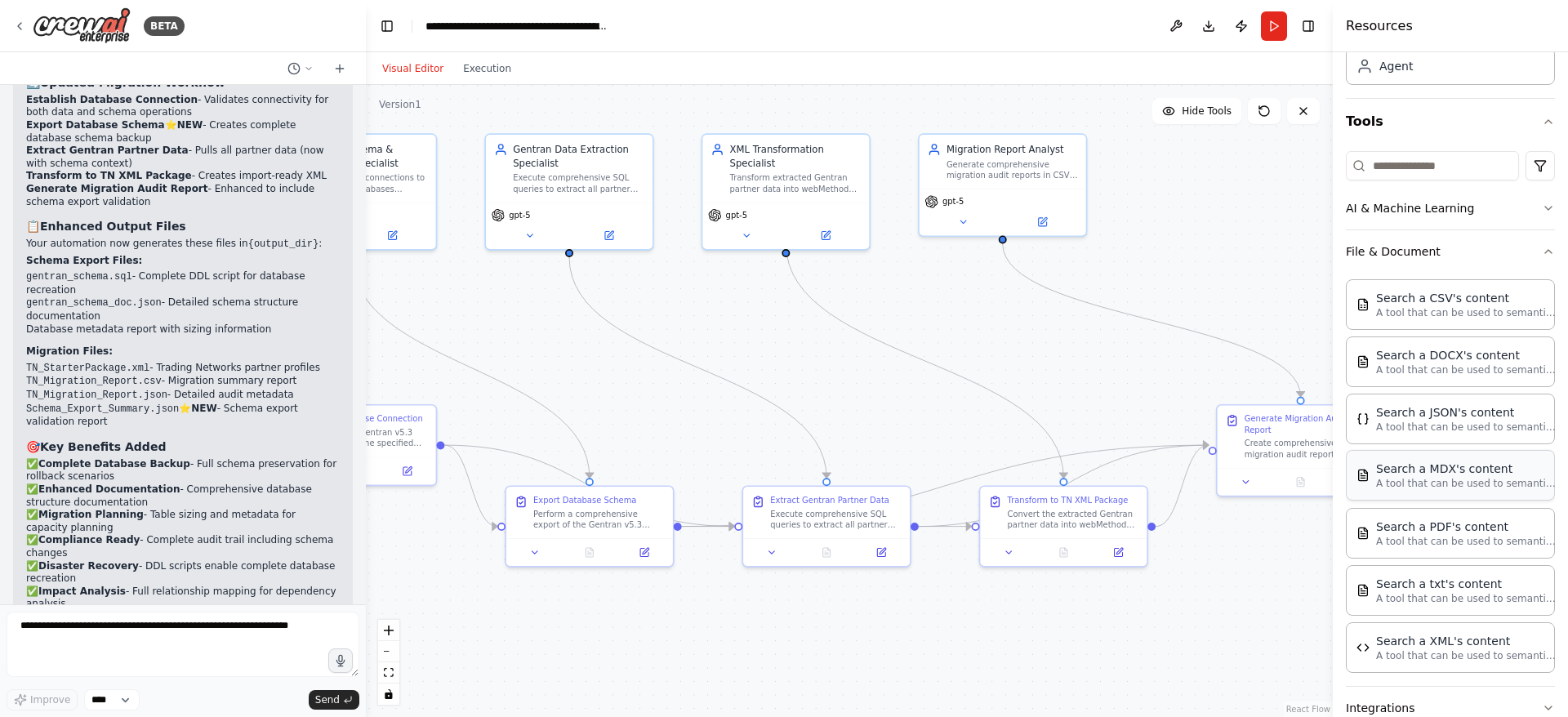
scroll to position [234, 0]
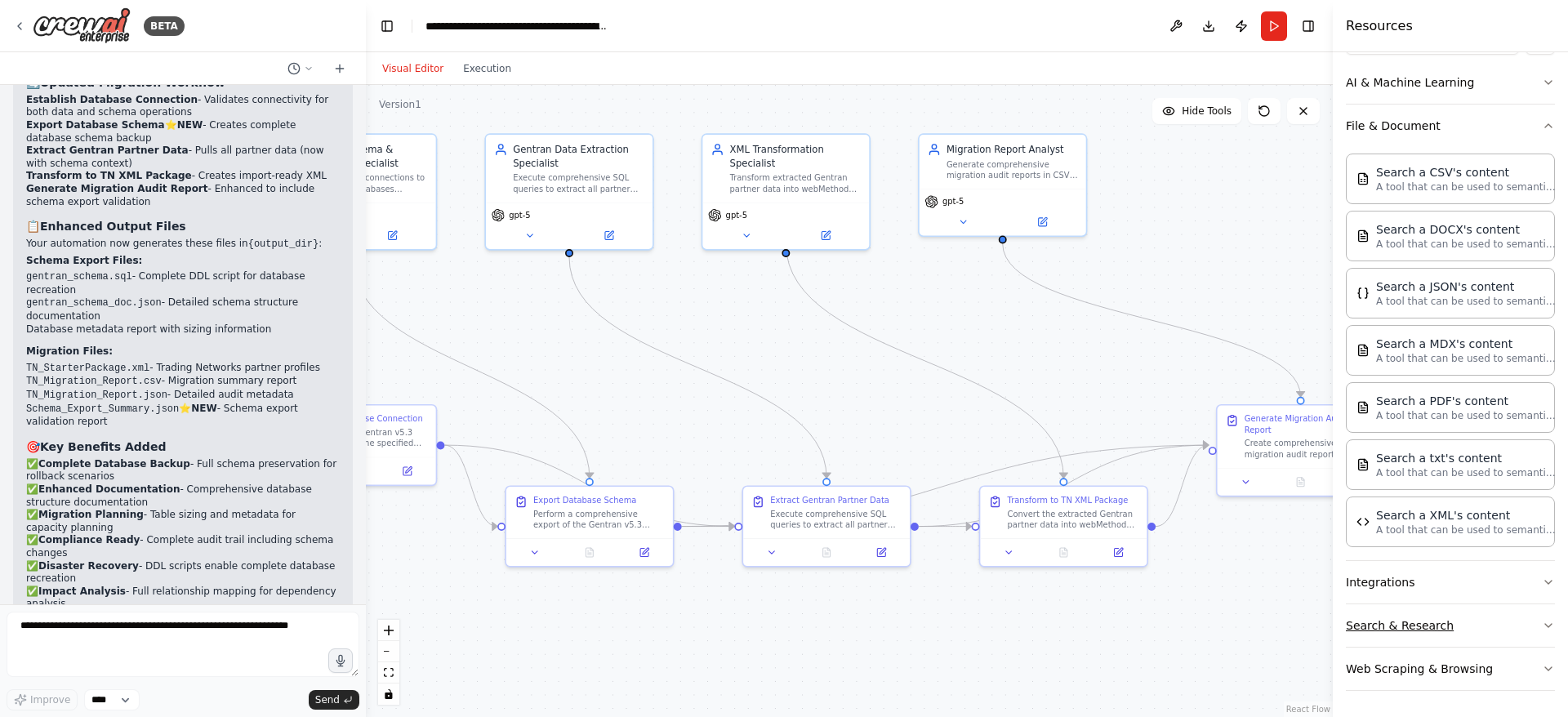
click at [1449, 622] on button "Search & Research" at bounding box center [1450, 625] width 209 height 42
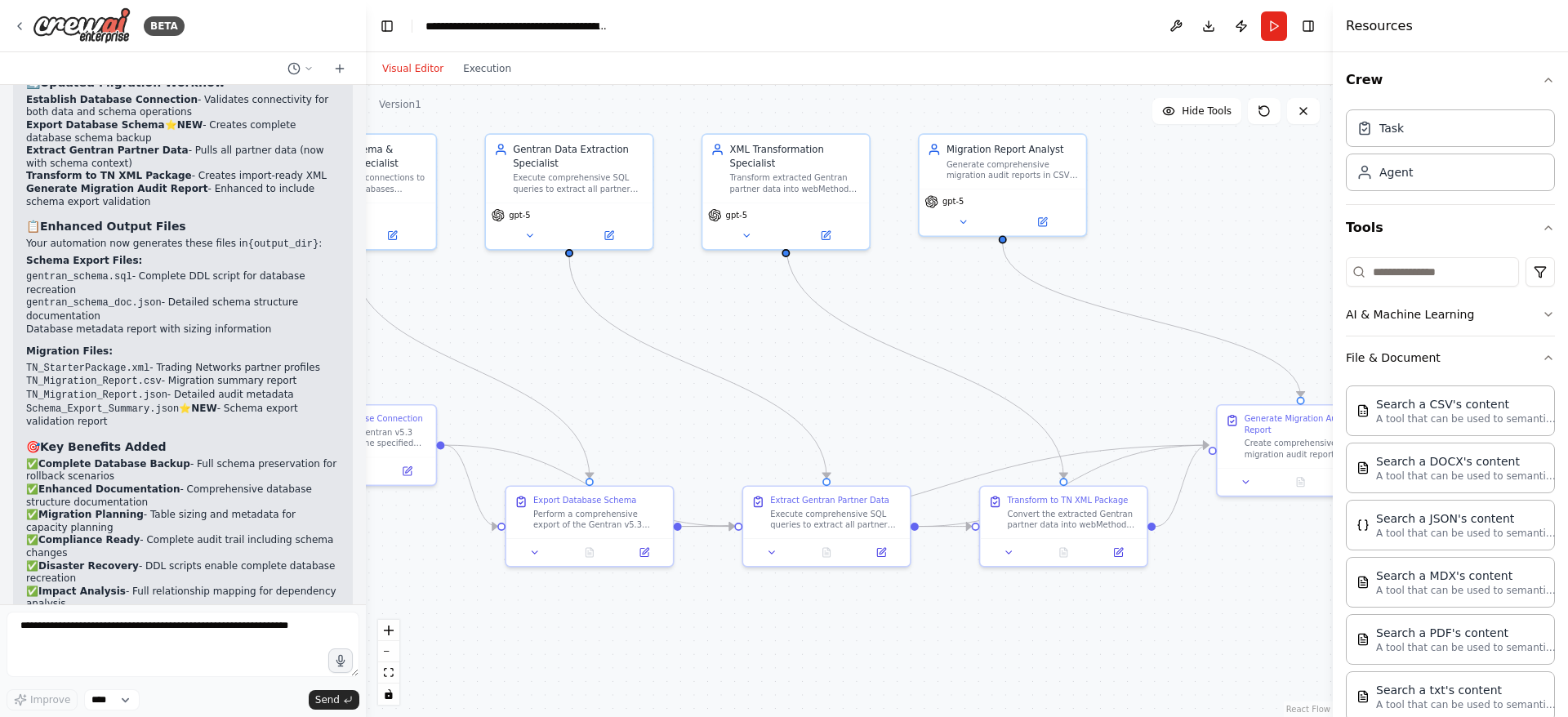
scroll to position [0, 0]
click at [1402, 307] on button "AI & Machine Learning" at bounding box center [1450, 316] width 209 height 42
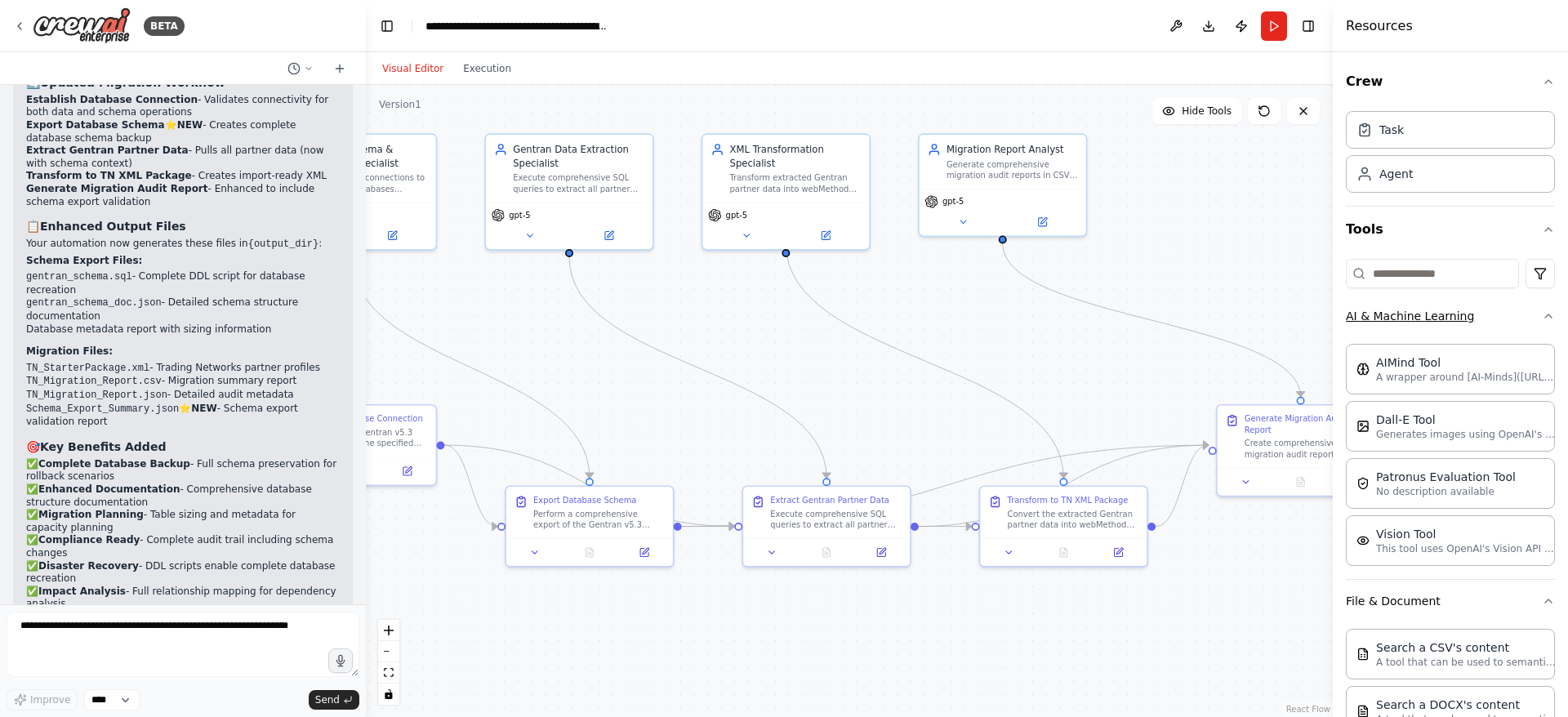
click at [1404, 321] on button "AI & Machine Learning" at bounding box center [1450, 316] width 209 height 42
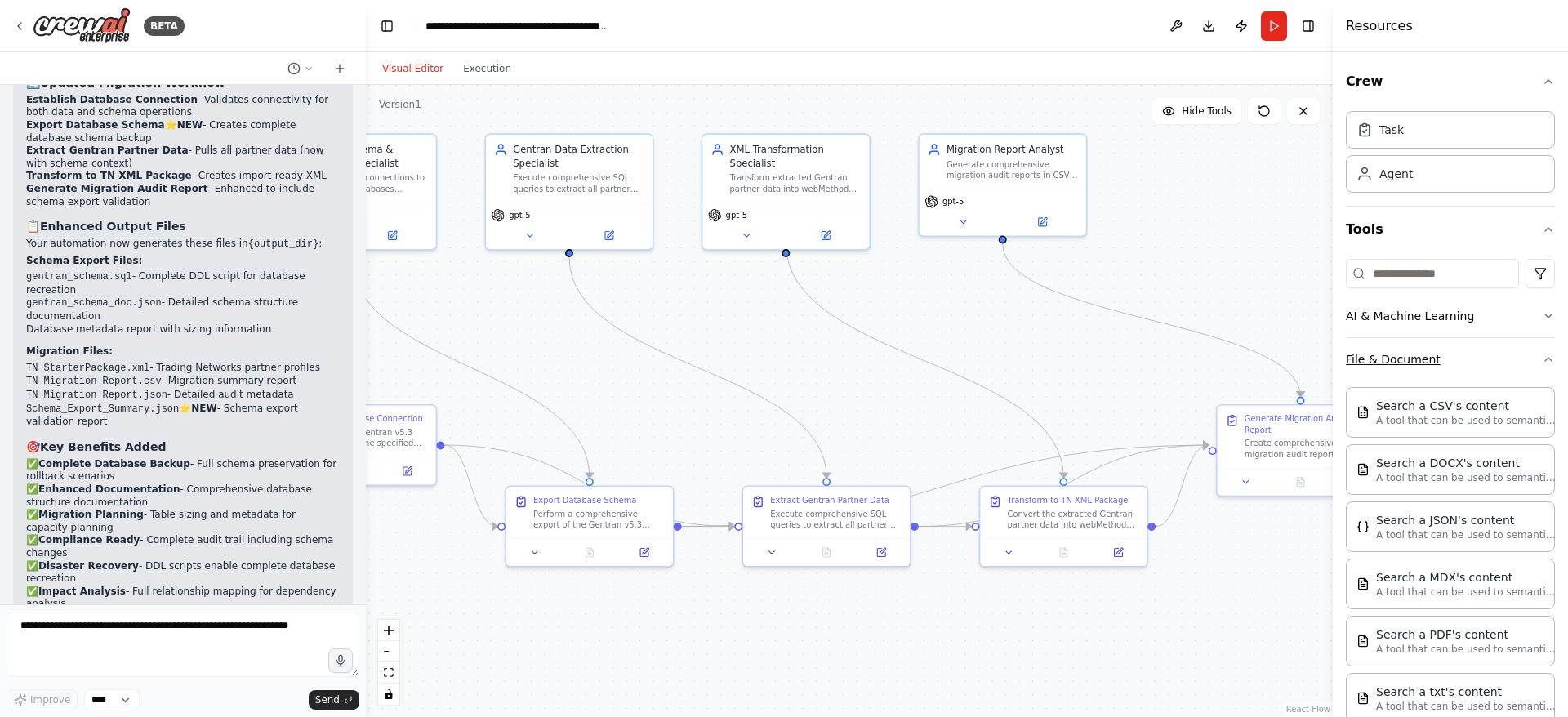
click at [1415, 366] on button "File & Document" at bounding box center [1450, 359] width 209 height 42
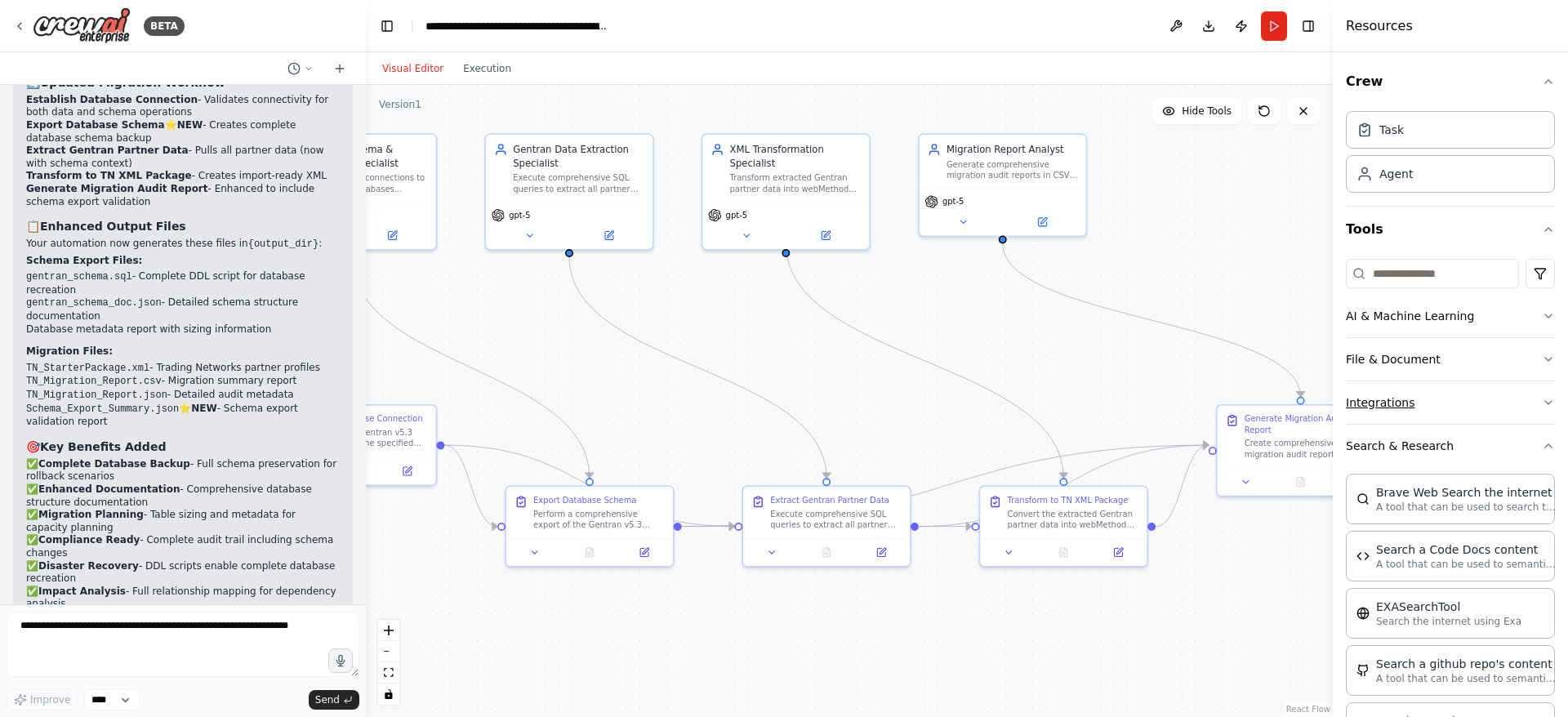
click at [1417, 401] on button "Integrations" at bounding box center [1450, 402] width 209 height 42
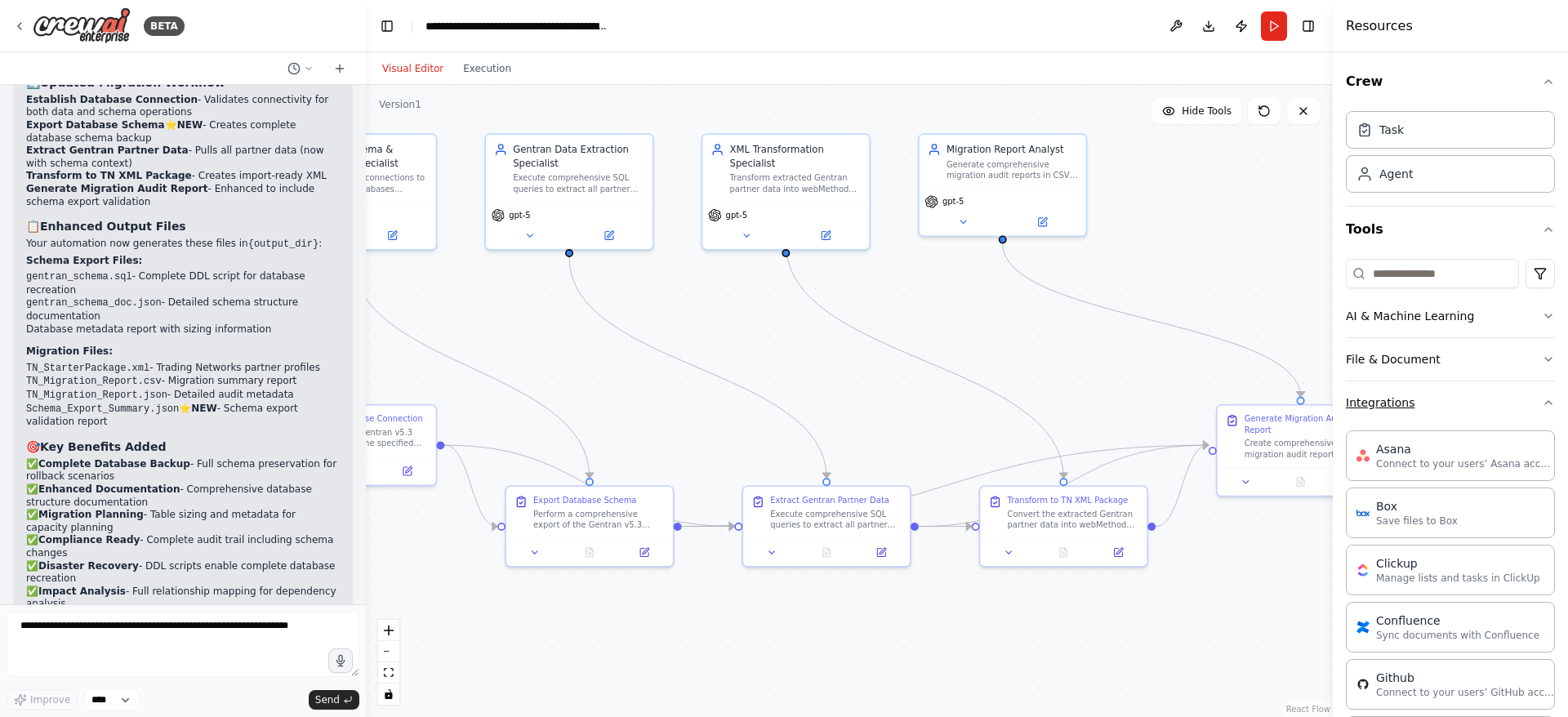
click at [1417, 401] on button "Integrations" at bounding box center [1450, 402] width 209 height 42
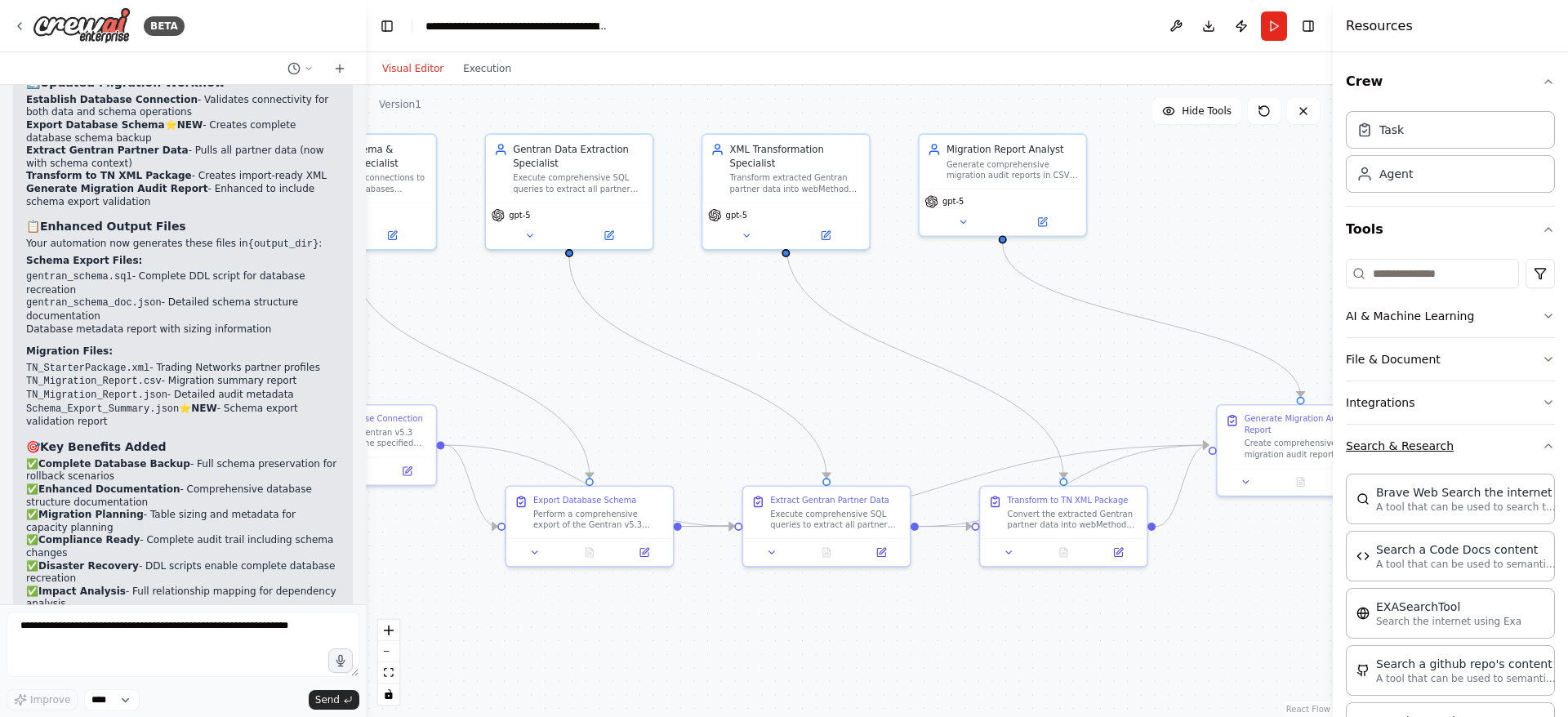
click at [1426, 446] on button "Search & Research" at bounding box center [1450, 445] width 209 height 42
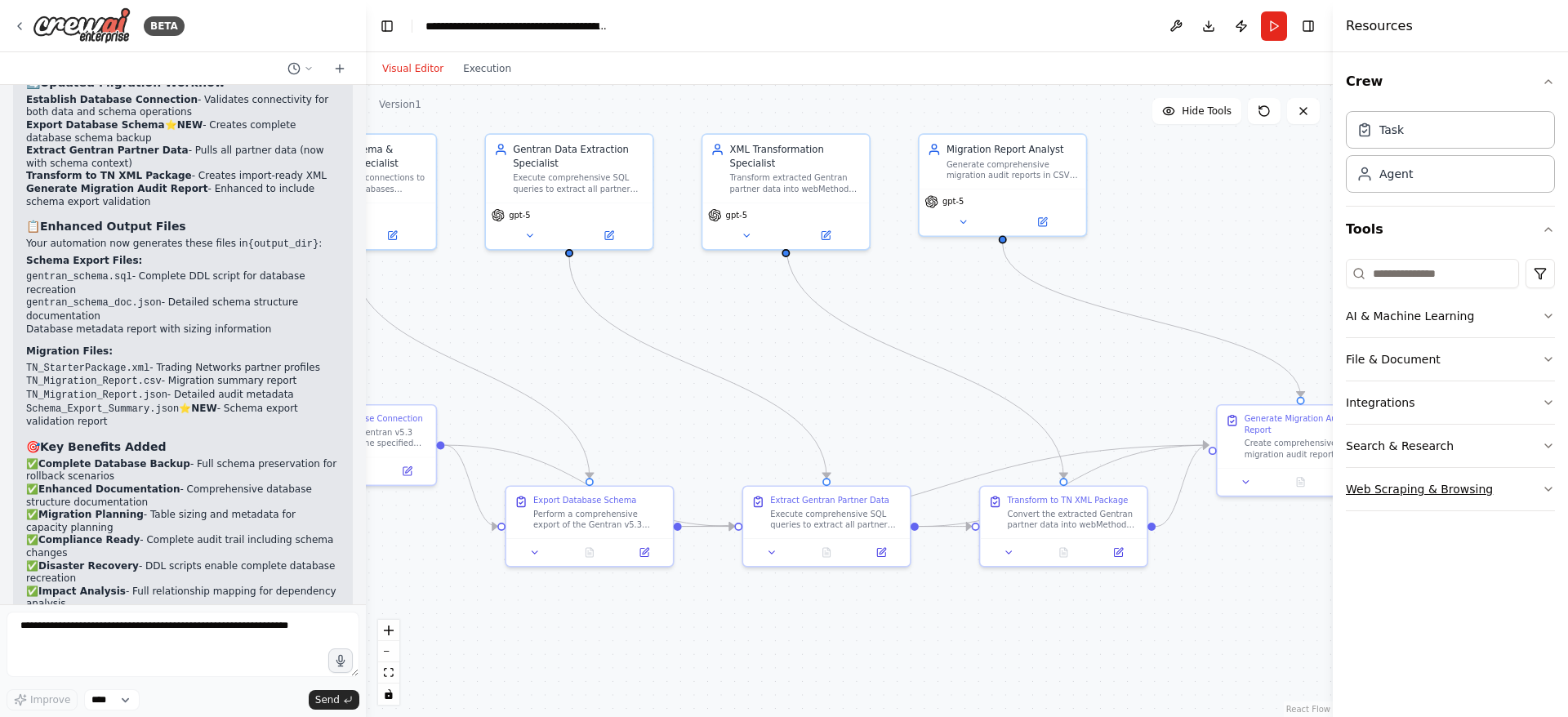
click at [1434, 489] on button "Web Scraping & Browsing" at bounding box center [1450, 488] width 209 height 42
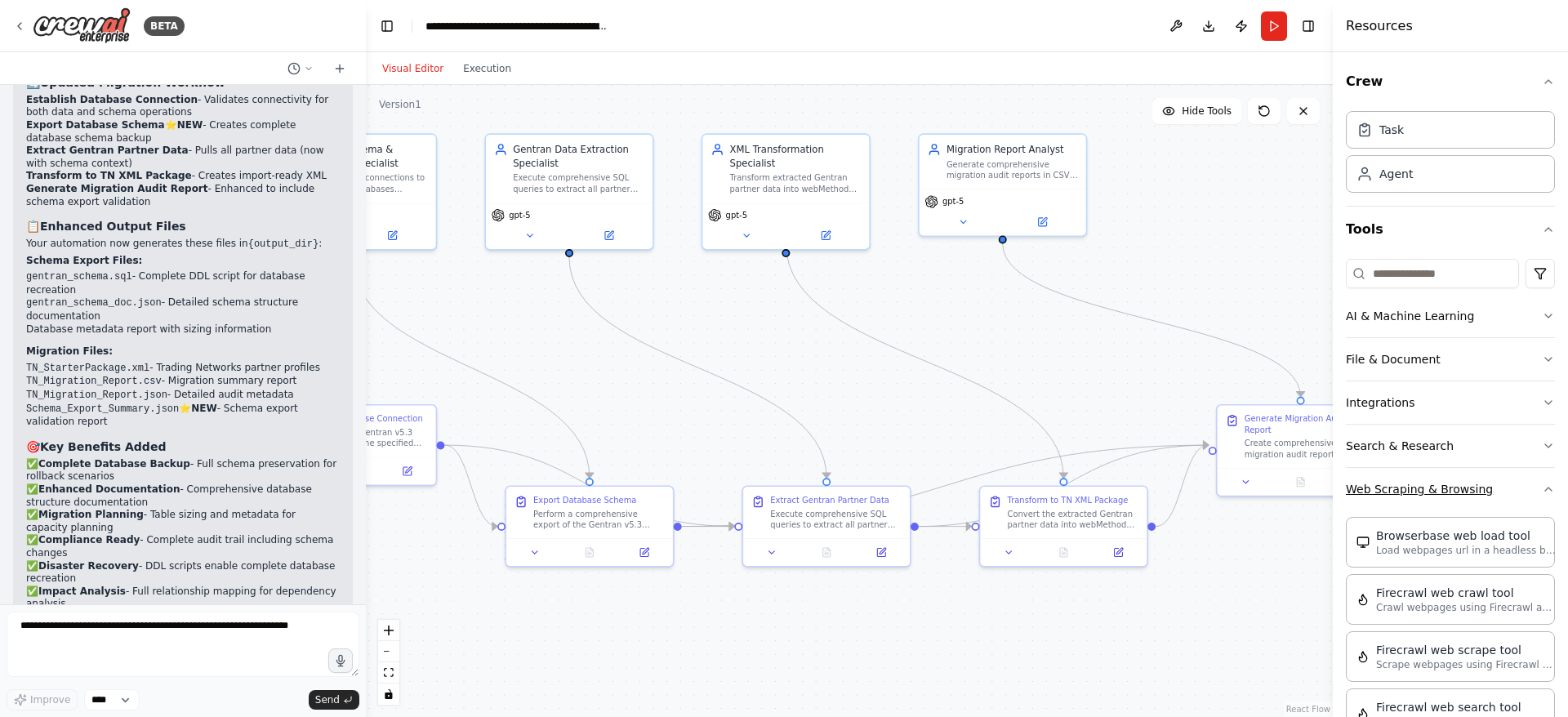
click at [1434, 489] on button "Web Scraping & Browsing" at bounding box center [1450, 488] width 209 height 42
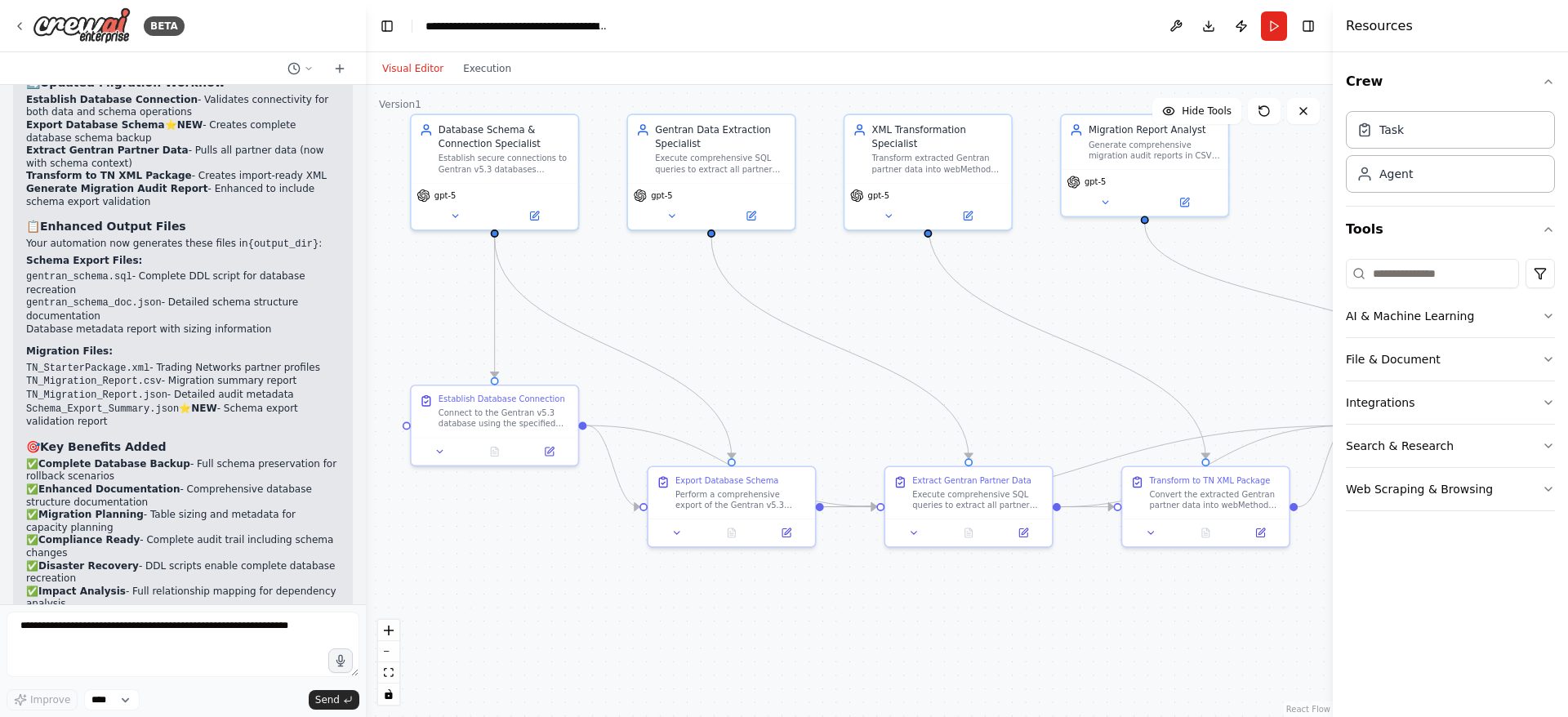
drag, startPoint x: 609, startPoint y: 635, endPoint x: 706, endPoint y: 629, distance: 97.2
click at [706, 630] on div ".deletable-edge-delete-btn { width: 20px; height: 20px; border: 0px solid #ffff…" at bounding box center [849, 400] width 967 height 632
click at [485, 73] on button "Execution" at bounding box center [487, 68] width 67 height 20
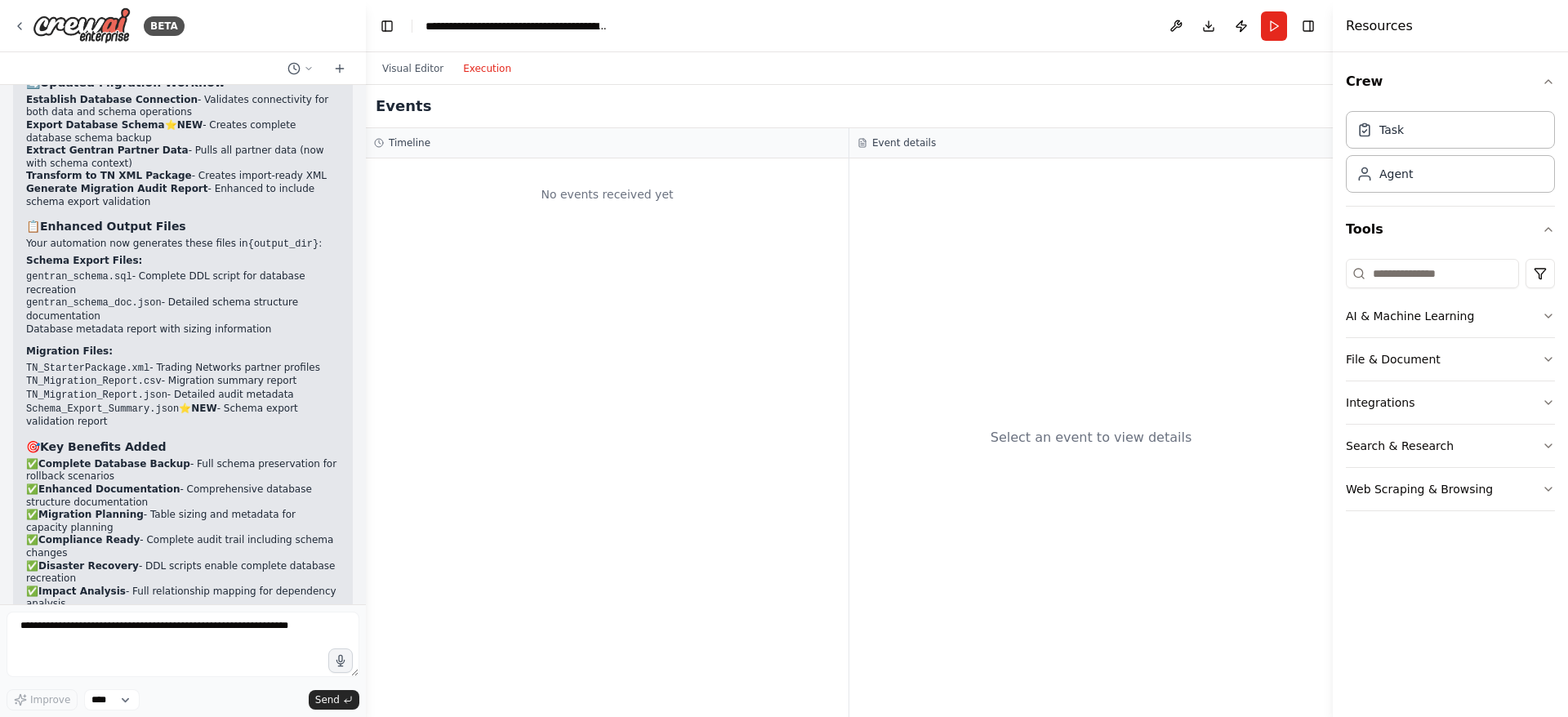
click at [516, 366] on div "No events received yet" at bounding box center [607, 437] width 483 height 559
click at [1283, 22] on button "Run" at bounding box center [1274, 26] width 26 height 30
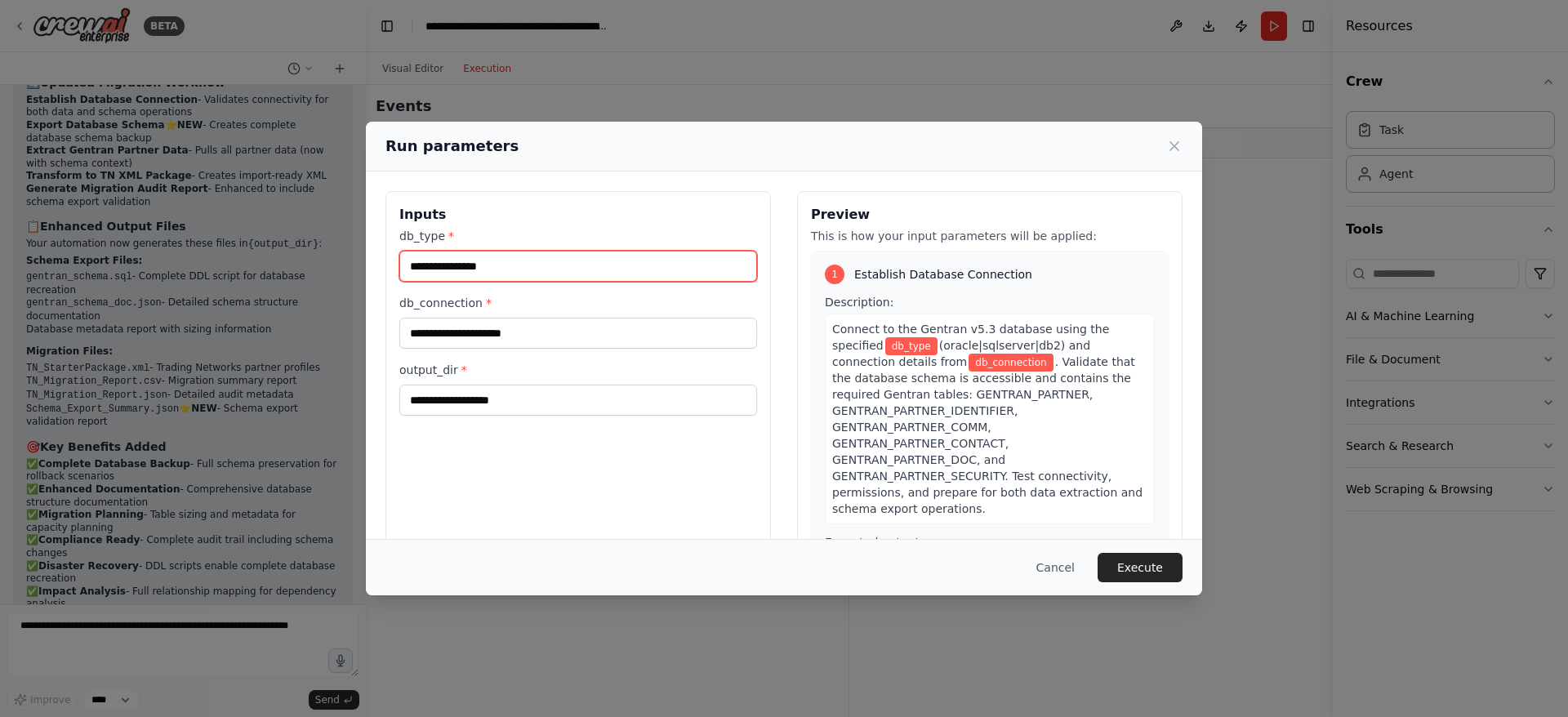
click at [529, 270] on input "db_type *" at bounding box center [578, 266] width 358 height 31
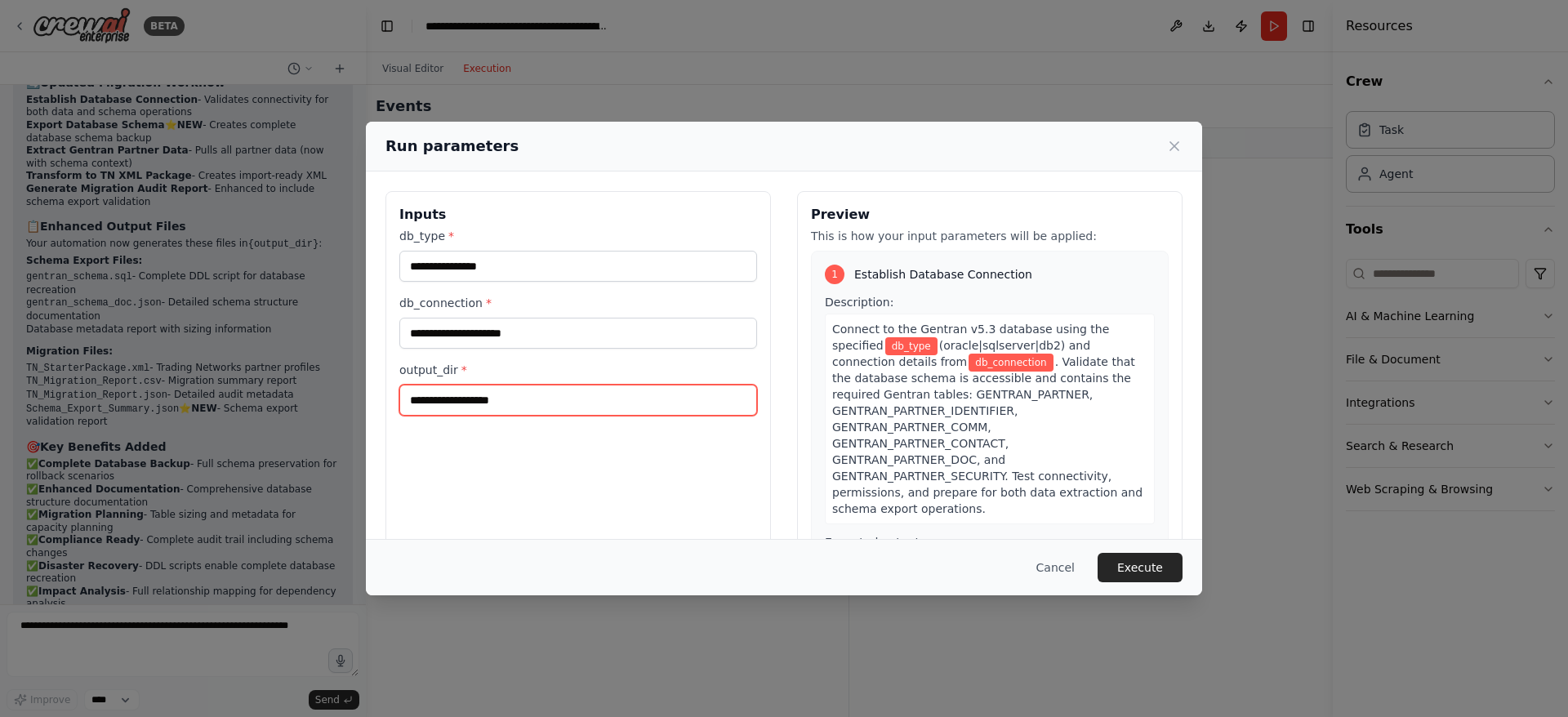
click at [543, 406] on input "output_dir *" at bounding box center [578, 400] width 358 height 31
